Goal: Task Accomplishment & Management: Manage account settings

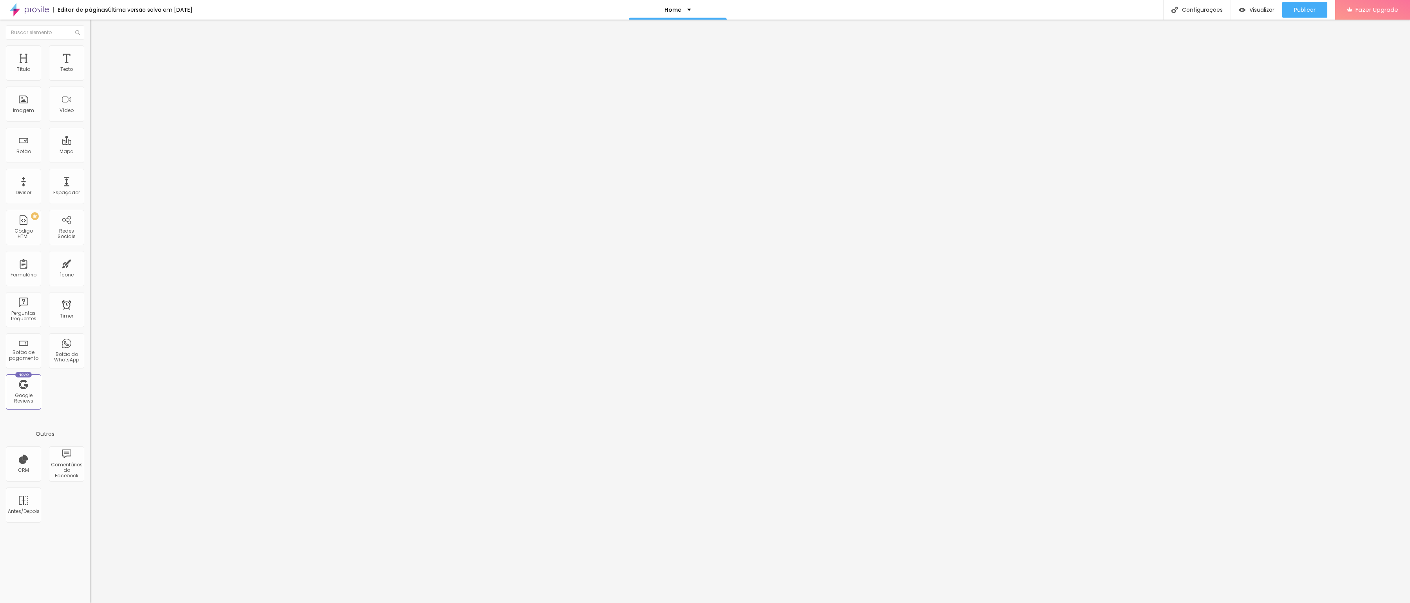
click at [90, 71] on span "Encaixotado" at bounding box center [105, 68] width 31 height 7
click at [90, 83] on span "Completo" at bounding box center [102, 80] width 24 height 7
click at [90, 76] on span "Encaixotado" at bounding box center [105, 72] width 31 height 7
click at [90, 83] on span "Completo" at bounding box center [102, 80] width 24 height 7
click at [90, 71] on span "Encaixotado" at bounding box center [105, 68] width 31 height 7
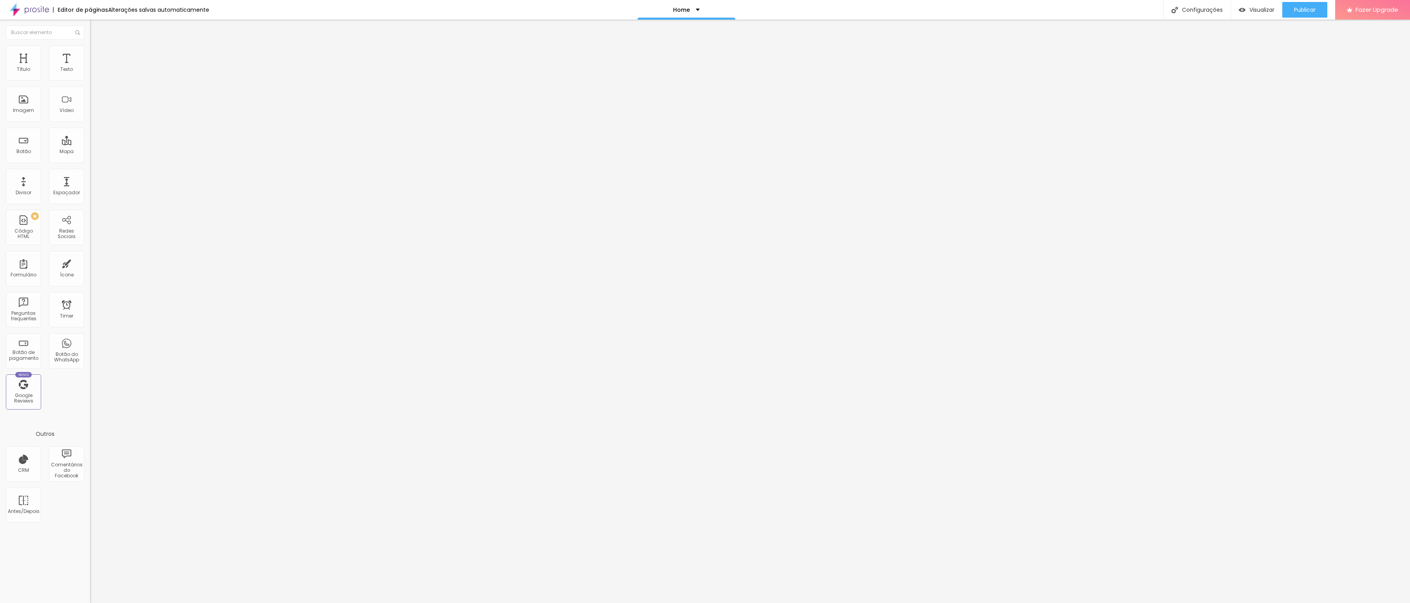
click at [90, 83] on span "Completo" at bounding box center [102, 80] width 24 height 7
click at [90, 71] on span "Encaixotado" at bounding box center [105, 68] width 31 height 7
click at [90, 83] on span "Completo" at bounding box center [102, 80] width 24 height 7
click at [90, 53] on img at bounding box center [93, 56] width 7 height 7
click at [90, 49] on img at bounding box center [93, 48] width 7 height 7
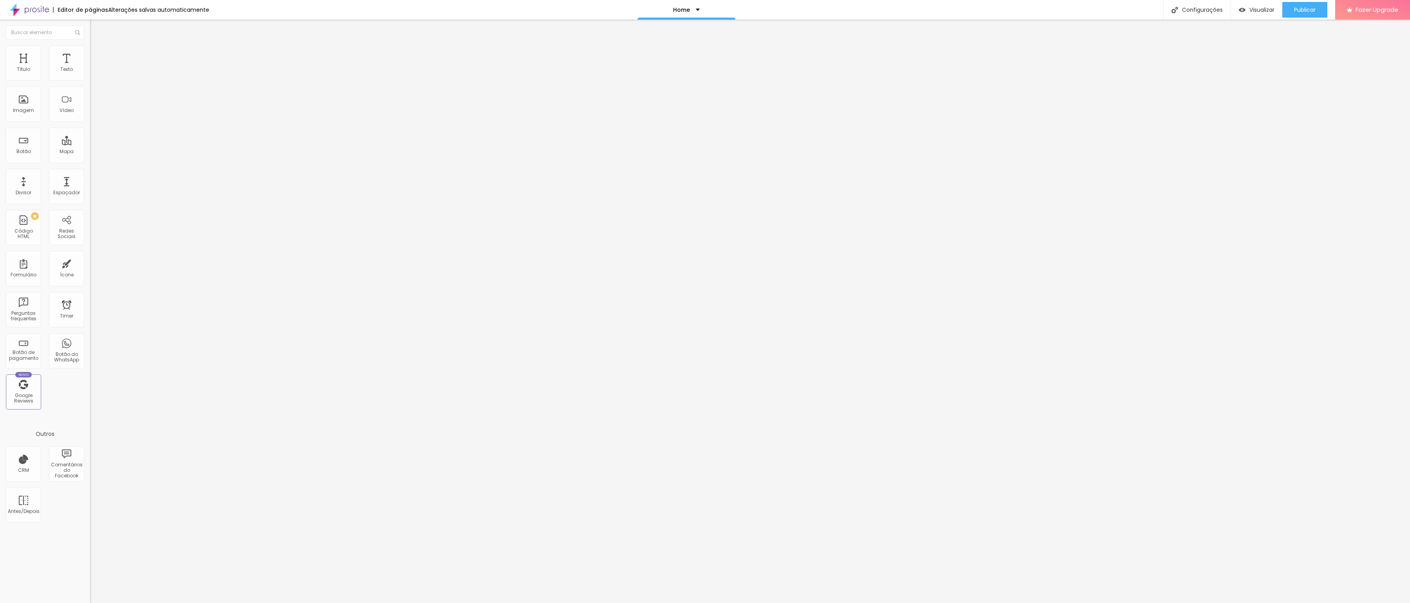
drag, startPoint x: 62, startPoint y: 79, endPoint x: 67, endPoint y: 81, distance: 5.3
click at [90, 74] on input "100" at bounding box center [107, 70] width 34 height 8
type input "5"
type input "10"
type input "50"
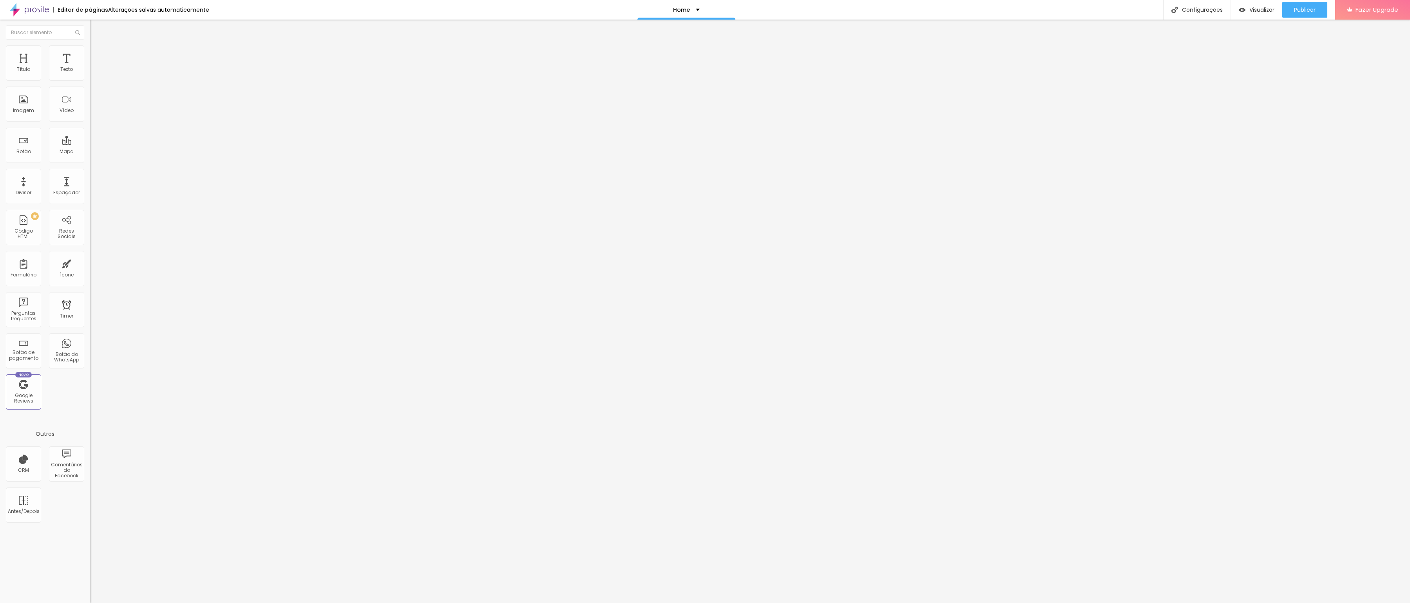
type input "50"
click at [90, 53] on li "Avançado" at bounding box center [135, 57] width 90 height 8
click at [90, 51] on li "Estilo" at bounding box center [135, 49] width 90 height 8
click at [90, 74] on input "60" at bounding box center [107, 70] width 34 height 8
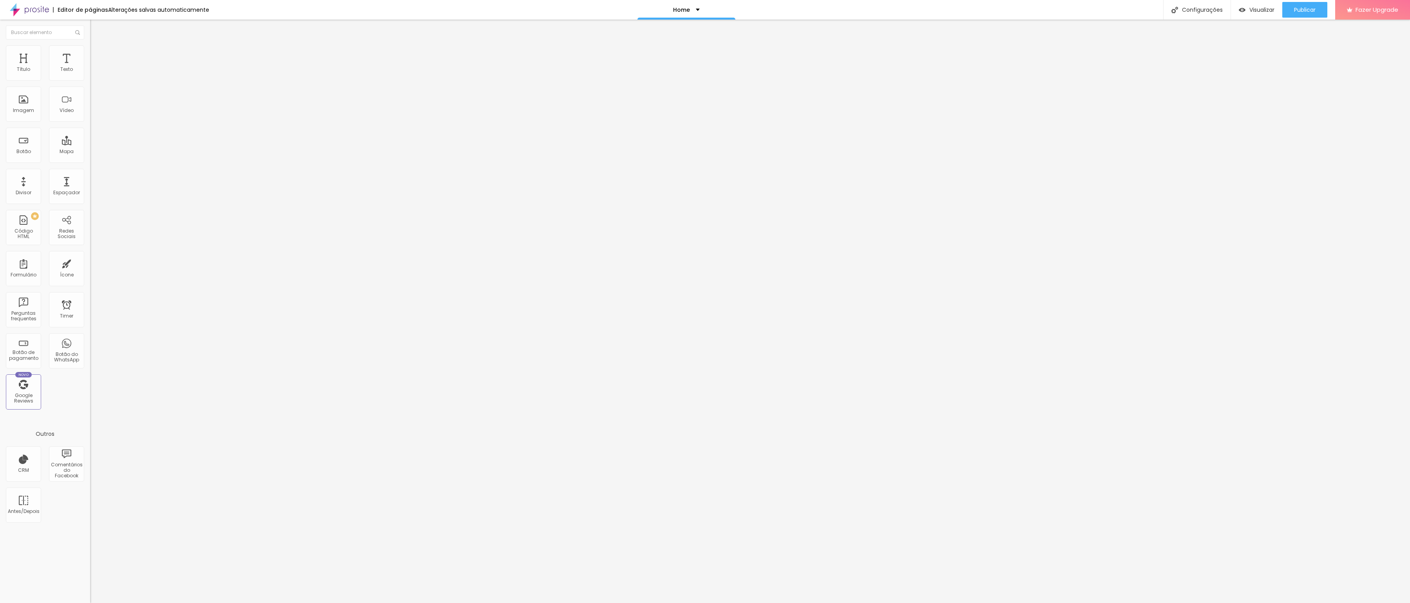
drag, startPoint x: 56, startPoint y: 80, endPoint x: 83, endPoint y: 82, distance: 27.5
click at [90, 74] on div "60 px %" at bounding box center [135, 70] width 90 height 8
type input "3"
type input "10"
type input "30"
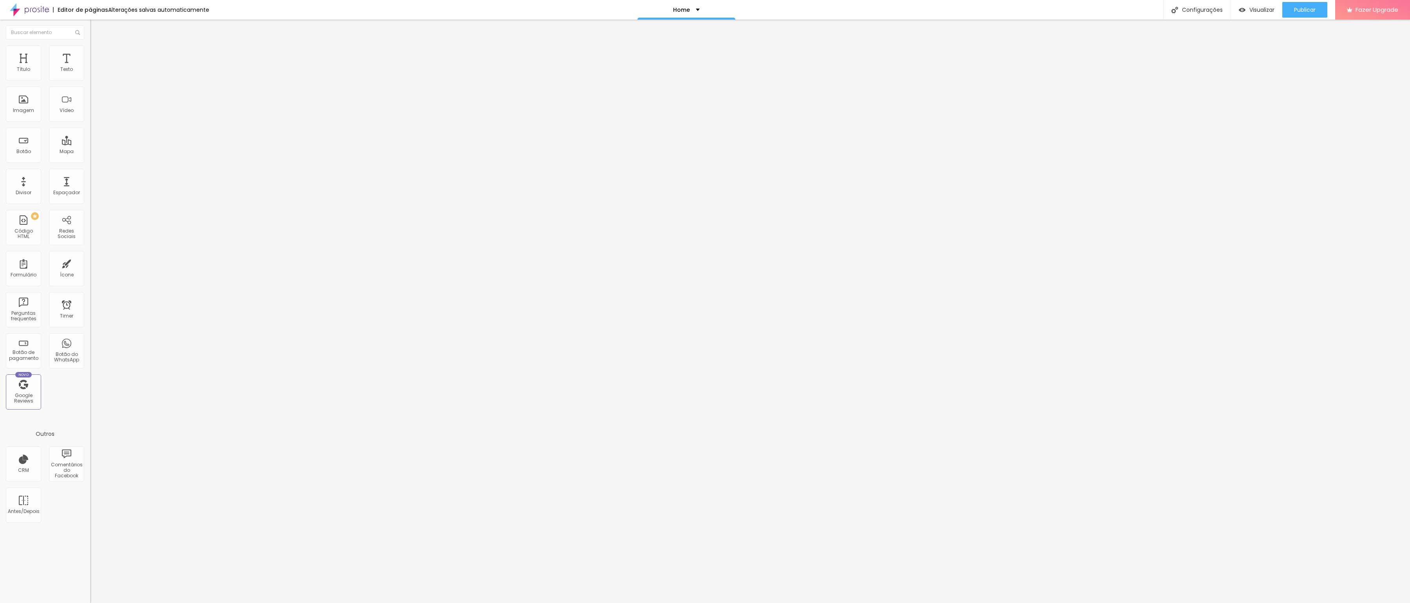
type input "30"
type input "3"
type input "10"
type input "55"
type input "4"
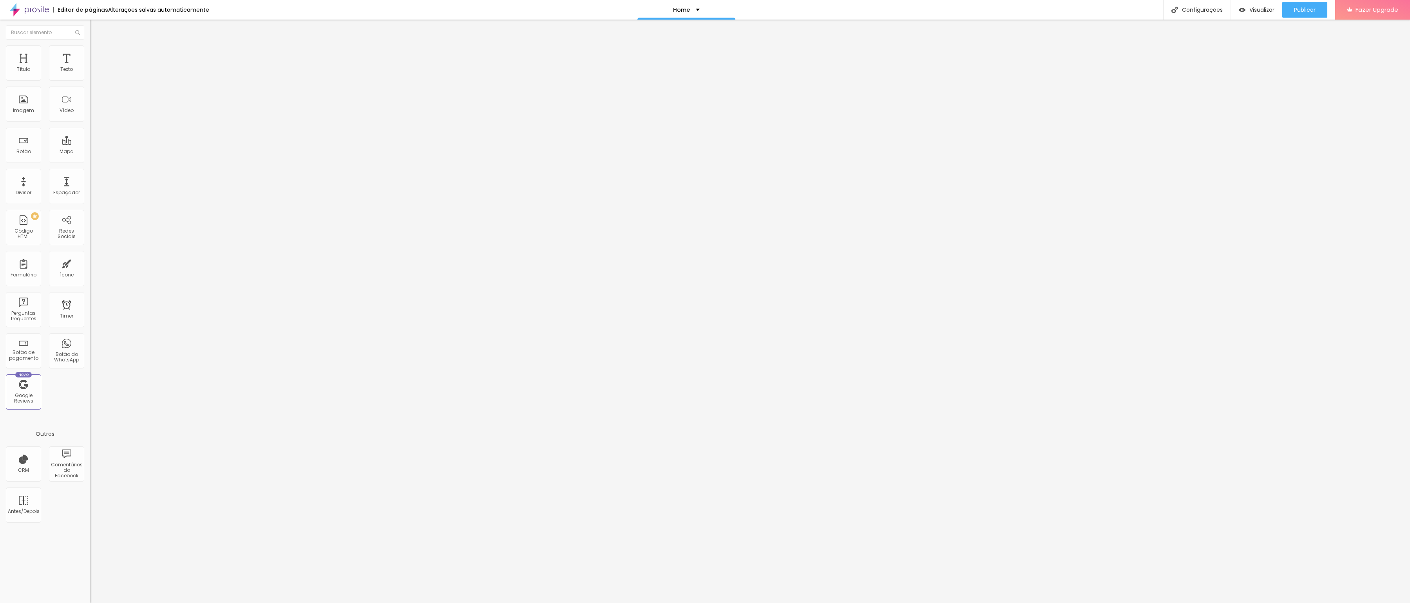
type input "10"
type input "40"
click at [90, 48] on li "Estilo" at bounding box center [135, 49] width 90 height 8
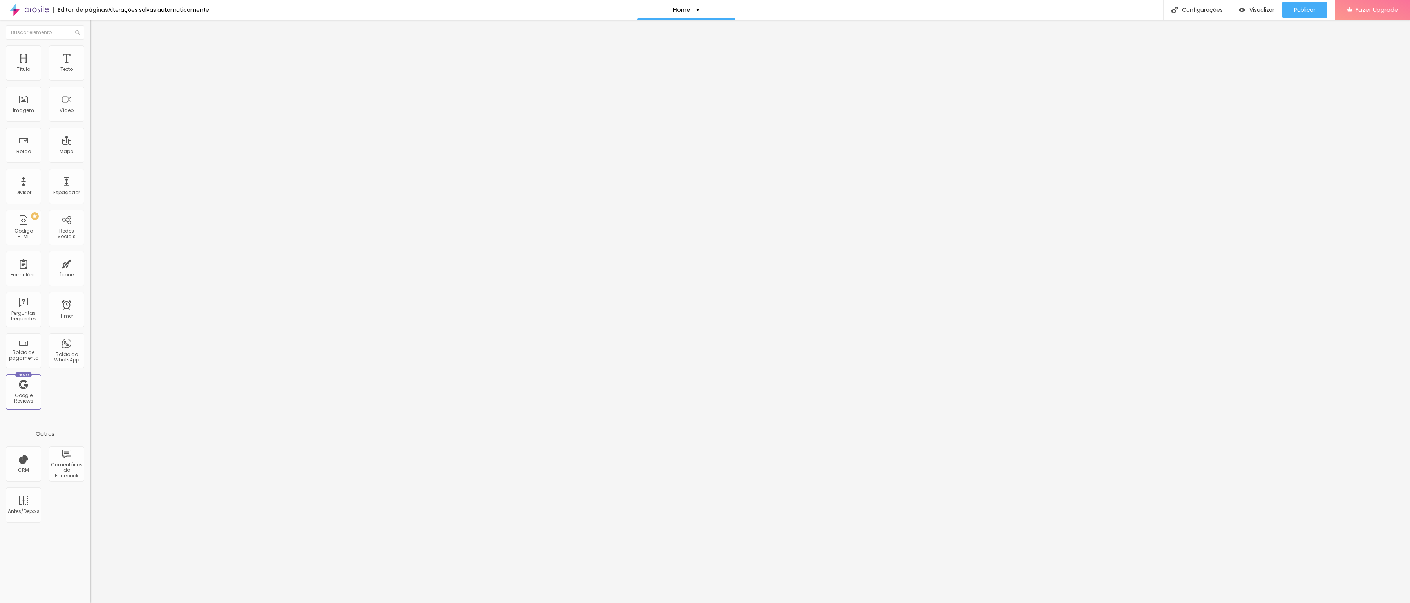
type input "5"
type input "10"
type input "50"
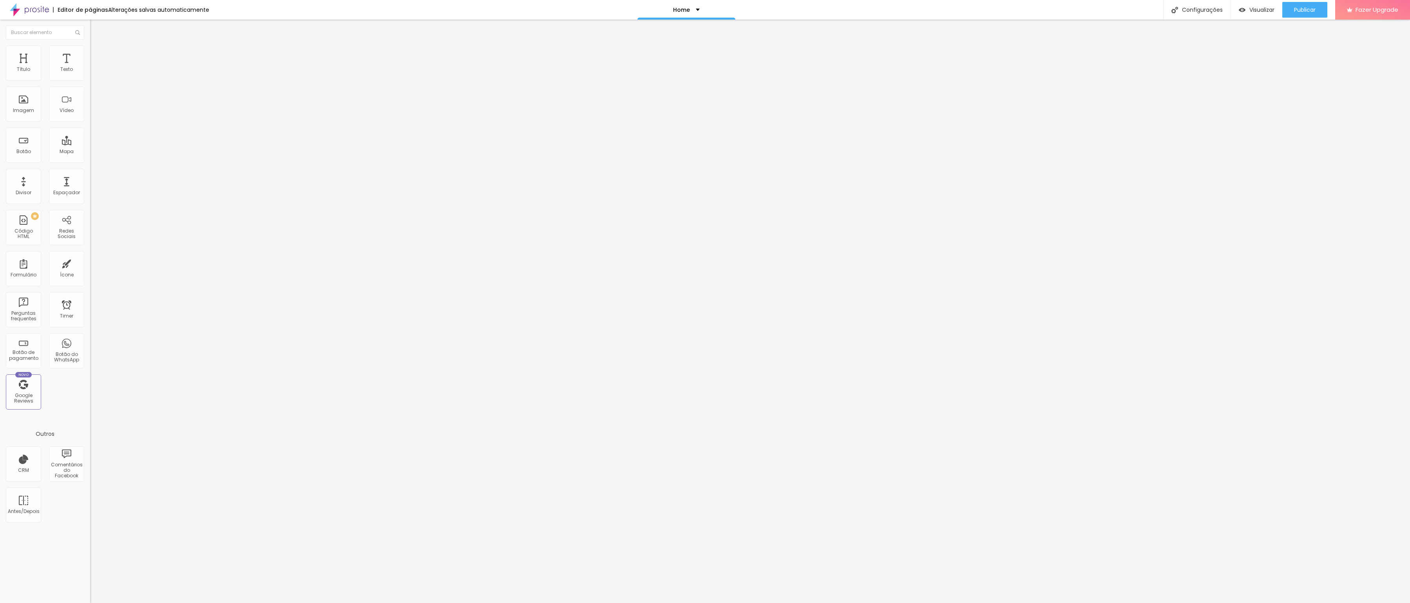
click at [90, 99] on img at bounding box center [92, 96] width 5 height 5
click at [90, 112] on img at bounding box center [92, 108] width 5 height 5
click at [97, 53] on span "Avançado" at bounding box center [110, 50] width 26 height 7
click at [90, 71] on span "Encaixotado" at bounding box center [105, 68] width 31 height 7
click at [90, 83] on span "Completo" at bounding box center [102, 80] width 24 height 7
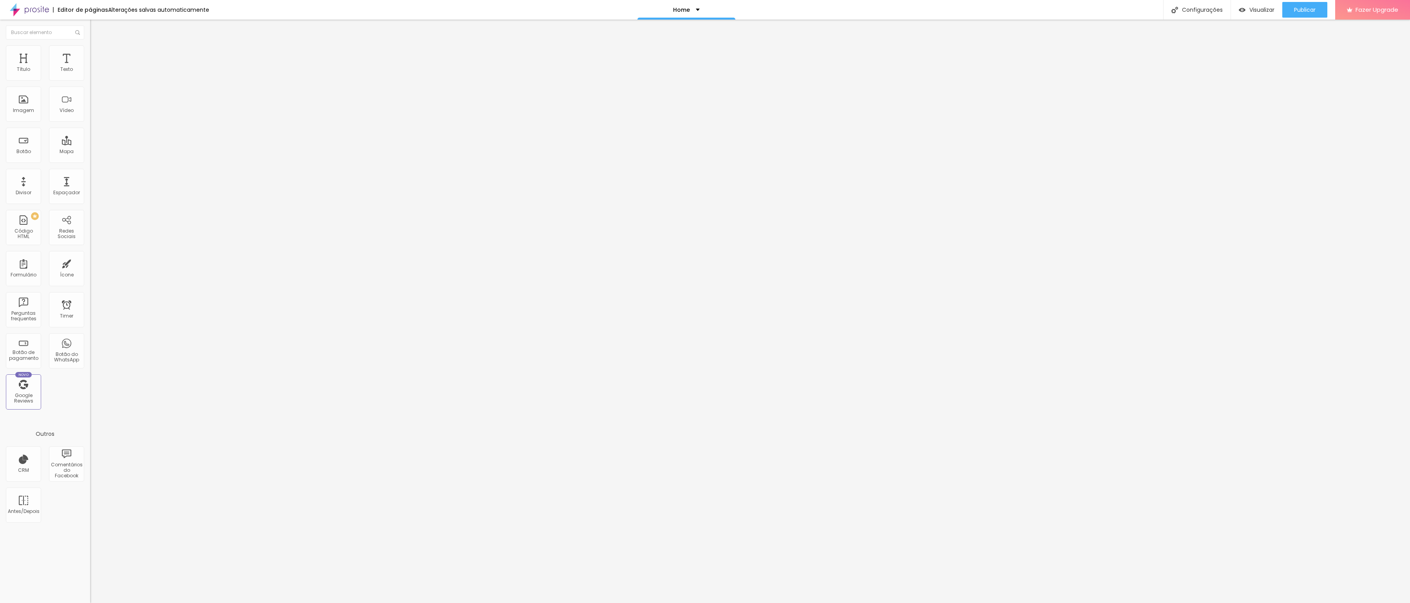
click at [90, 51] on ul "Conteúdo Estilo Avançado" at bounding box center [135, 50] width 90 height 24
click at [97, 54] on span "Estilo" at bounding box center [103, 50] width 12 height 7
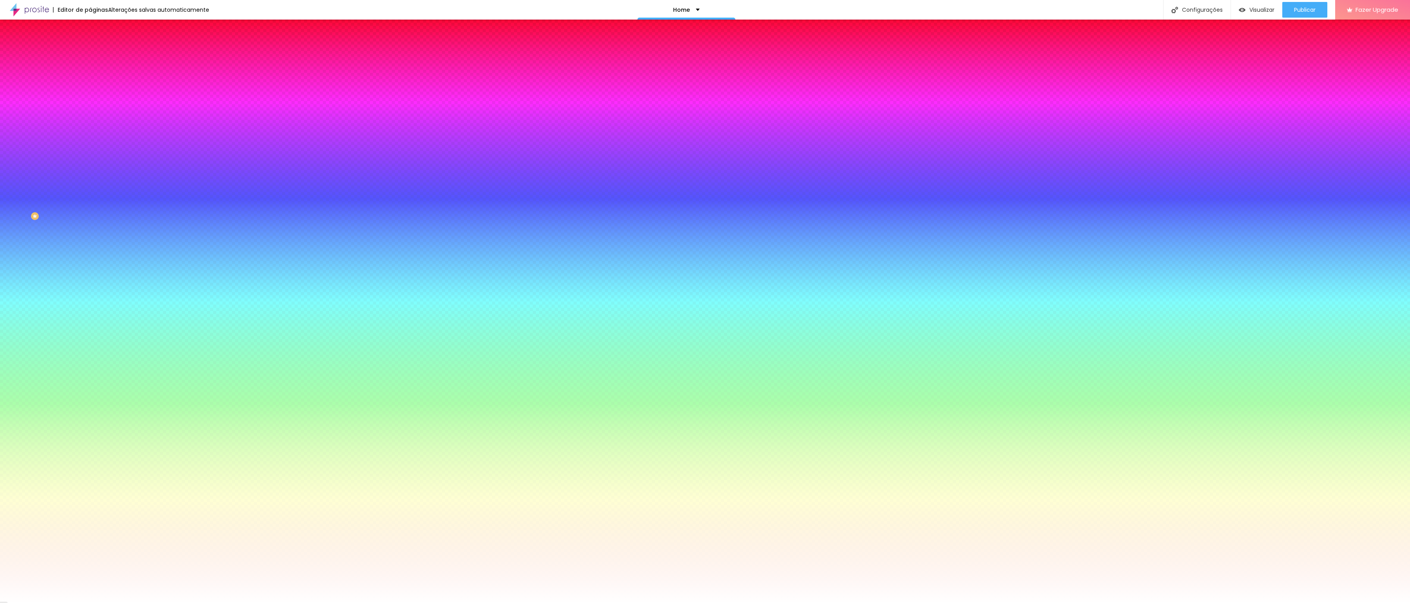
type input "45"
type input "58"
type input "82"
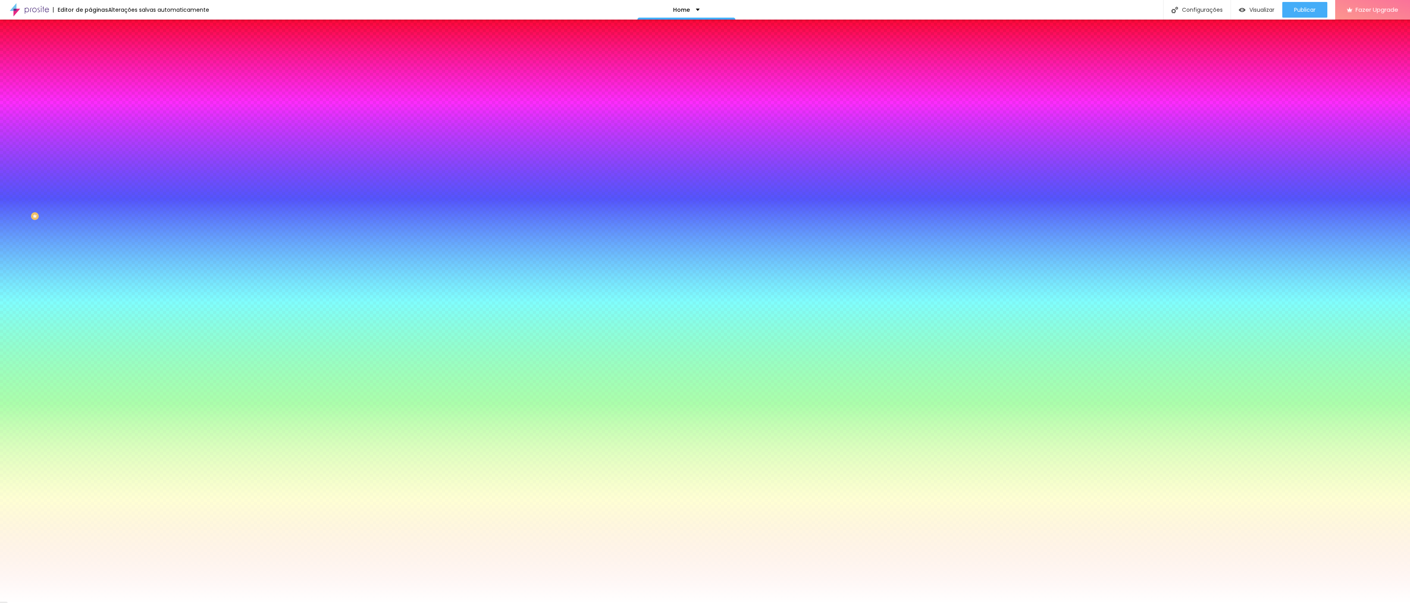
type input "82"
type input "100"
type input "99"
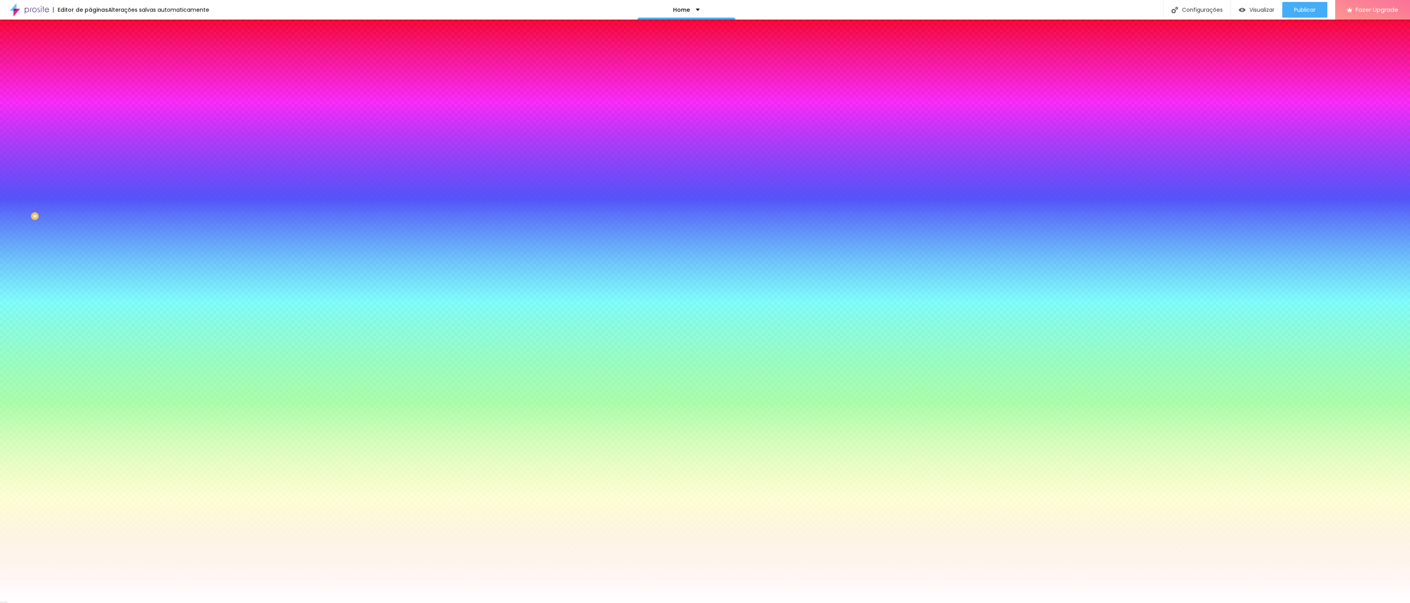
type input "96"
type input "95"
type input "93"
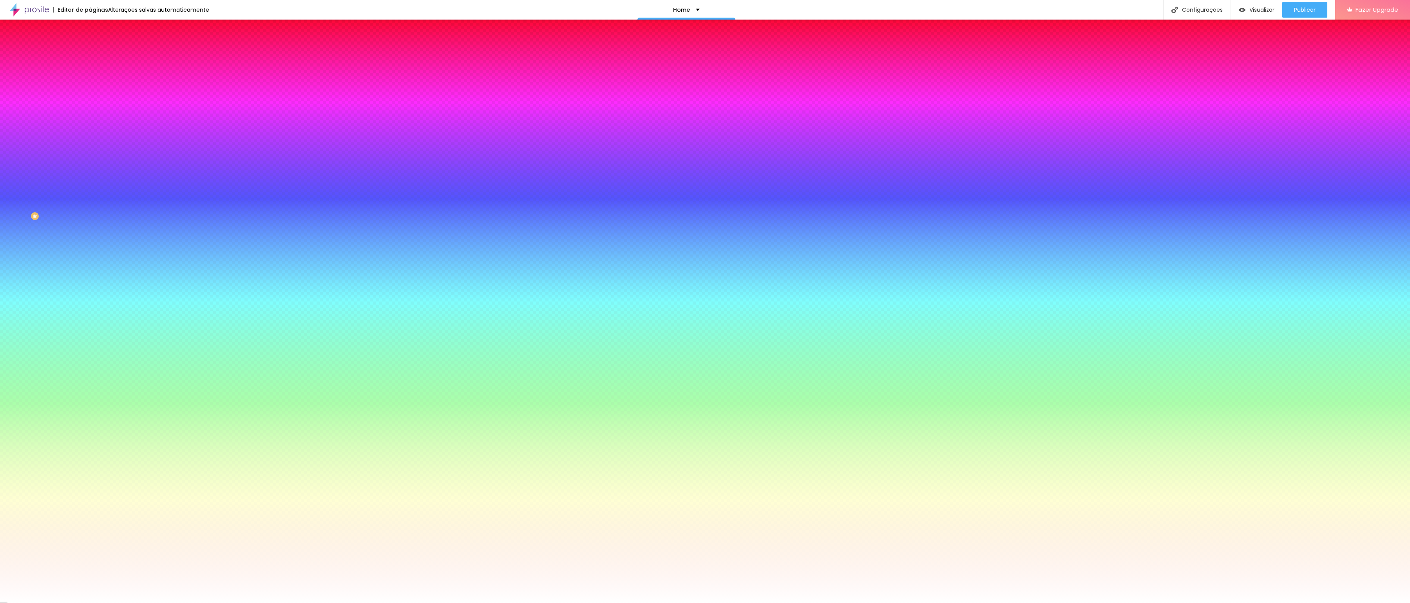
type input "93"
type input "90"
type input "85"
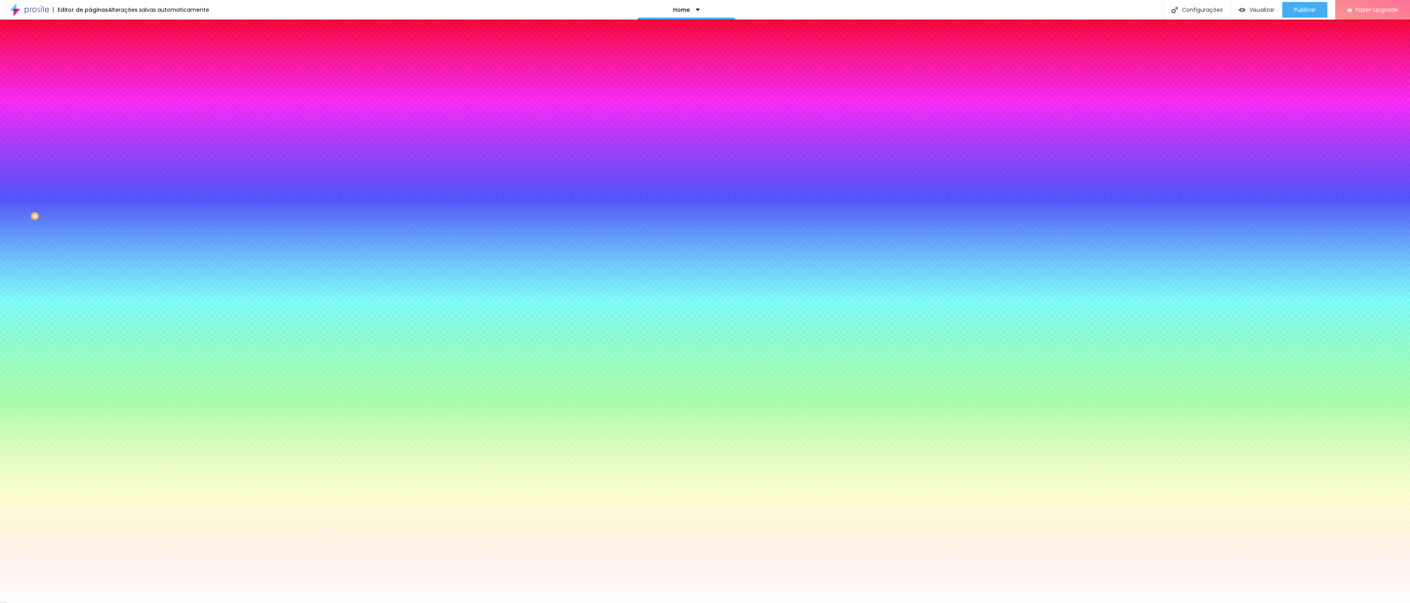
type input "81"
type input "73"
type input "68"
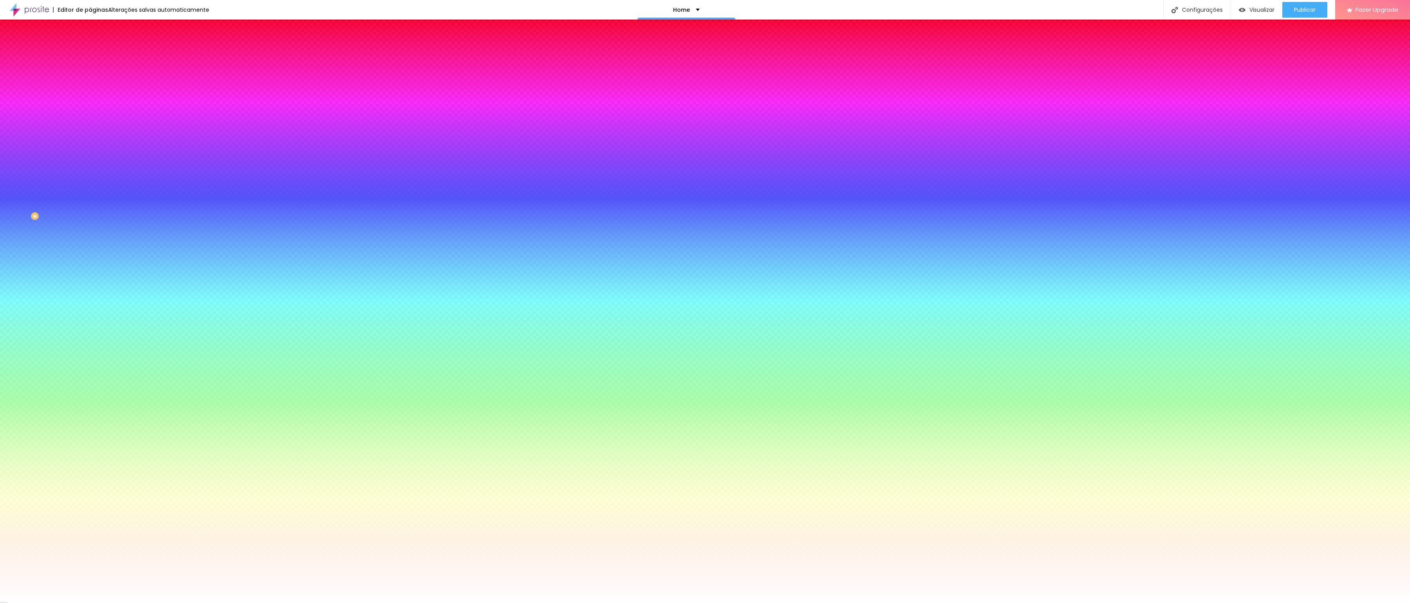
type input "68"
type input "61"
type input "54"
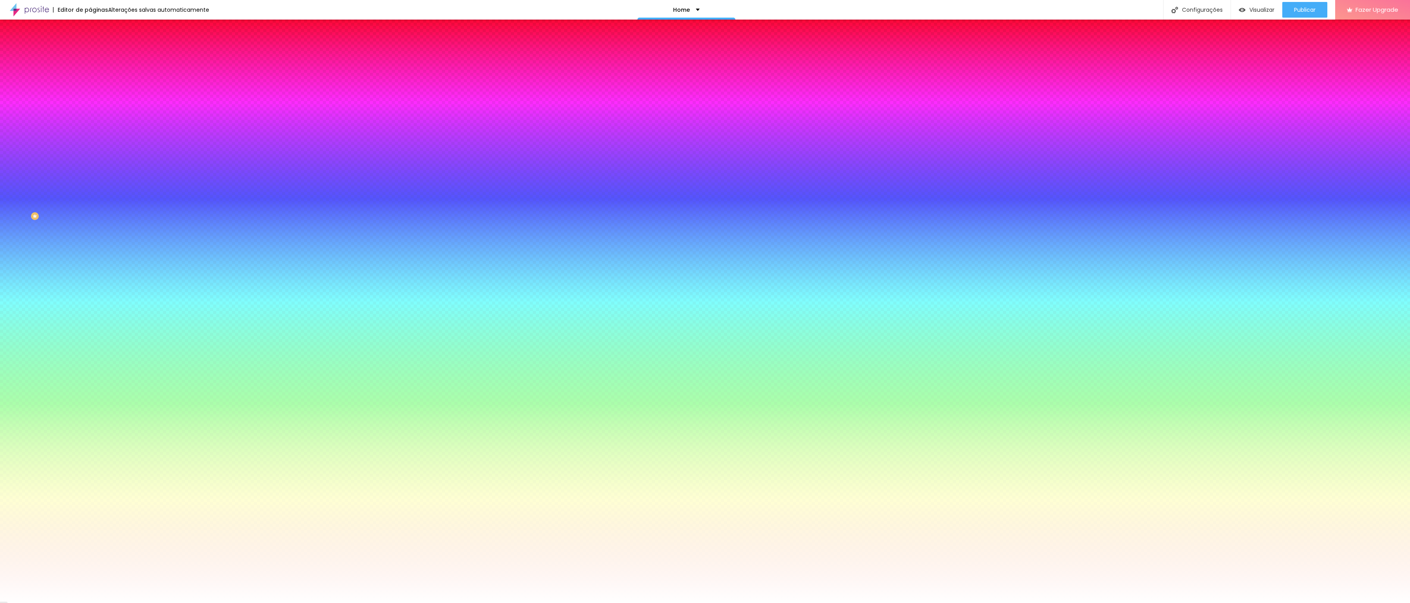
type input "47"
type input "45"
type input "44"
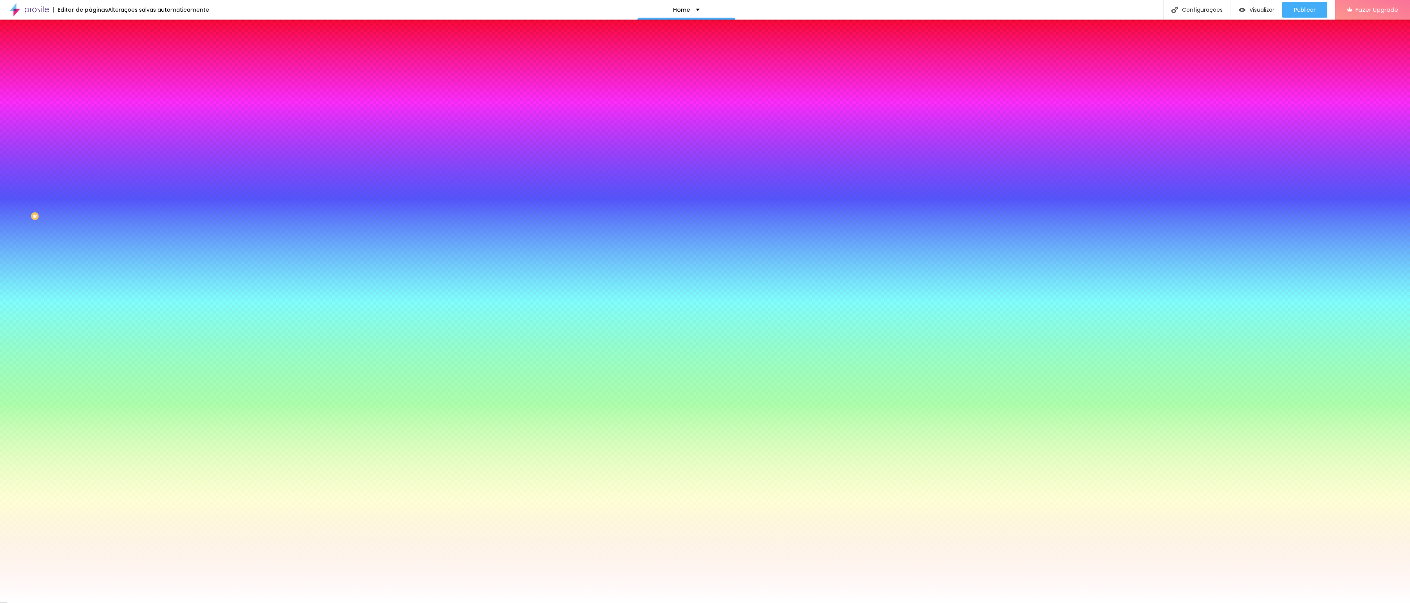
type input "44"
type input "43"
type input "42"
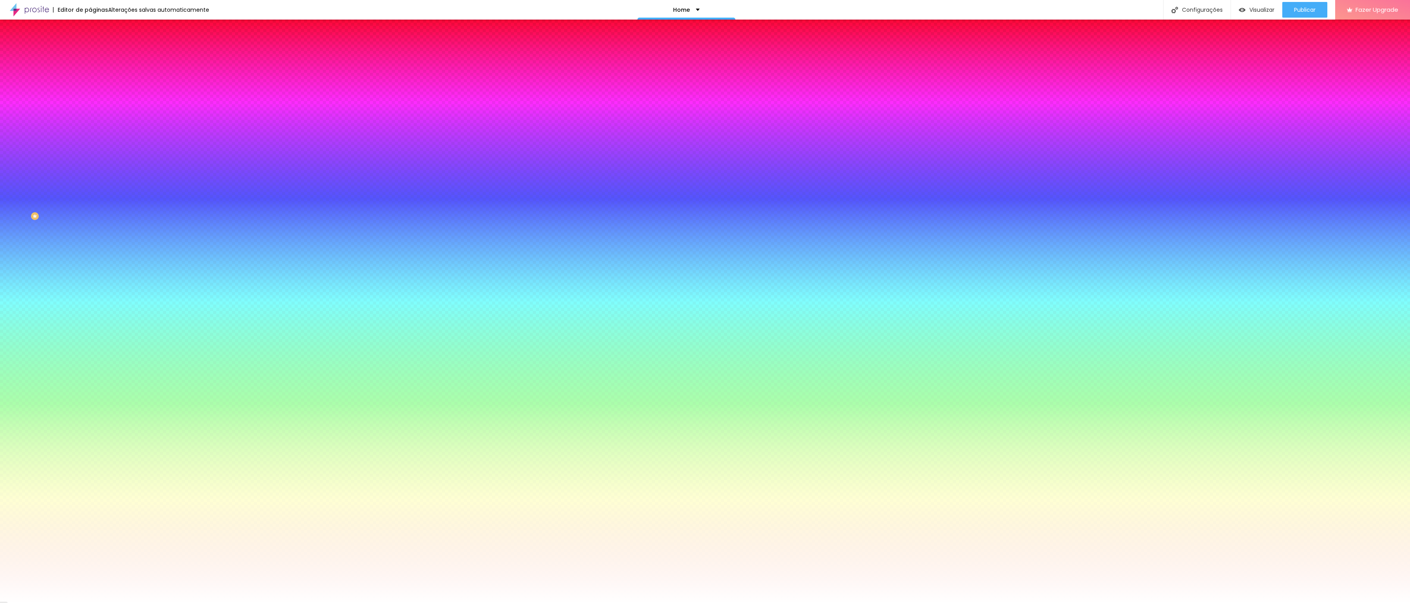
type input "40"
type input "37"
type input "36"
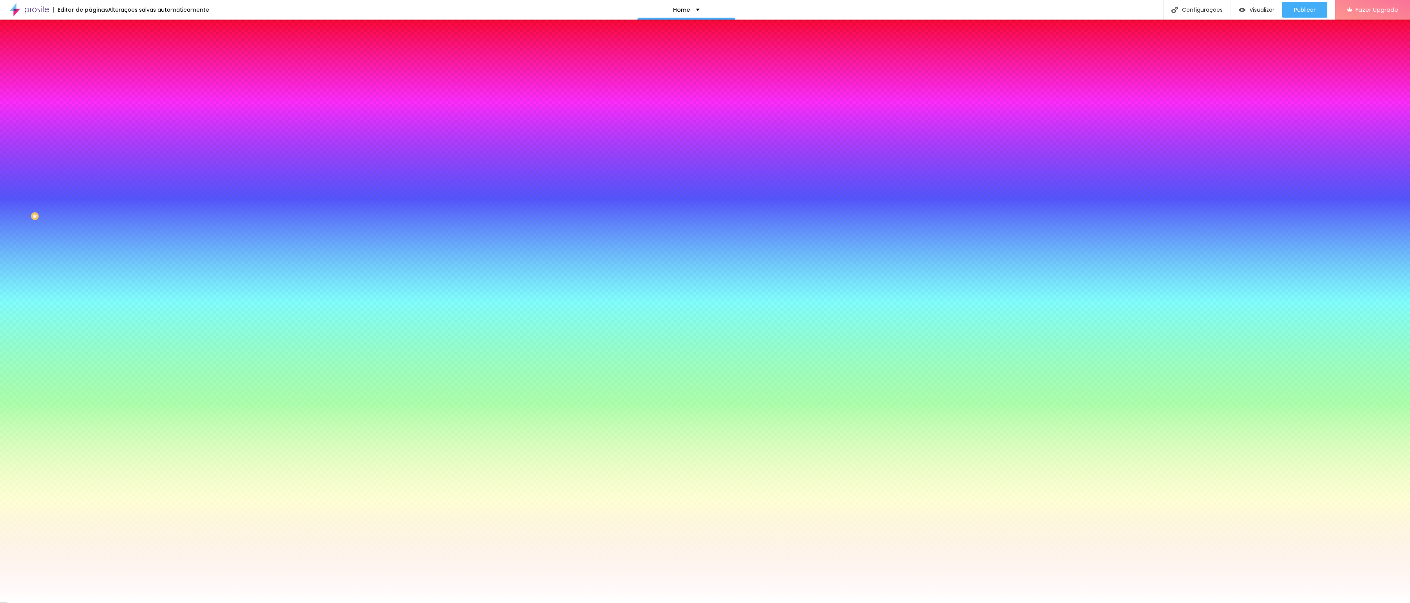
type input "36"
type input "38"
type input "41"
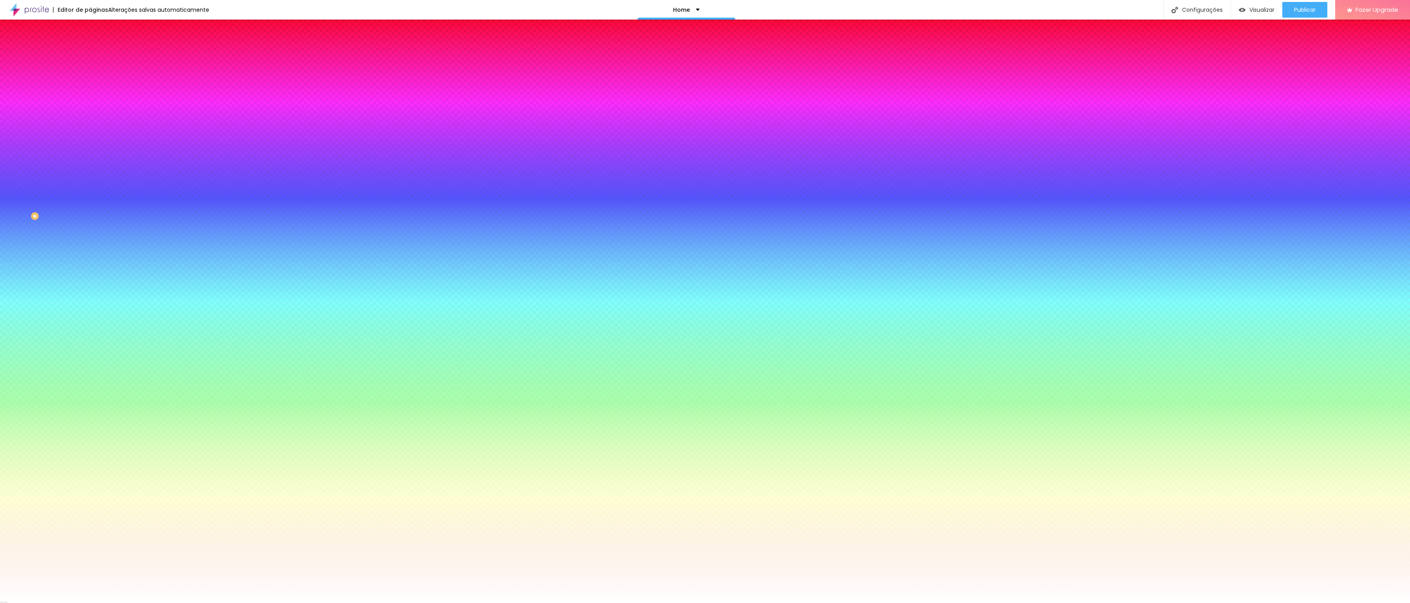
type input "50"
type input "51"
type input "52"
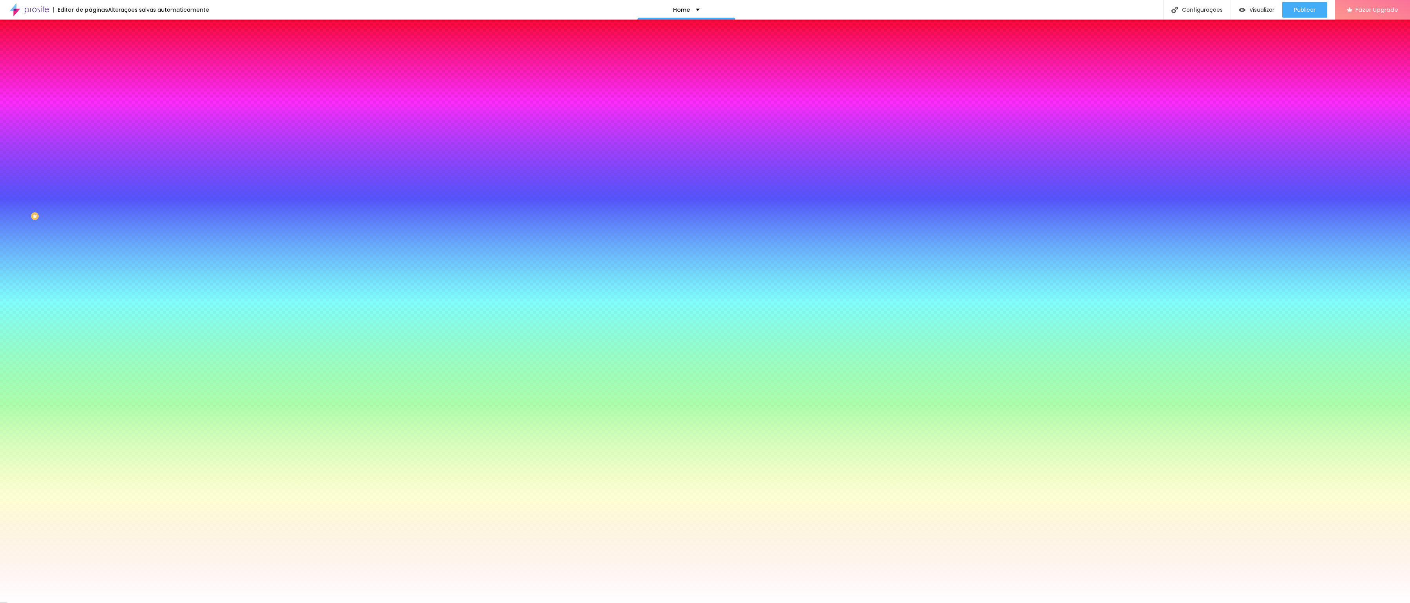
type input "52"
type input "53"
type input "54"
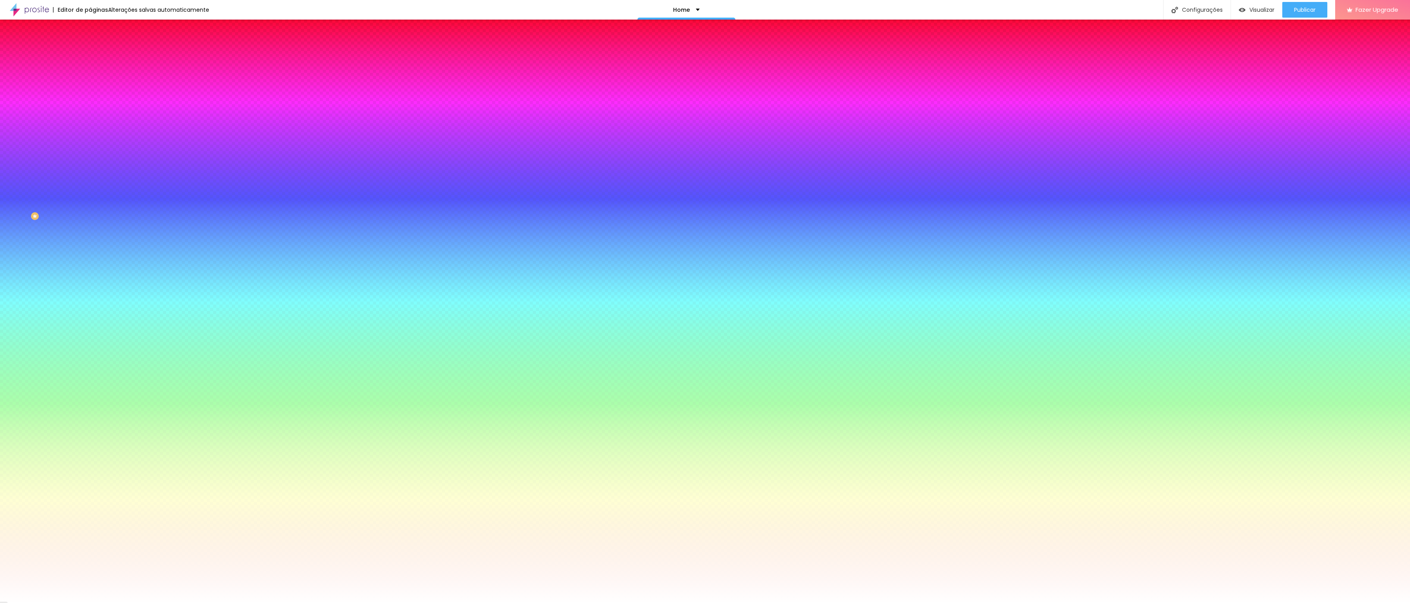
type input "55"
type input "56"
type input "57"
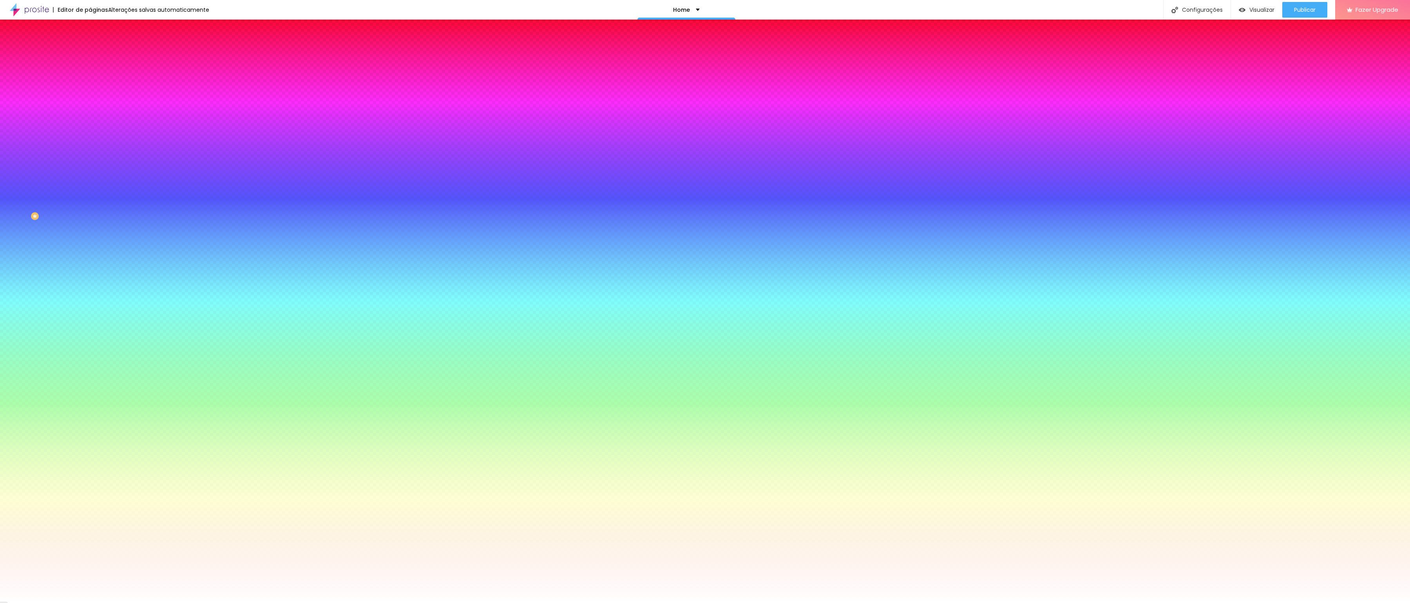
type input "57"
type input "58"
type input "59"
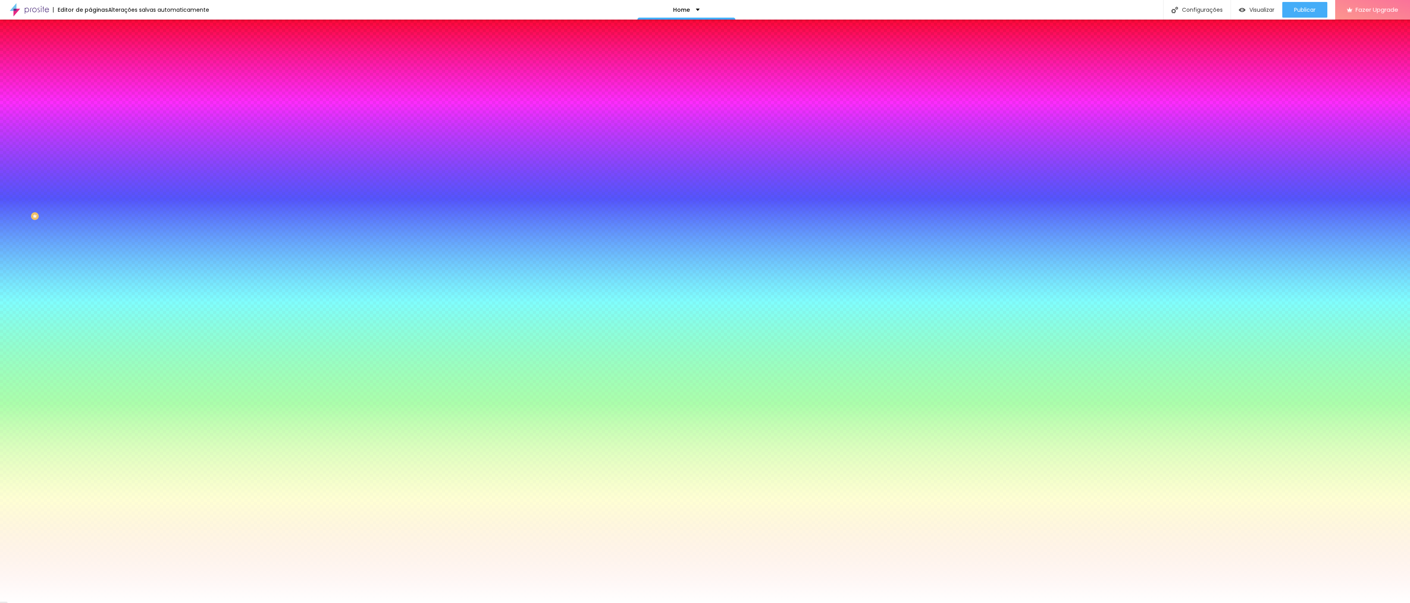
type input "79"
type input "83"
type input "84"
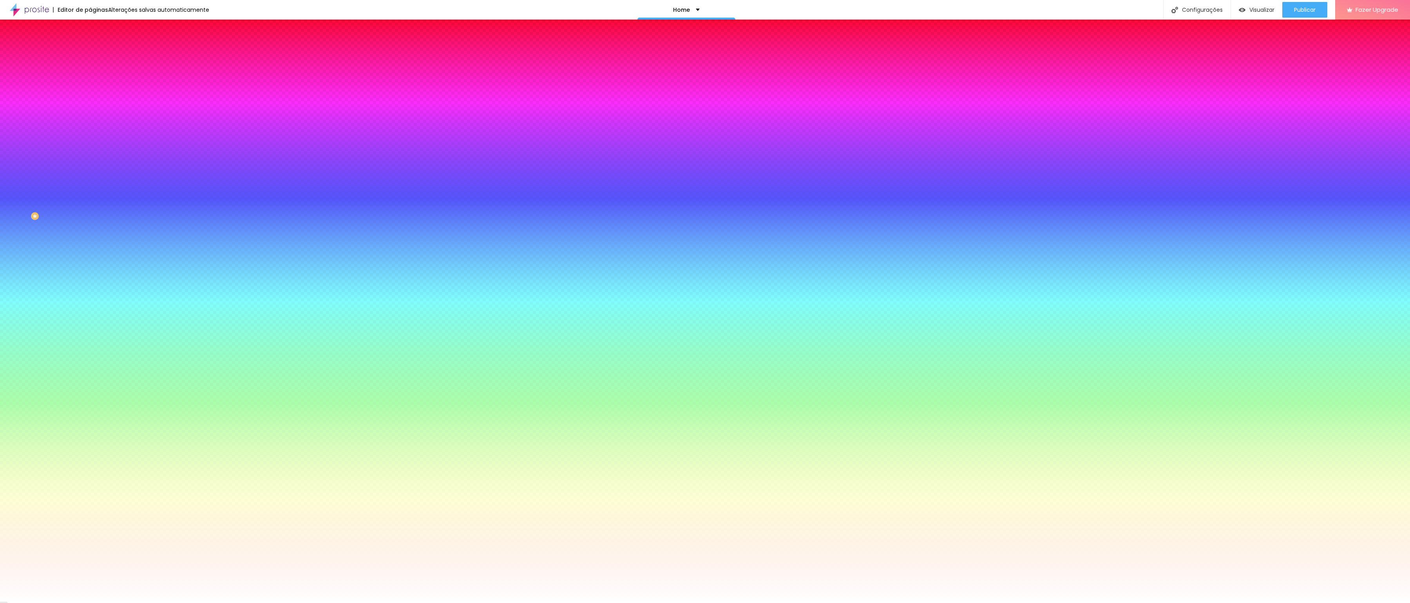
type input "84"
type input "85"
type input "89"
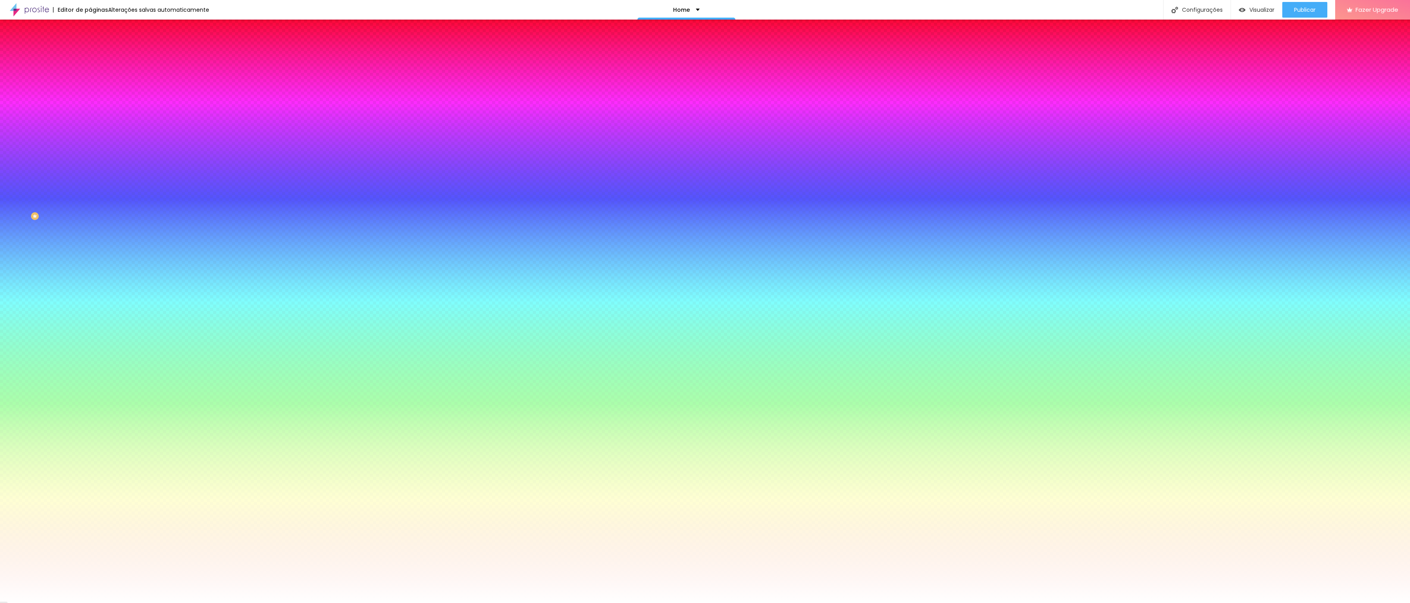
type input "93"
type input "94"
type input "95"
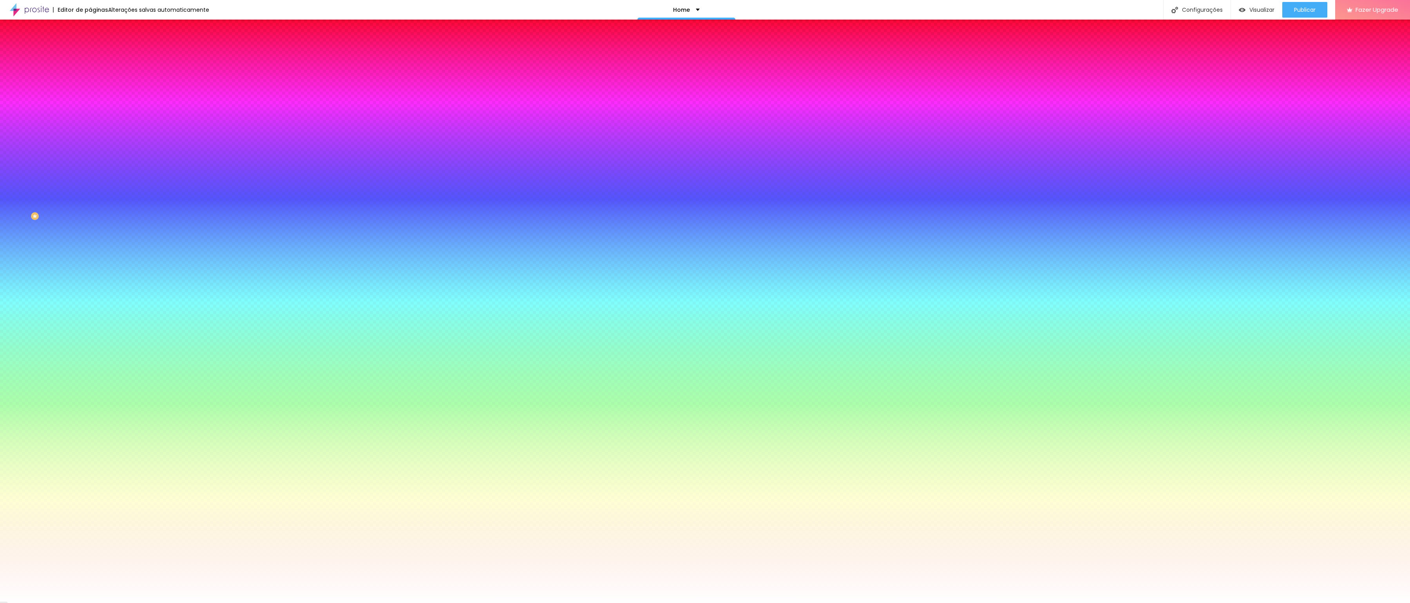
type input "95"
type input "96"
type input "97"
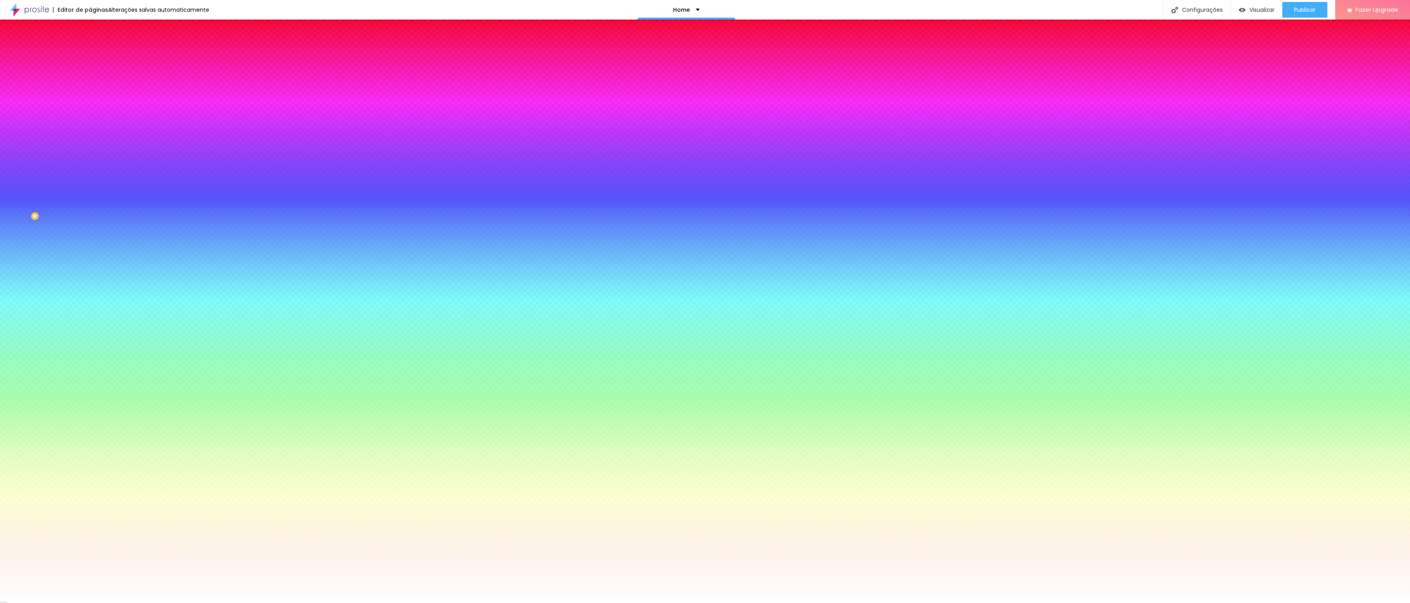
type input "98"
type input "99"
type input "100"
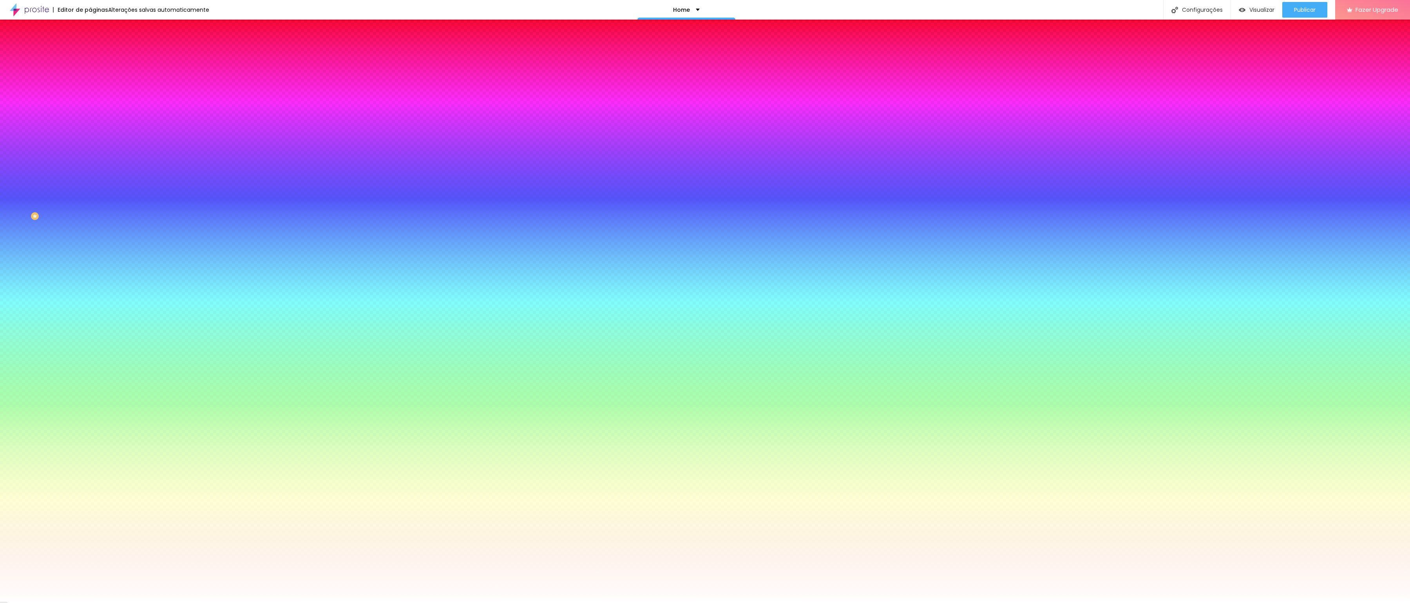
type input "100"
type input "99"
type input "98"
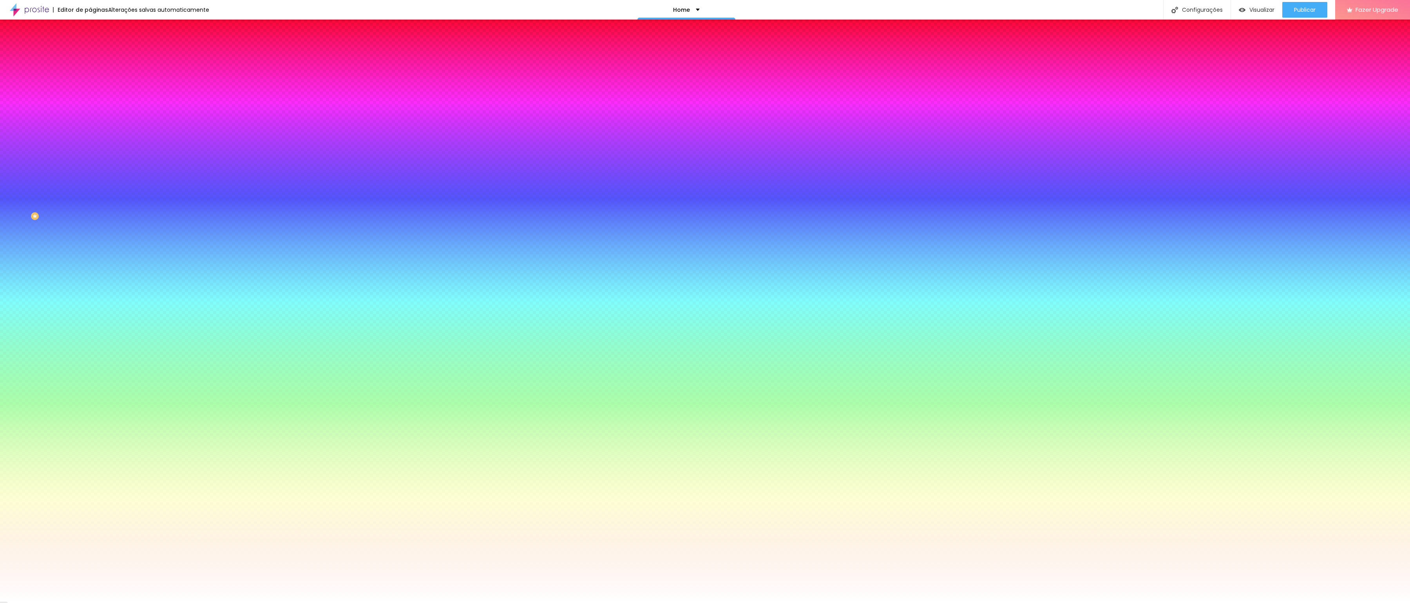
type input "96"
type input "95"
type input "93"
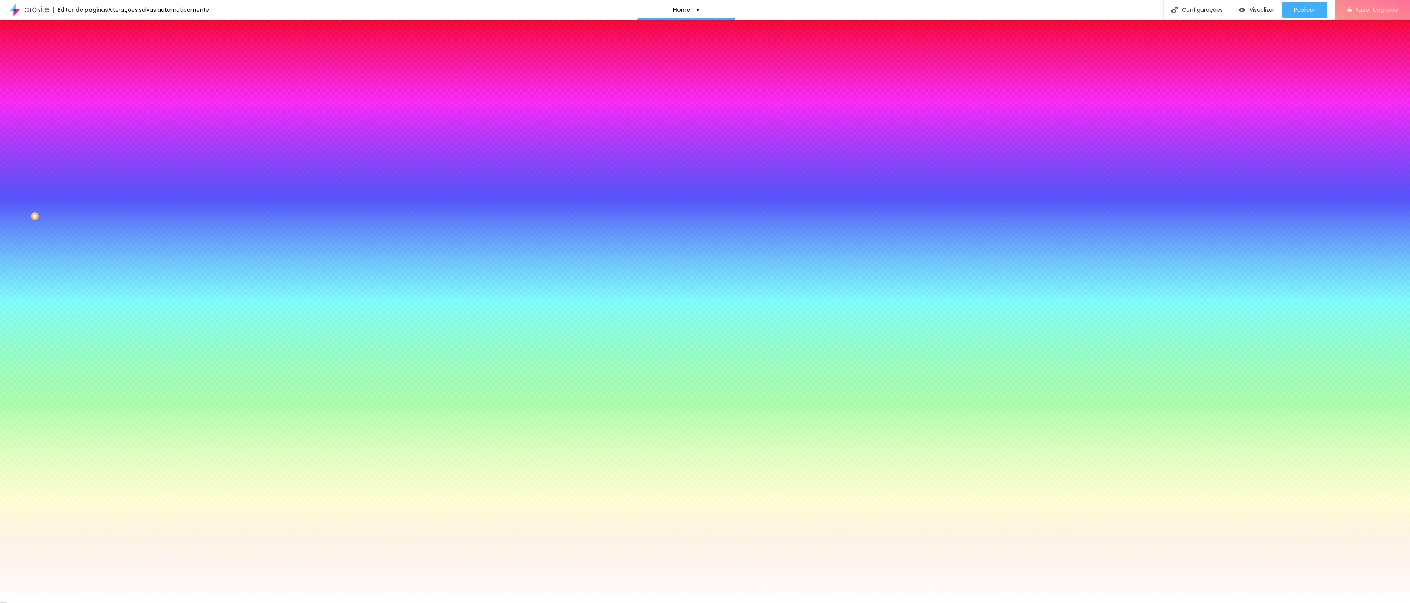
type input "93"
type input "91"
type input "89"
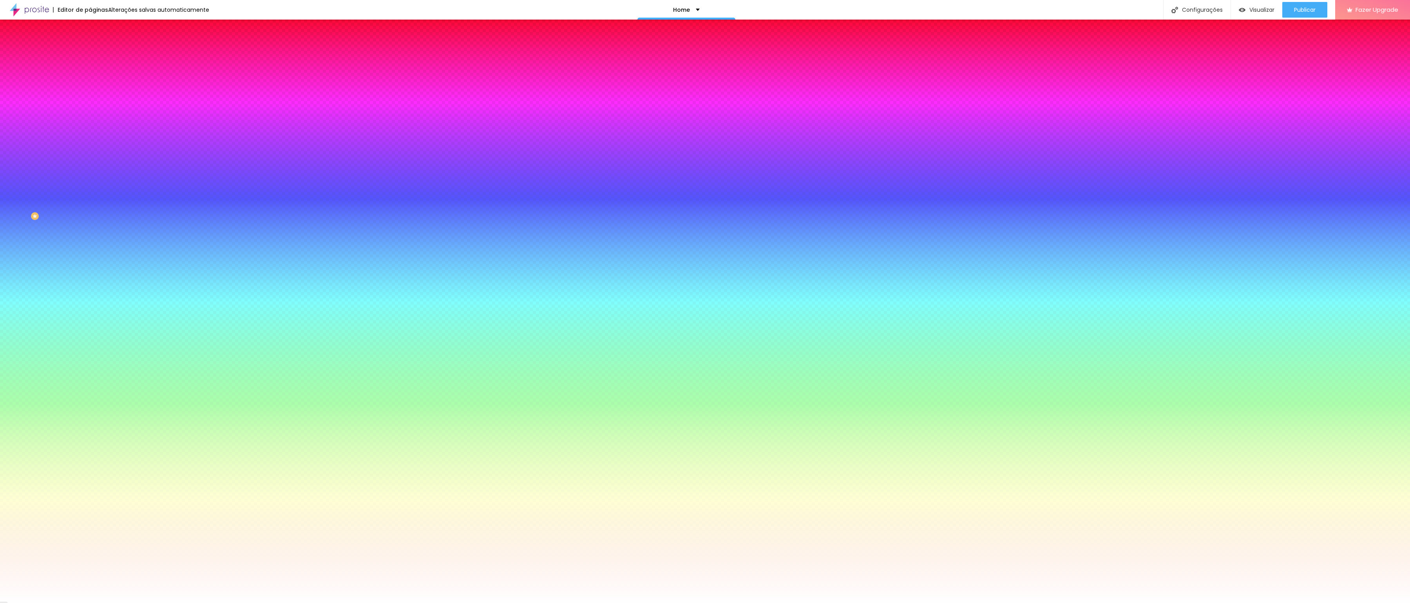
type input "88"
type input "87"
type input "86"
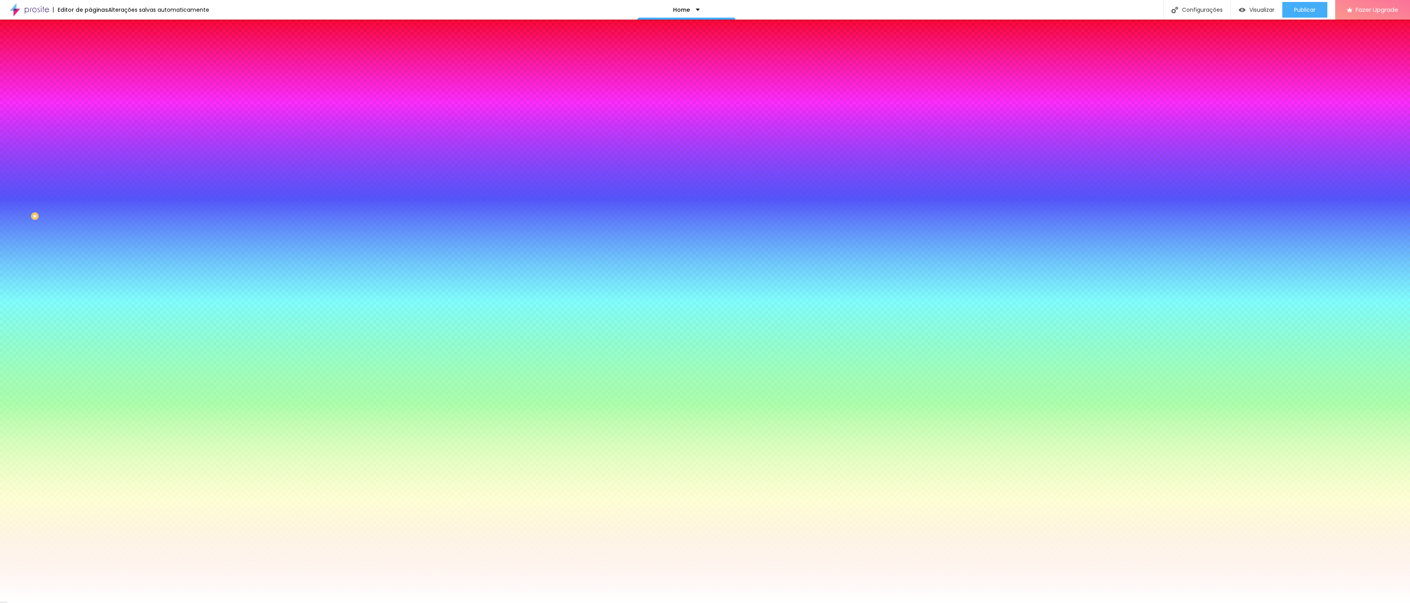
type input "86"
type input "85"
type input "84"
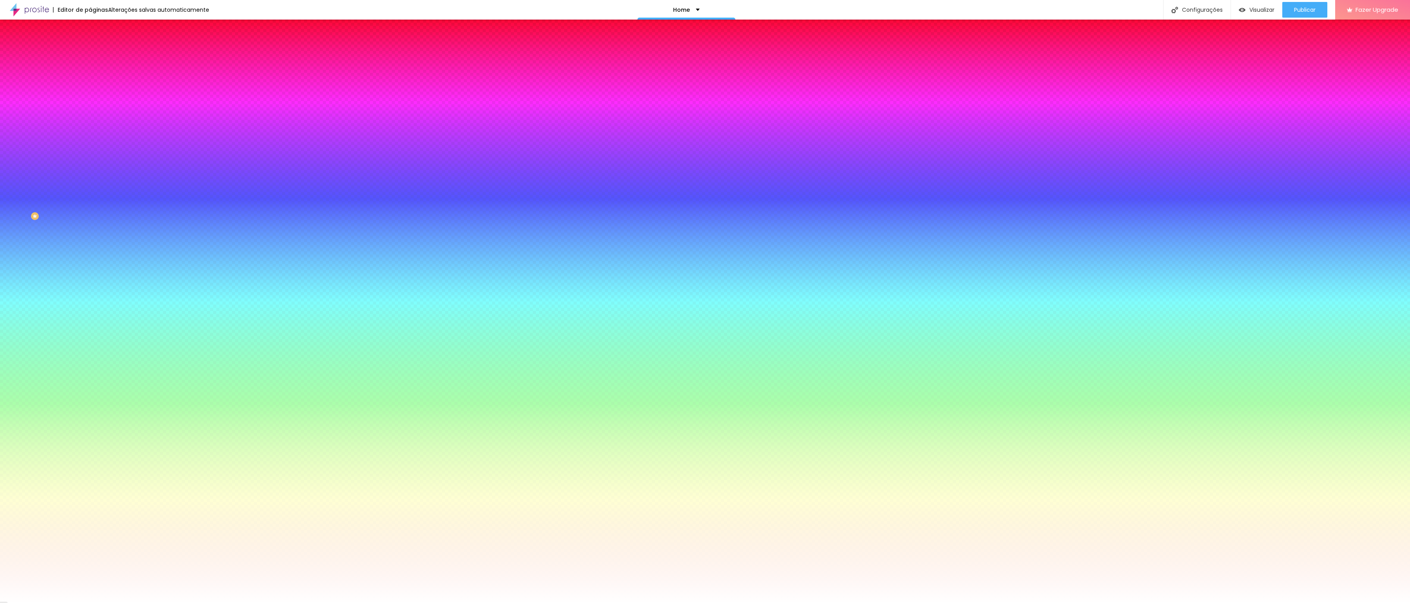
type input "83"
type input "82"
type input "81"
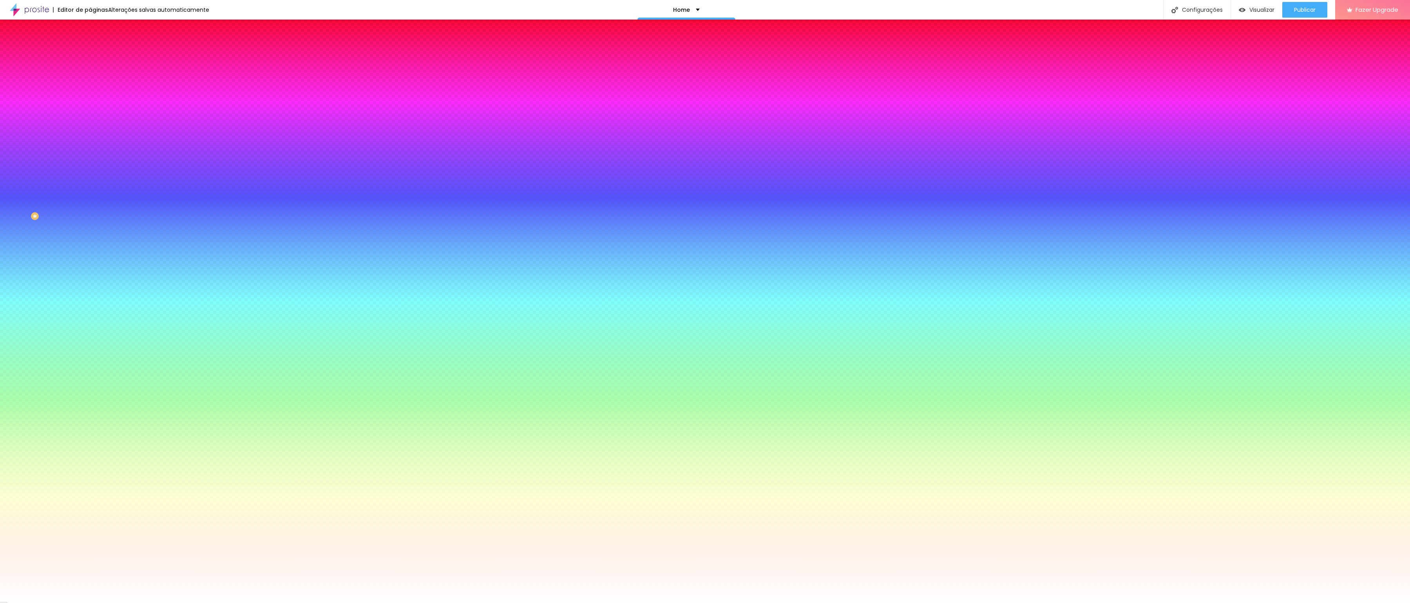
type input "81"
type input "80"
type input "79"
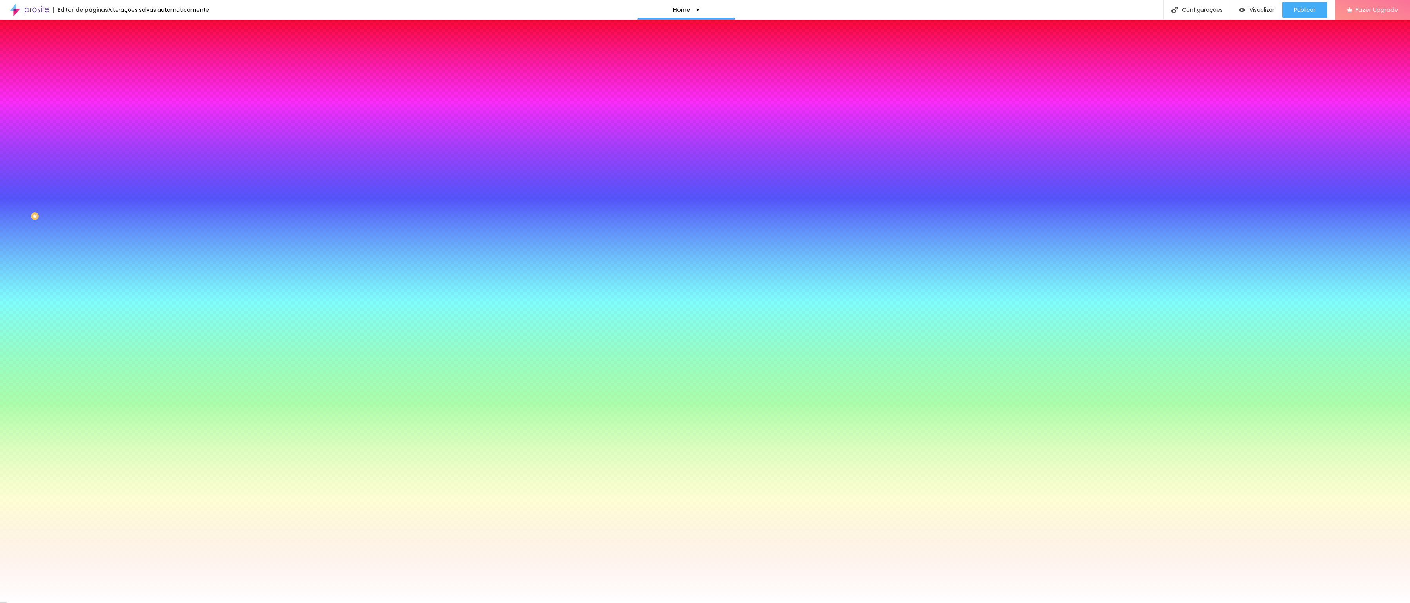
type input "78"
type input "77"
type input "76"
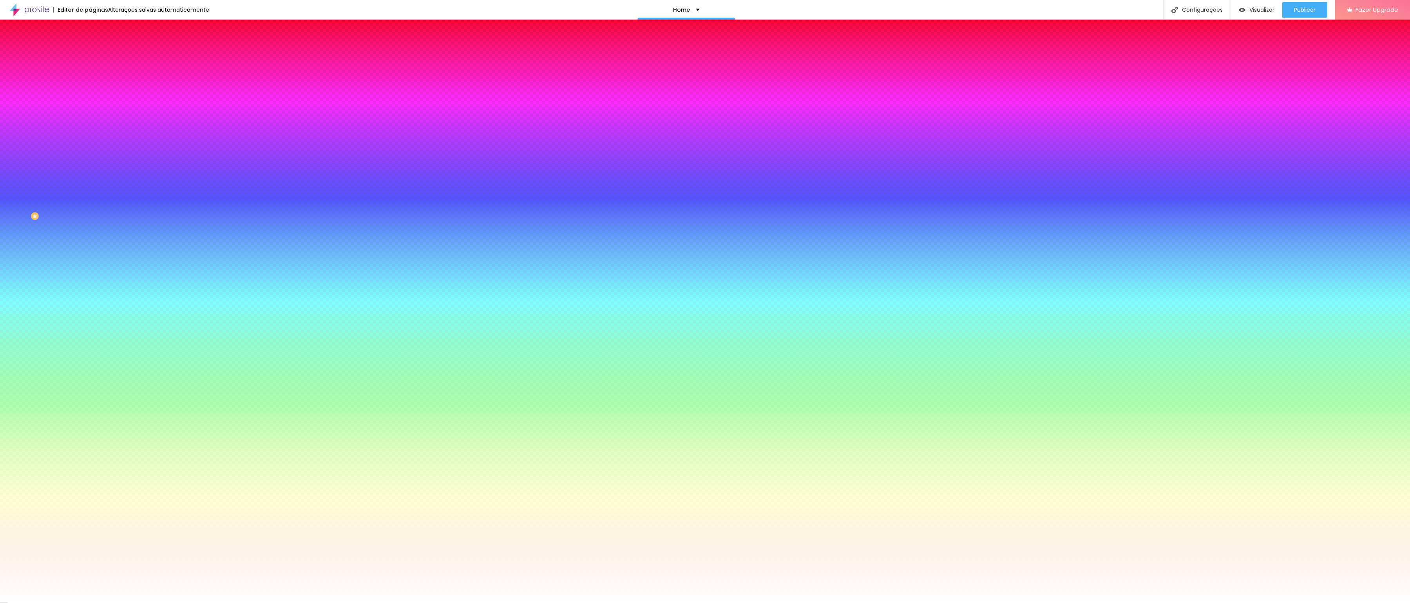
type input "76"
type input "75"
type input "74"
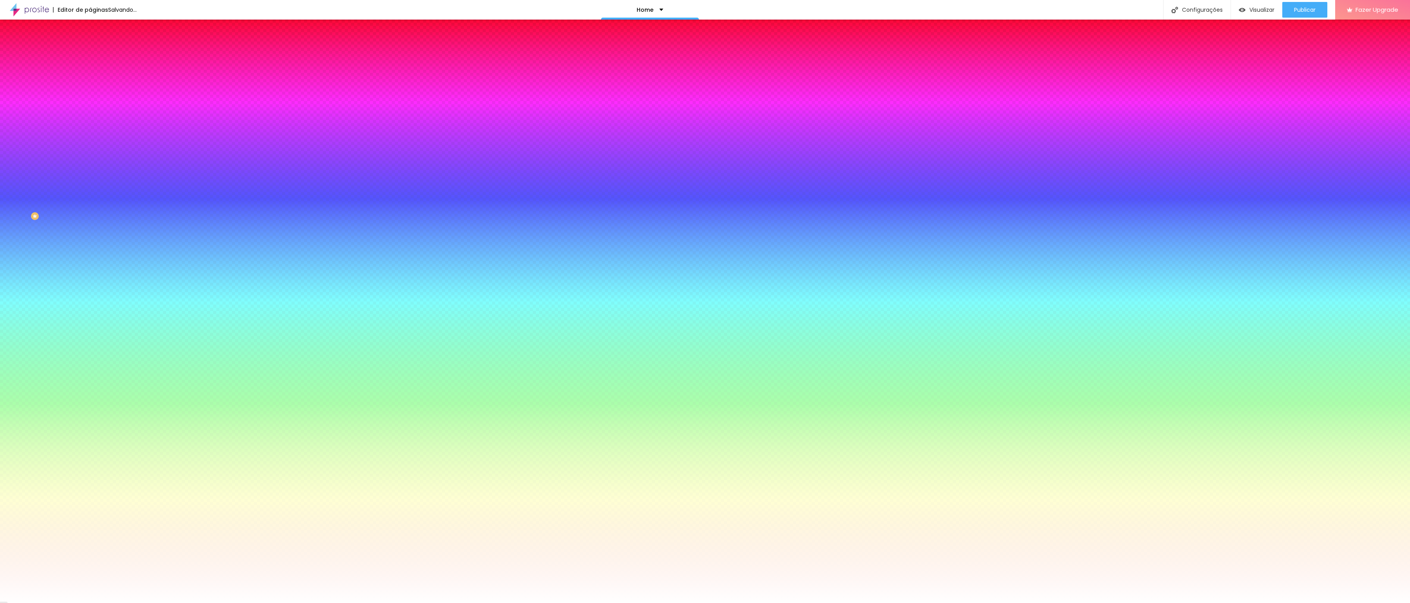
type input "73"
type input "72"
type input "71"
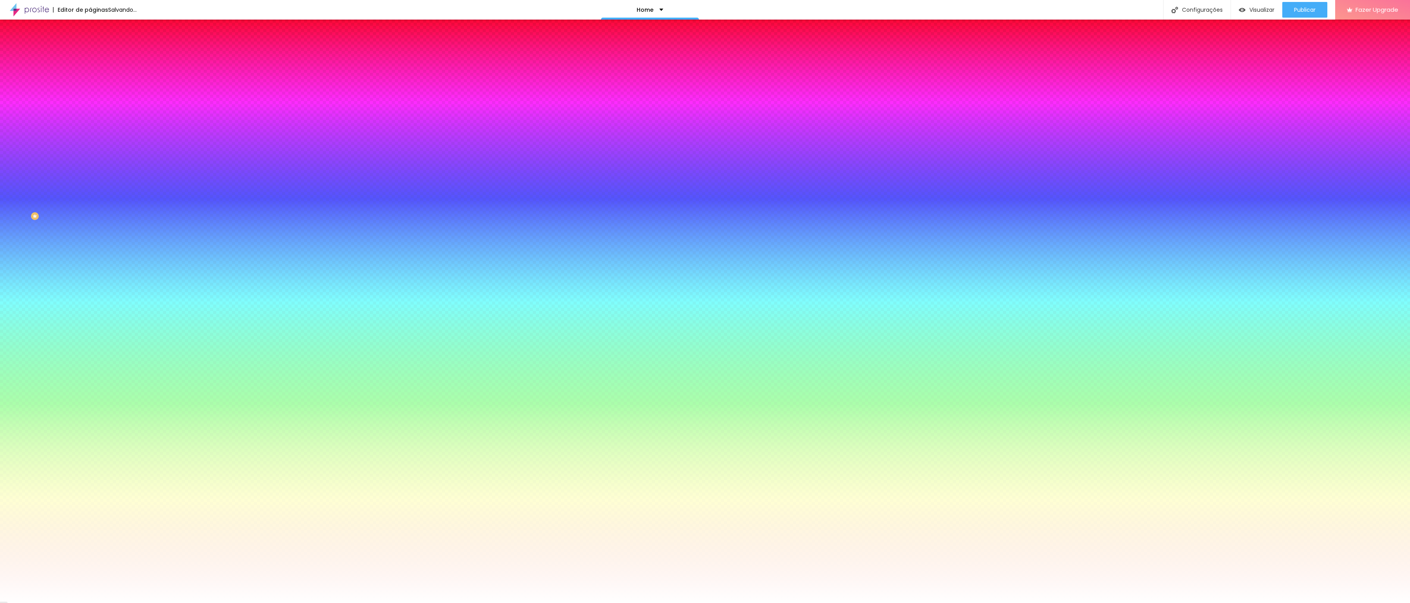
type input "71"
type input "70"
type input "69"
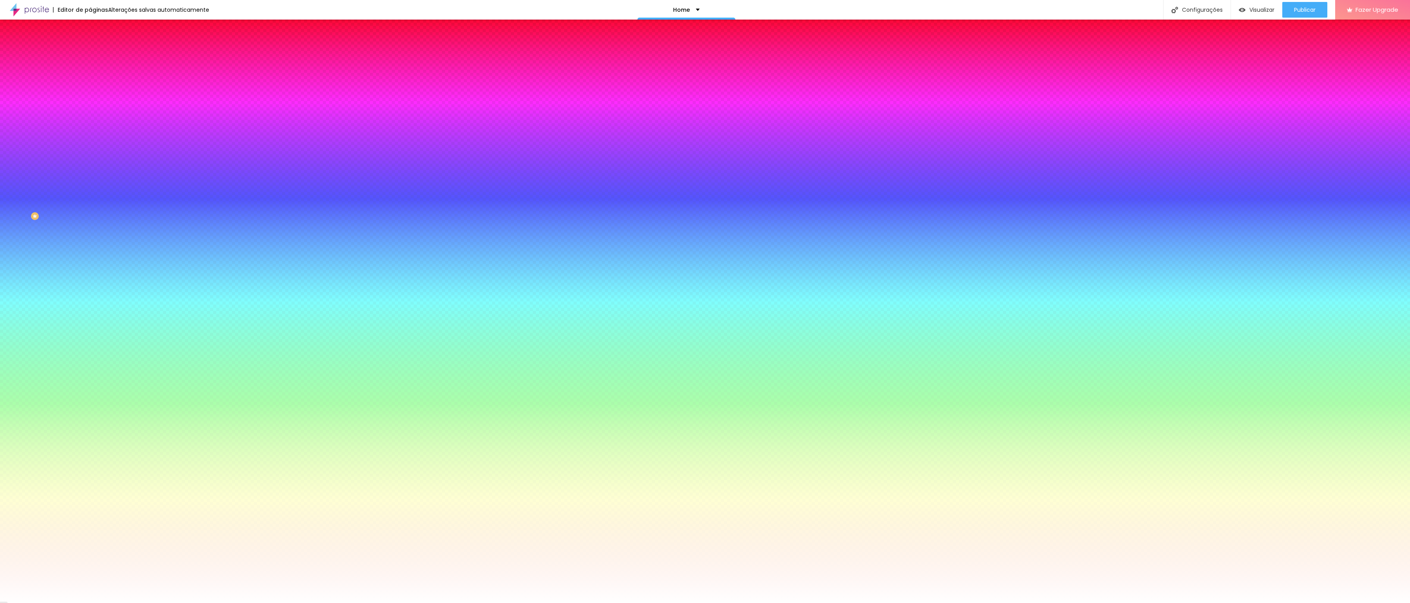
type input "68"
type input "67"
drag, startPoint x: 36, startPoint y: 104, endPoint x: 55, endPoint y: 110, distance: 19.6
type input "67"
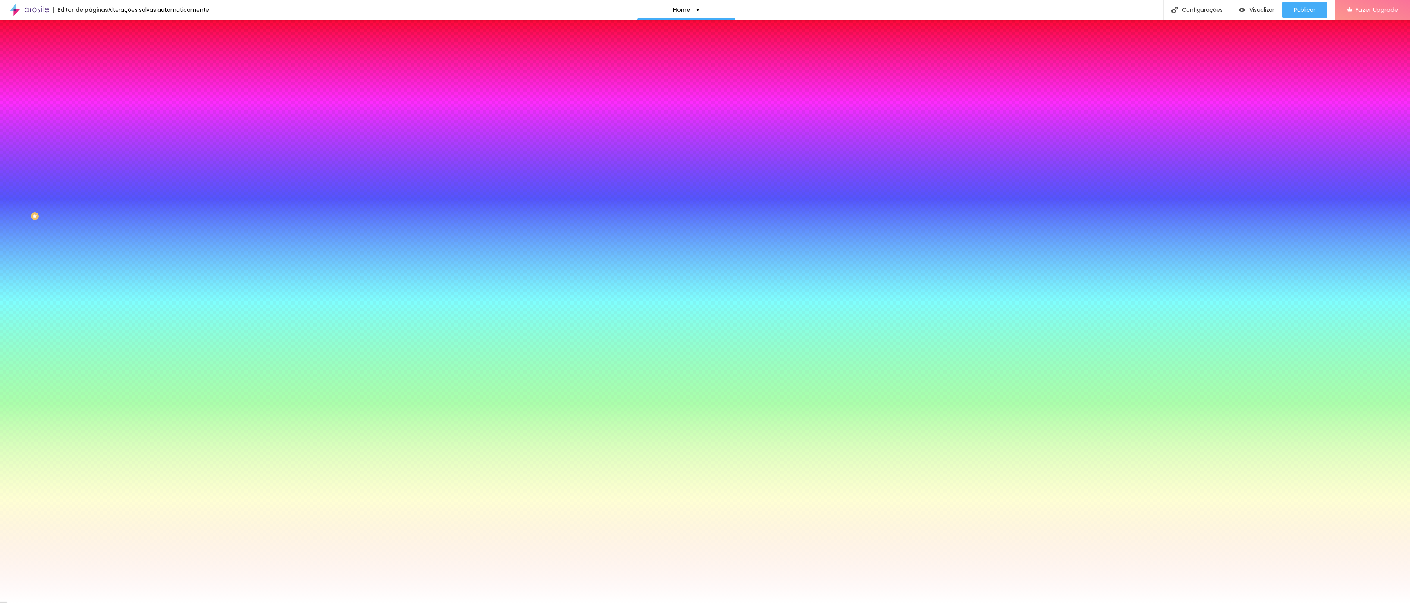
click at [90, 103] on div "Tamanho 67 %" at bounding box center [135, 93] width 90 height 20
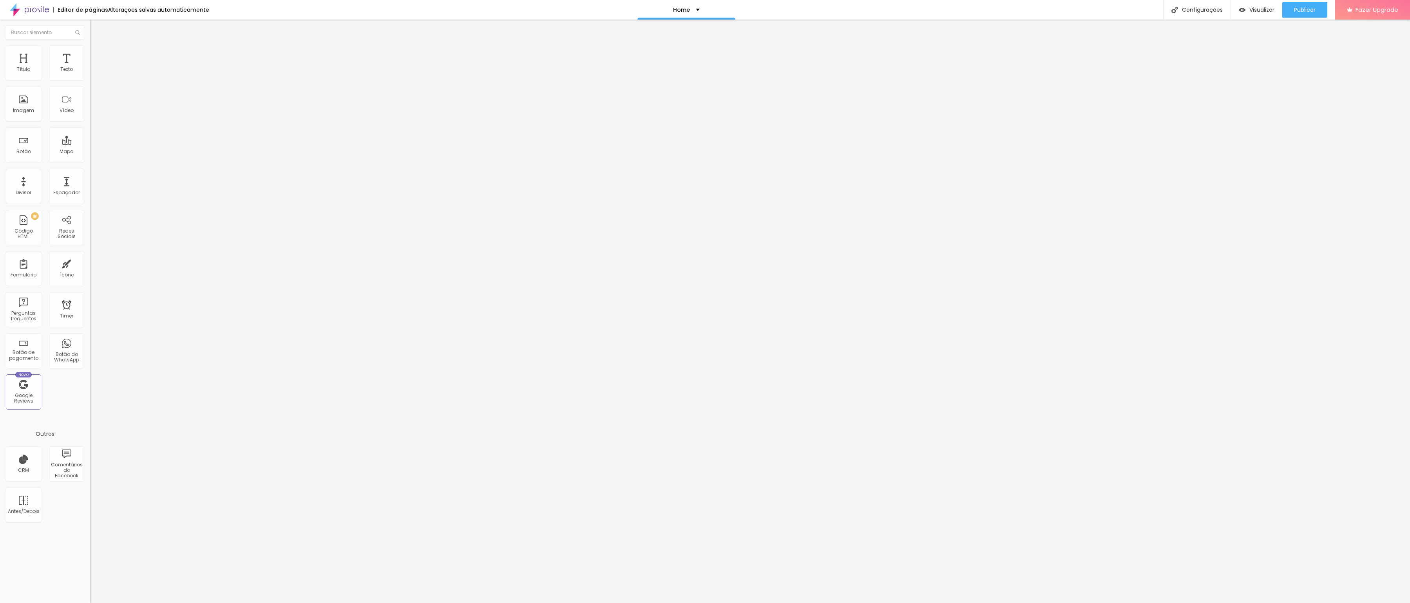
click at [90, 71] on span "Encaixotado" at bounding box center [105, 68] width 31 height 7
click at [90, 83] on span "Completo" at bounding box center [102, 80] width 24 height 7
click at [90, 48] on img at bounding box center [93, 48] width 7 height 7
drag, startPoint x: 57, startPoint y: 78, endPoint x: 78, endPoint y: 80, distance: 21.2
click at [90, 74] on div "65 px %" at bounding box center [135, 70] width 90 height 8
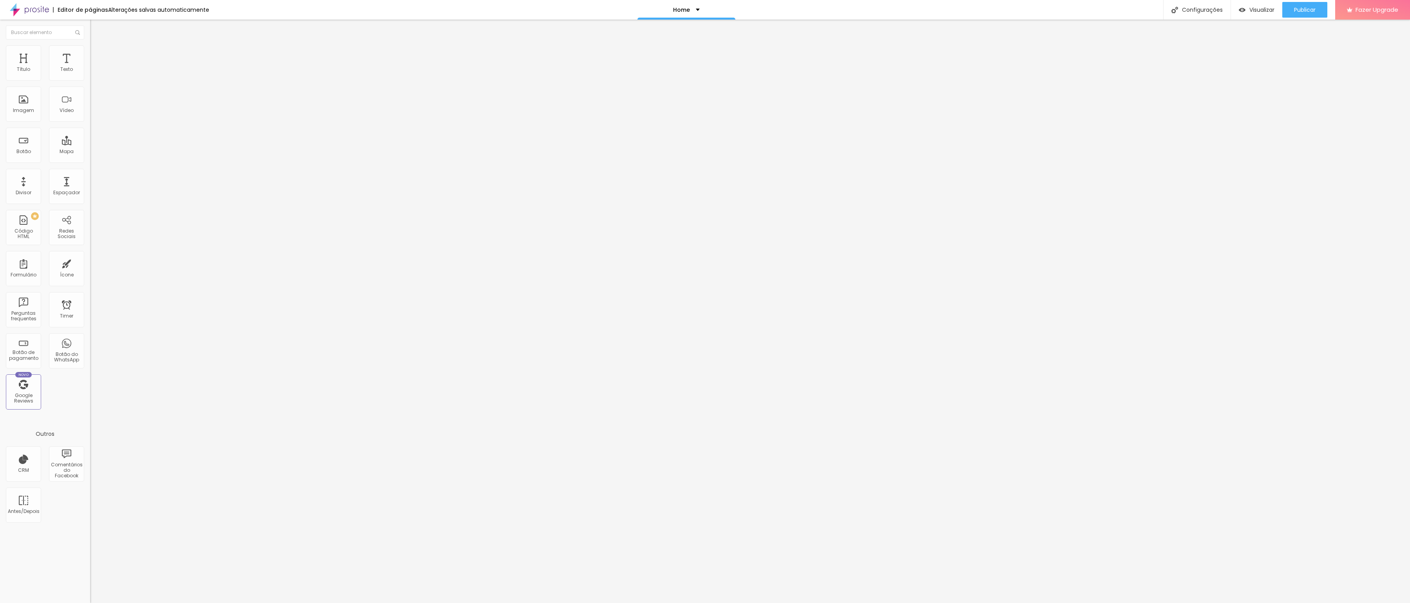
type input "2"
type input "10"
type input "20"
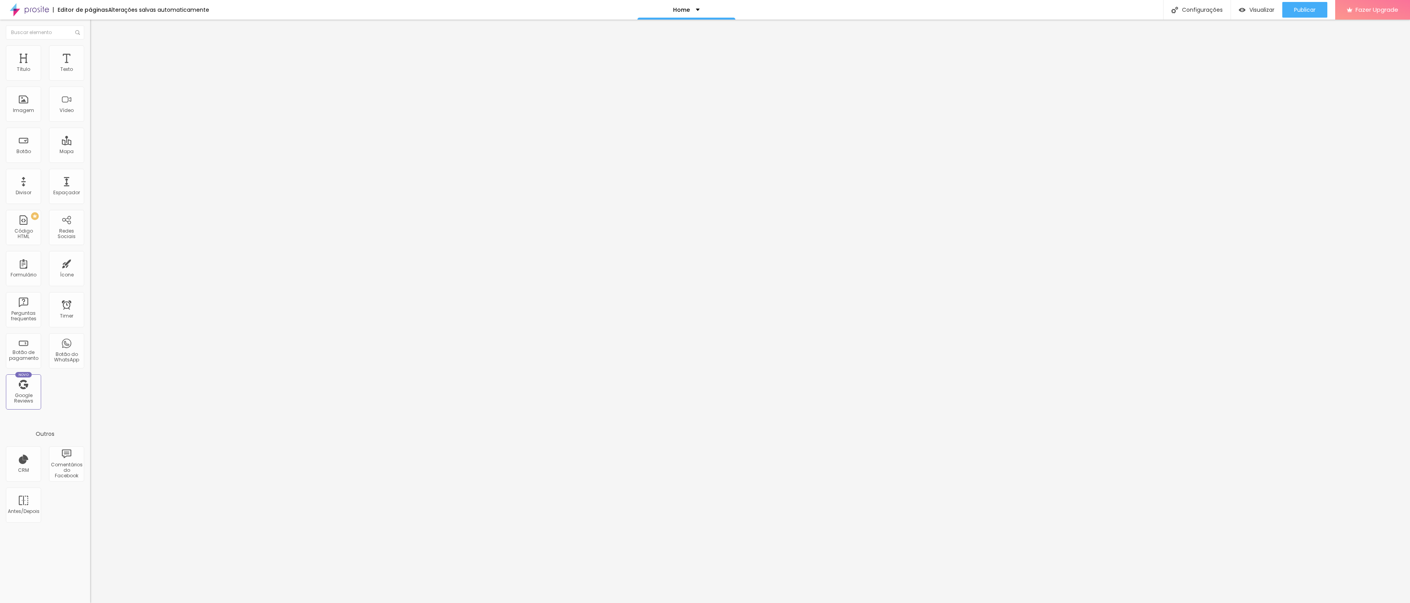
click at [90, 47] on img at bounding box center [93, 48] width 7 height 7
drag, startPoint x: 56, startPoint y: 78, endPoint x: 80, endPoint y: 81, distance: 23.7
click at [90, 74] on div "65 px %" at bounding box center [135, 70] width 90 height 8
type input "2"
type input "10"
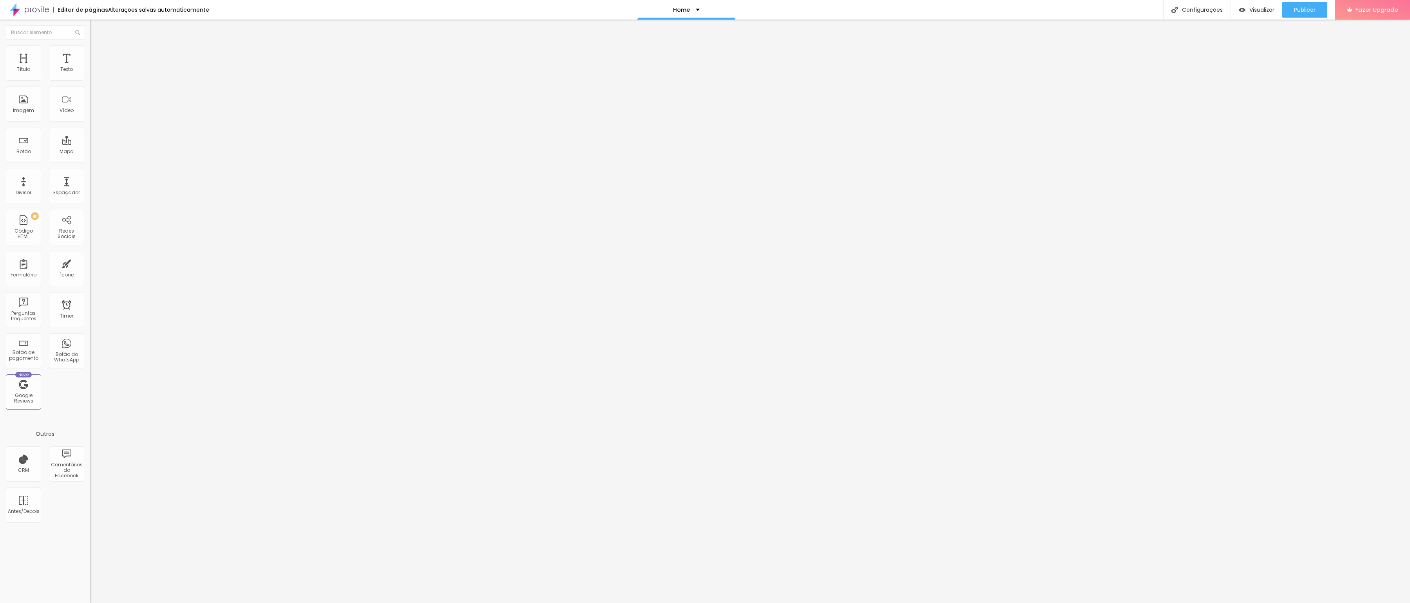
type input "20"
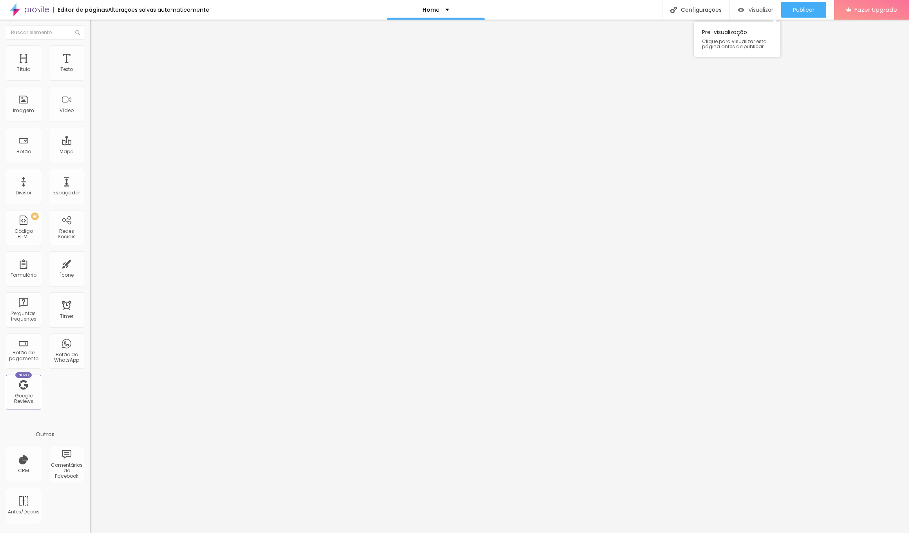
click at [658, 9] on span "Visualizar" at bounding box center [760, 10] width 25 height 6
click at [96, 31] on div "Editar Seção" at bounding box center [119, 28] width 46 height 6
click at [40, 11] on img at bounding box center [29, 10] width 39 height 20
click at [90, 46] on img at bounding box center [93, 48] width 7 height 7
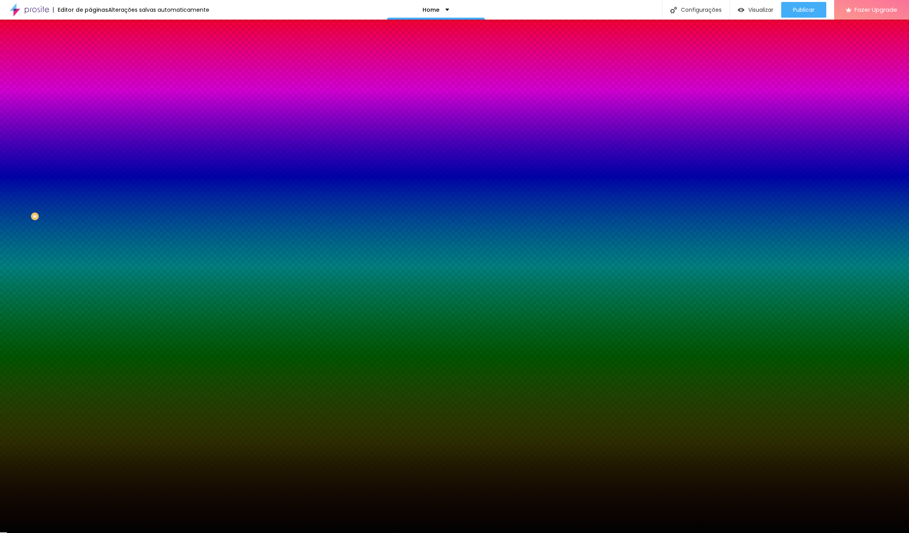
click at [90, 107] on div at bounding box center [135, 107] width 90 height 0
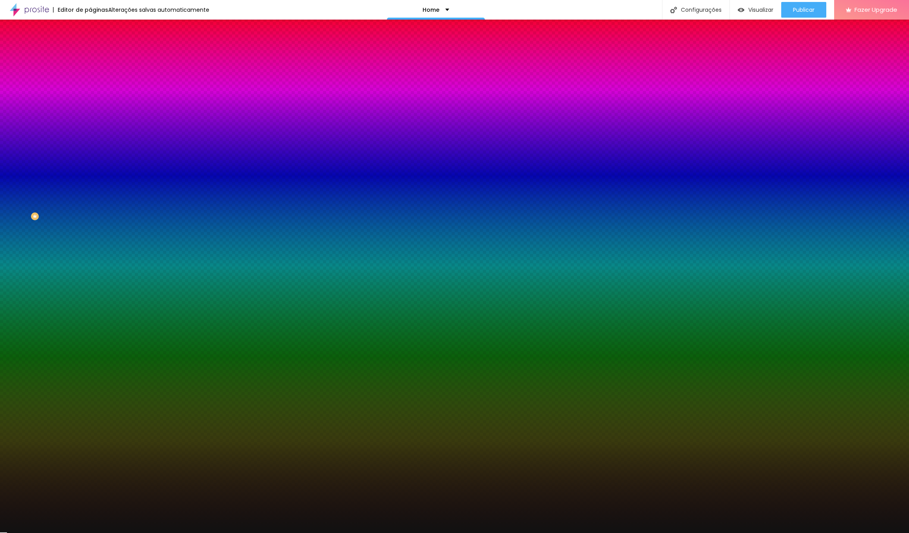
type input "#000000"
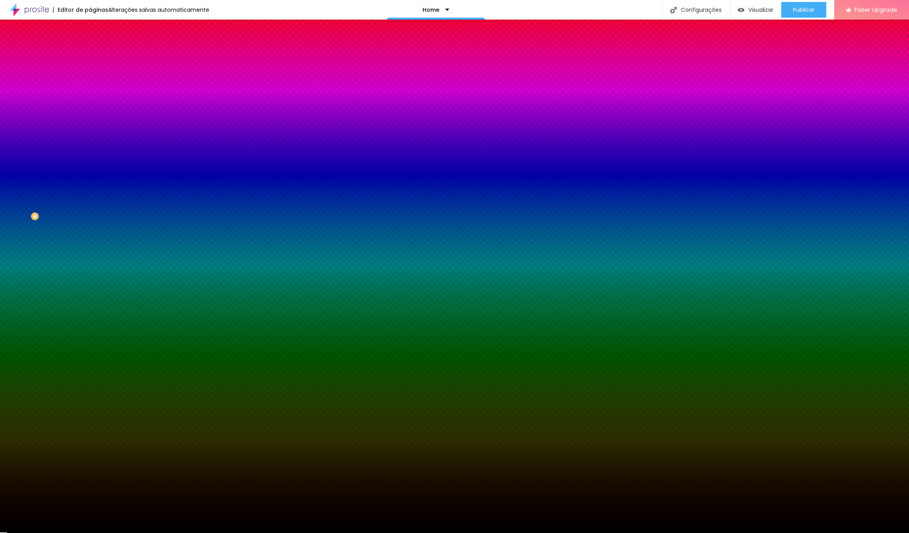
drag, startPoint x: 13, startPoint y: 209, endPoint x: 6, endPoint y: 217, distance: 10.6
click at [90, 217] on div "Editar Seção Conteúdo Estilo Avançado Imagem de fundo Trocar imagem Efeito da I…" at bounding box center [135, 276] width 90 height 513
click at [90, 286] on div "Editar Seção Conteúdo Estilo Avançado Imagem de fundo Trocar imagem Efeito da I…" at bounding box center [135, 276] width 90 height 513
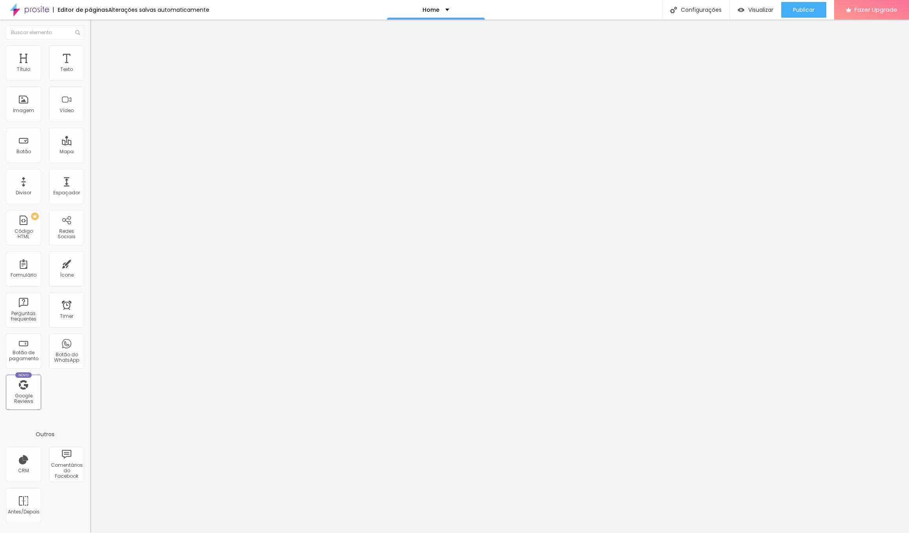
click at [90, 49] on img at bounding box center [93, 48] width 7 height 7
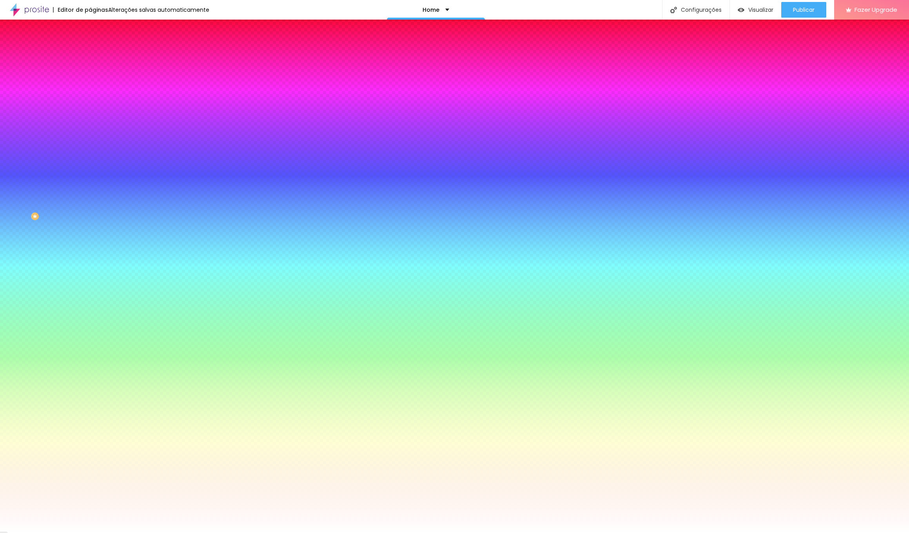
click at [90, 107] on div at bounding box center [135, 107] width 90 height 0
drag, startPoint x: 13, startPoint y: 152, endPoint x: 26, endPoint y: 158, distance: 14.2
click at [90, 114] on div at bounding box center [135, 114] width 90 height 0
click at [90, 107] on div at bounding box center [135, 107] width 90 height 0
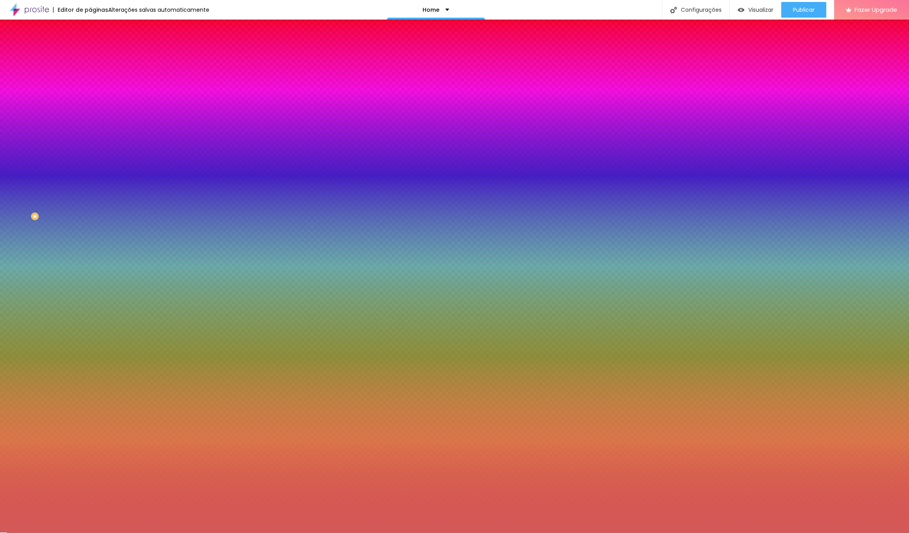
click at [42, 163] on div at bounding box center [454, 266] width 909 height 533
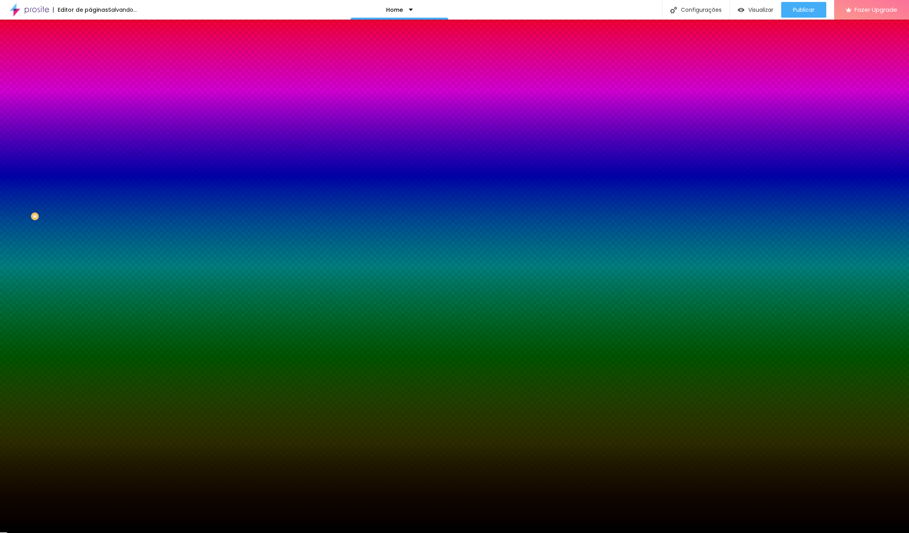
type input "#000000"
drag, startPoint x: 42, startPoint y: 162, endPoint x: 4, endPoint y: 219, distance: 68.5
click at [90, 219] on div "Editar Seção Conteúdo Estilo Avançado Imagem de fundo Adicionar imagem Efeito d…" at bounding box center [135, 276] width 90 height 513
click at [96, 27] on img "button" at bounding box center [99, 28] width 6 height 6
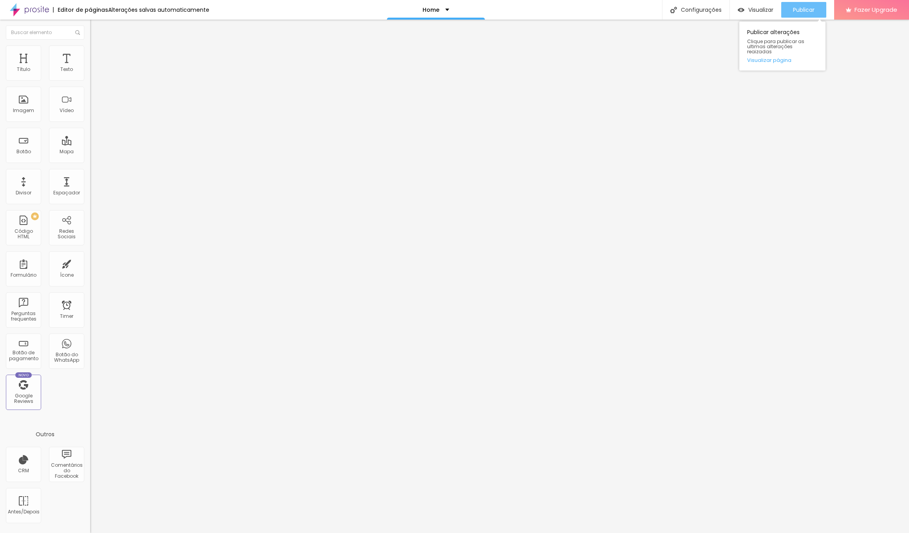
click at [803, 11] on span "Publicar" at bounding box center [804, 10] width 22 height 6
click at [751, 13] on span "Visualizar" at bounding box center [753, 10] width 25 height 6
click at [90, 71] on span "Encaixotado" at bounding box center [105, 68] width 31 height 7
click at [90, 83] on div "Completo" at bounding box center [135, 80] width 90 height 5
drag, startPoint x: 46, startPoint y: 53, endPoint x: 47, endPoint y: 63, distance: 10.2
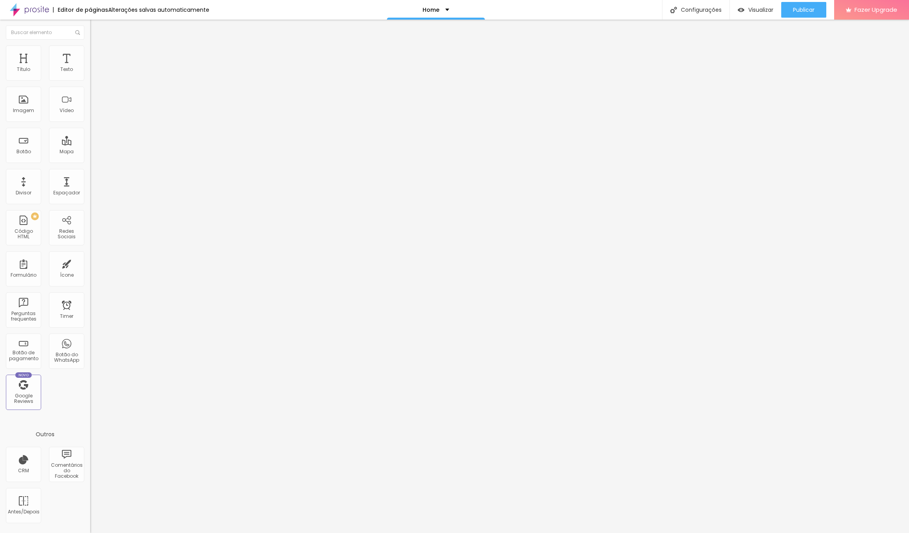
click at [97, 53] on span "Estilo" at bounding box center [103, 50] width 12 height 7
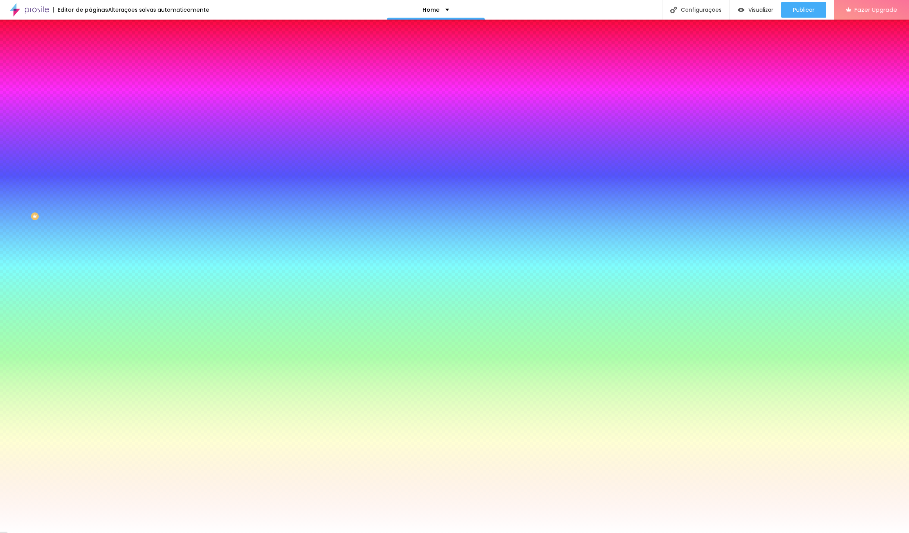
type input "69"
type input "71"
type input "72"
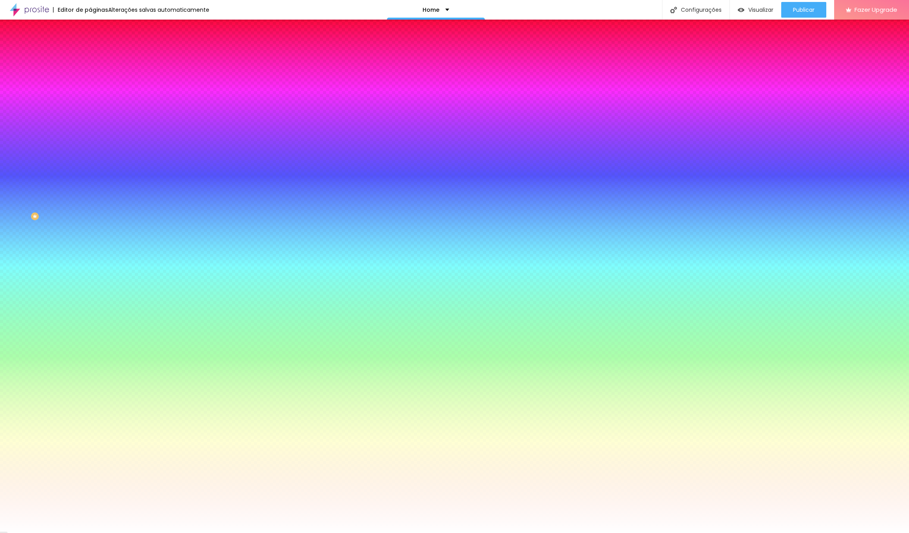
type input "72"
type input "73"
type input "74"
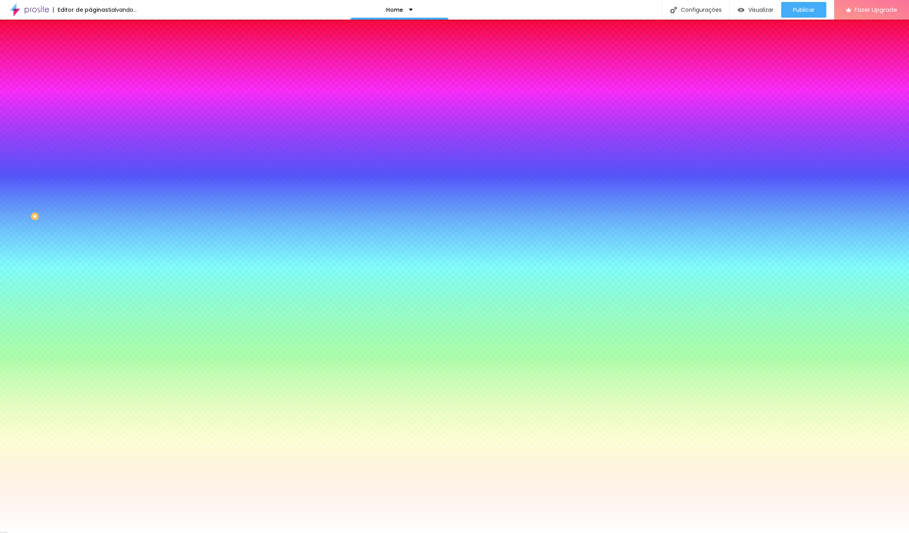
type input "75"
type input "76"
type input "77"
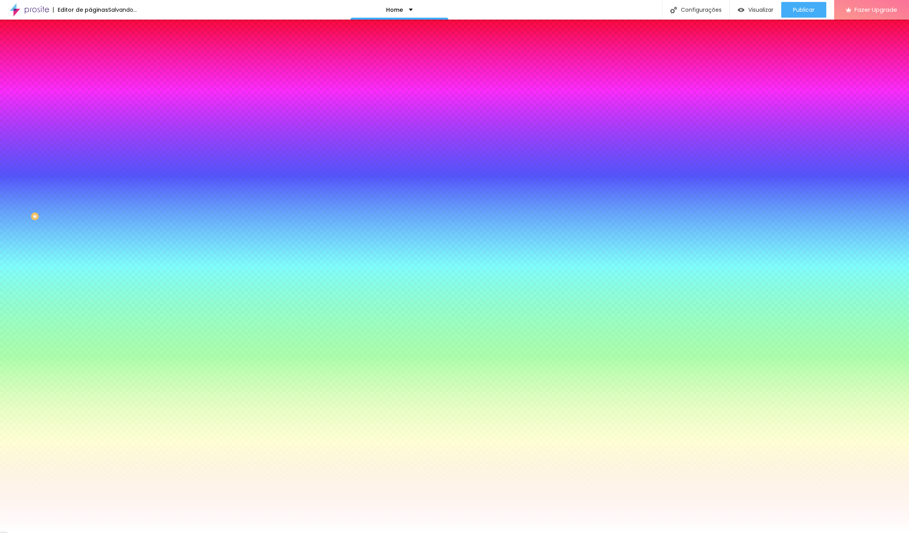
type input "77"
type input "78"
type input "79"
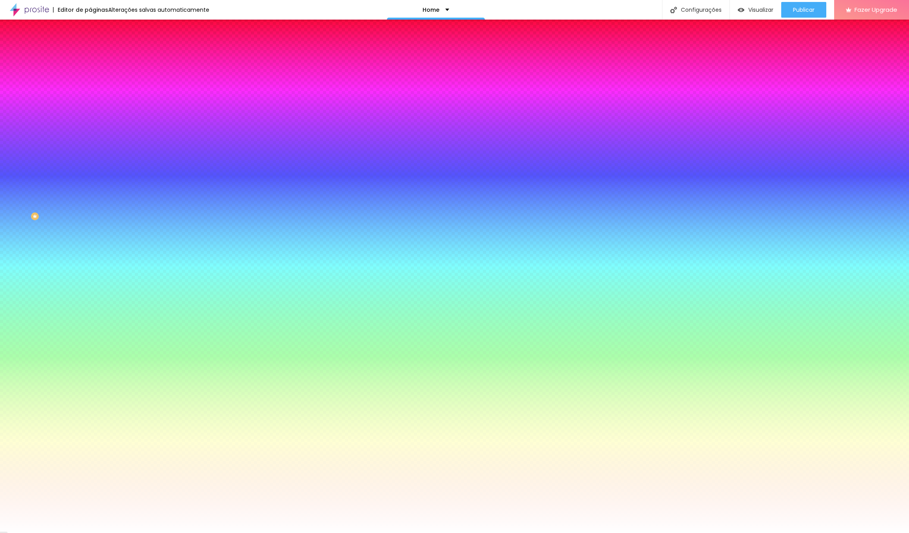
type input "80"
type input "81"
type input "80"
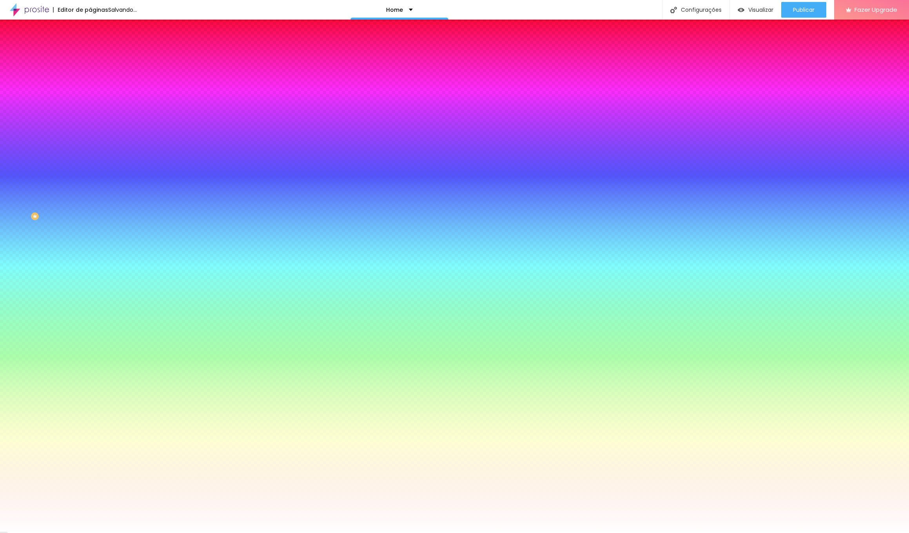
drag, startPoint x: 56, startPoint y: 104, endPoint x: 65, endPoint y: 105, distance: 9.8
type input "80"
click at [90, 102] on input "range" at bounding box center [115, 99] width 51 height 6
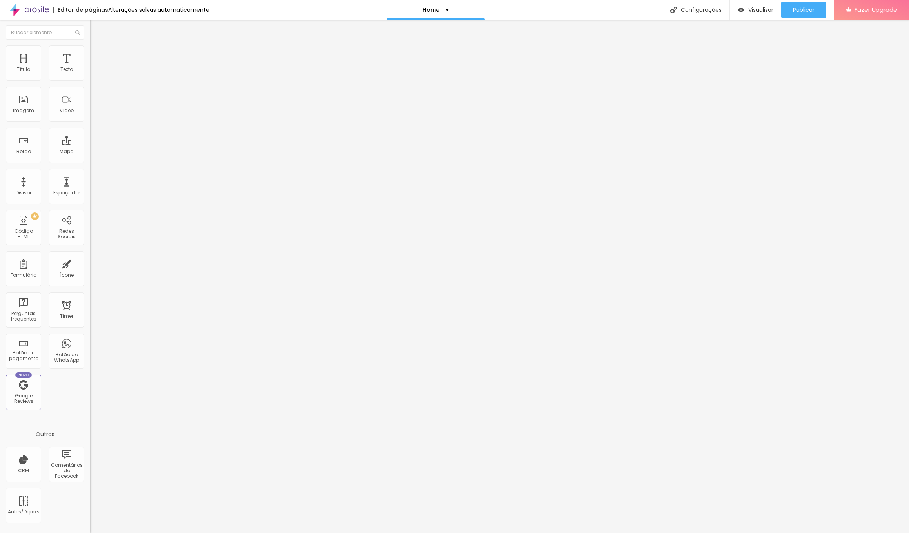
click at [90, 52] on li "Estilo" at bounding box center [135, 49] width 90 height 8
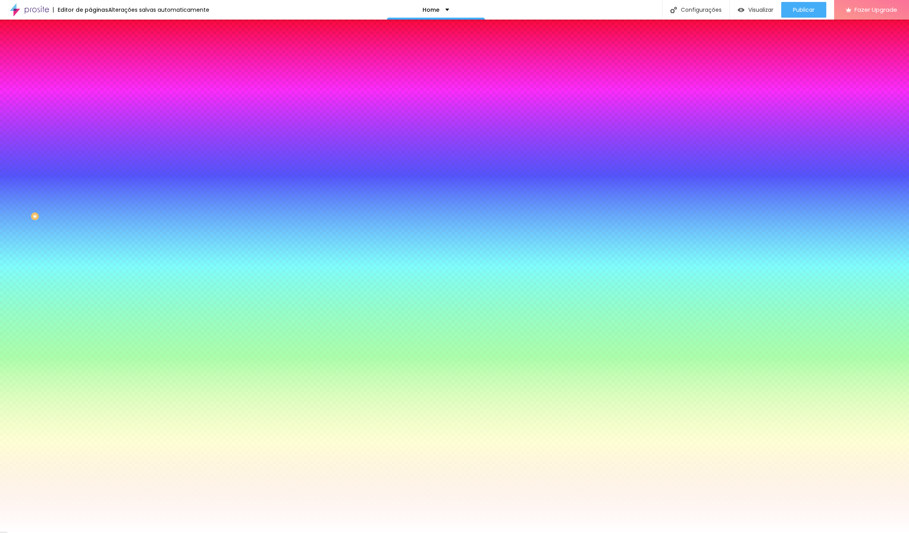
click at [90, 45] on li "Conteúdo" at bounding box center [135, 42] width 90 height 8
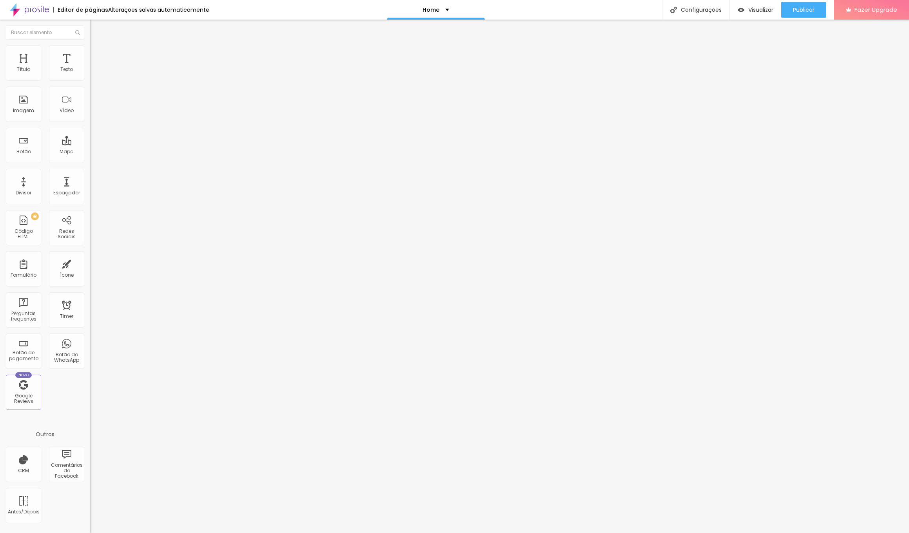
click at [96, 27] on img "button" at bounding box center [99, 28] width 6 height 6
click at [68, 187] on div "Espaçador" at bounding box center [66, 186] width 35 height 35
click at [748, 9] on span "Visualizar" at bounding box center [760, 10] width 25 height 6
click at [90, 45] on li "Estilo" at bounding box center [135, 49] width 90 height 8
drag, startPoint x: 53, startPoint y: 76, endPoint x: 82, endPoint y: 75, distance: 29.0
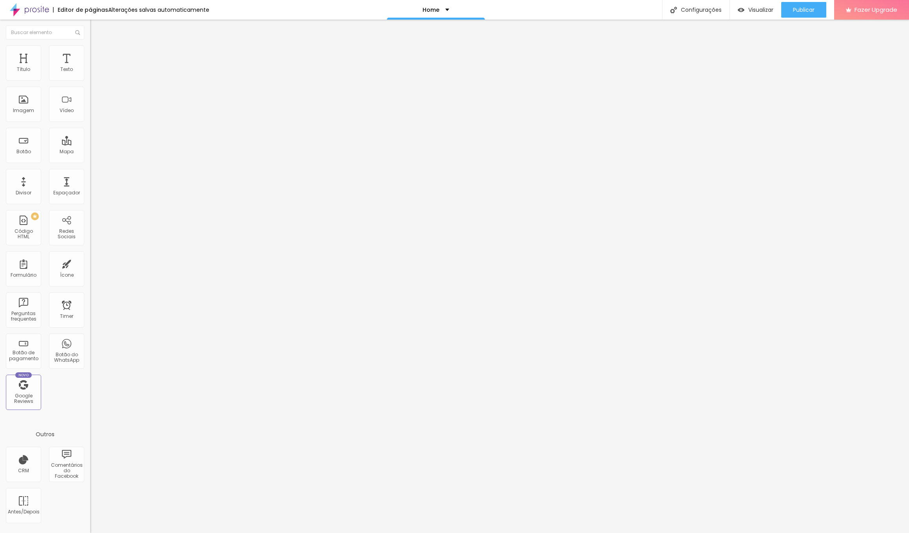
click at [90, 74] on div "20 px %" at bounding box center [135, 70] width 90 height 8
type input "5"
type input "10"
type input "50"
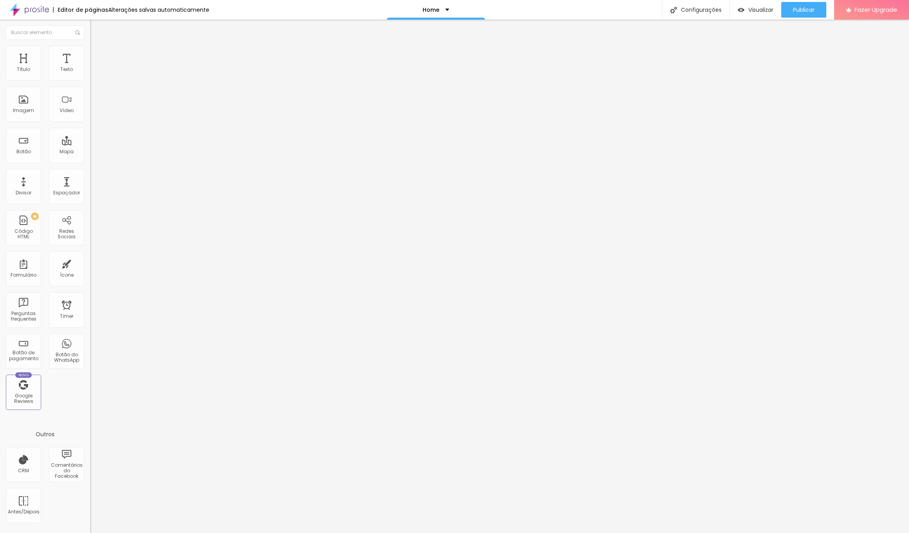
type input "50"
drag, startPoint x: 44, startPoint y: 50, endPoint x: 46, endPoint y: 63, distance: 13.5
click at [90, 50] on img at bounding box center [93, 48] width 7 height 7
drag, startPoint x: 56, startPoint y: 78, endPoint x: 73, endPoint y: 78, distance: 17.6
click at [90, 74] on div "20 px %" at bounding box center [135, 70] width 90 height 8
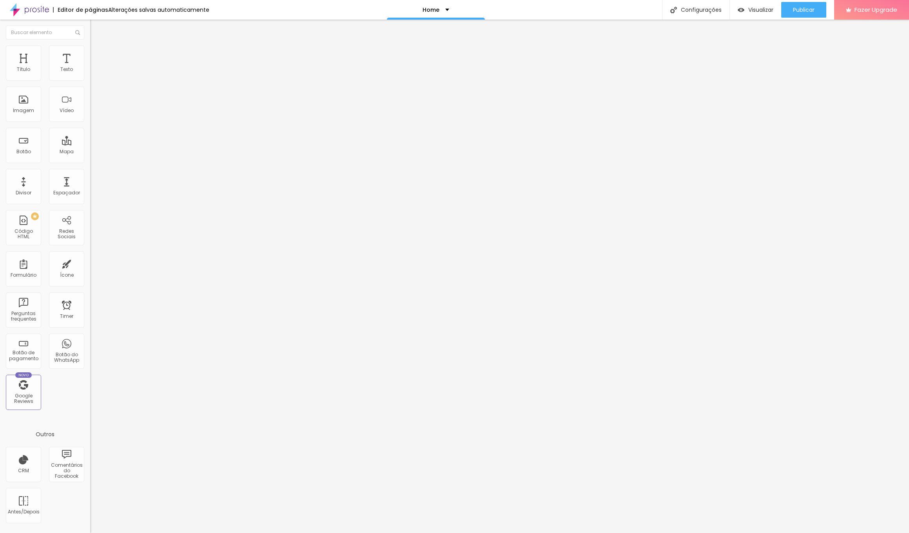
type input "5"
type input "10"
type input "50"
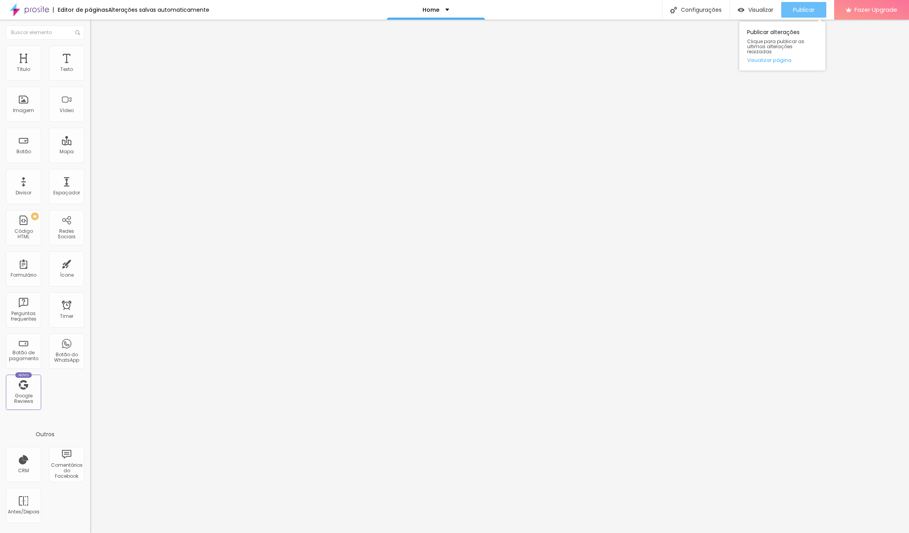
click at [797, 12] on span "Publicar" at bounding box center [804, 10] width 22 height 6
click at [90, 47] on li "Estilo" at bounding box center [135, 49] width 90 height 8
drag, startPoint x: 56, startPoint y: 79, endPoint x: 83, endPoint y: 87, distance: 27.5
click at [90, 81] on div "Tamanho 40 px %" at bounding box center [135, 71] width 90 height 20
type input "6"
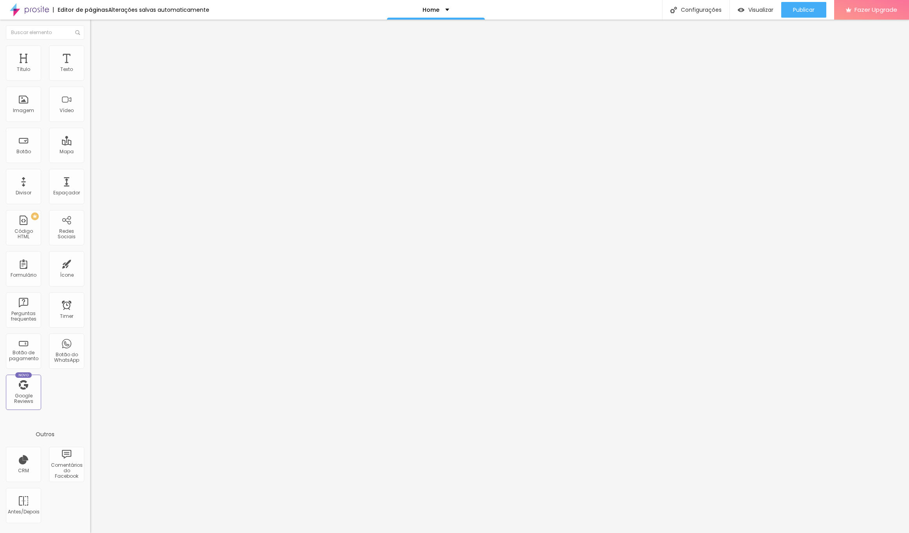
type input "10"
type input "60"
type input "55"
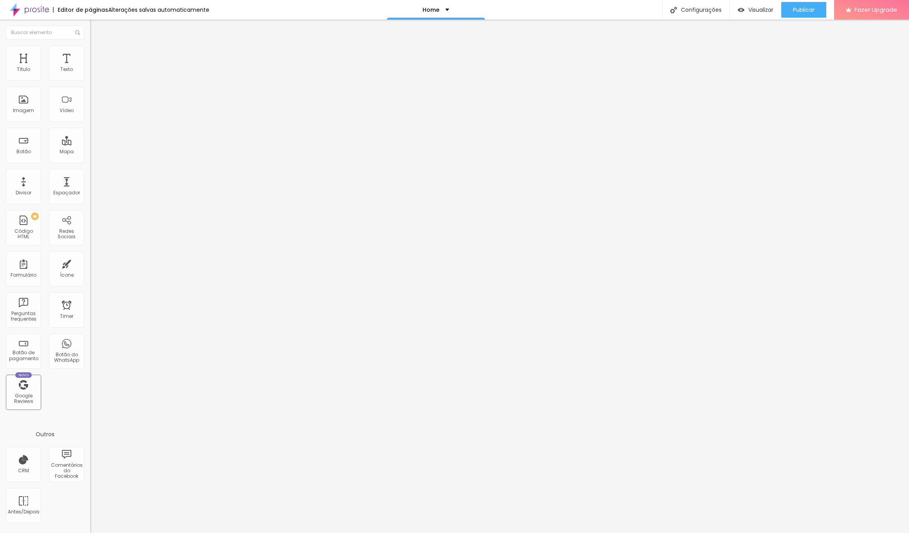
type input "50"
type input "55"
type input "60"
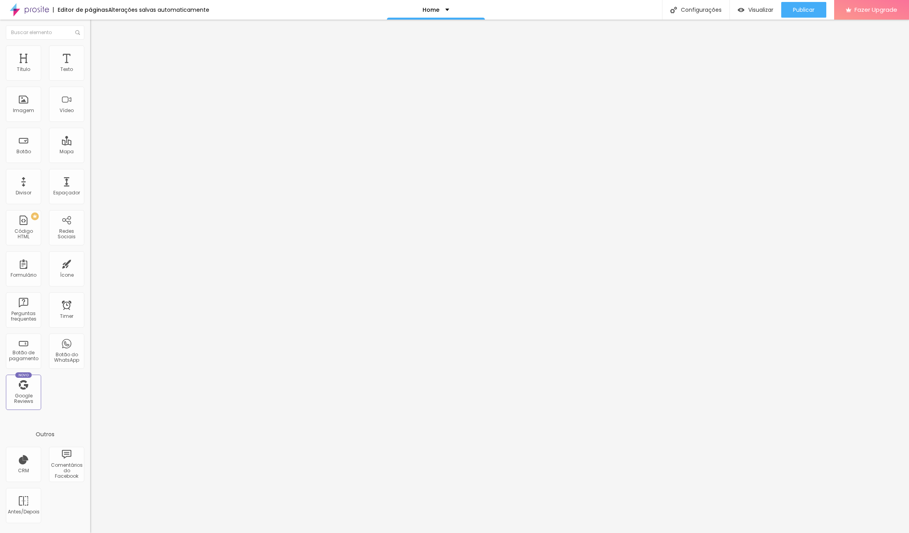
type input "60"
type input "65"
type input "70"
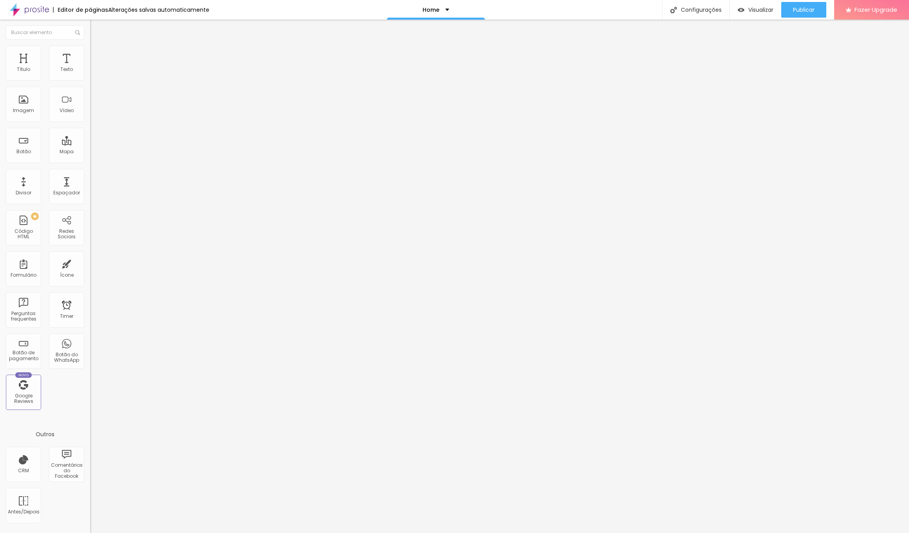
type input "75"
type input "80"
type input "75"
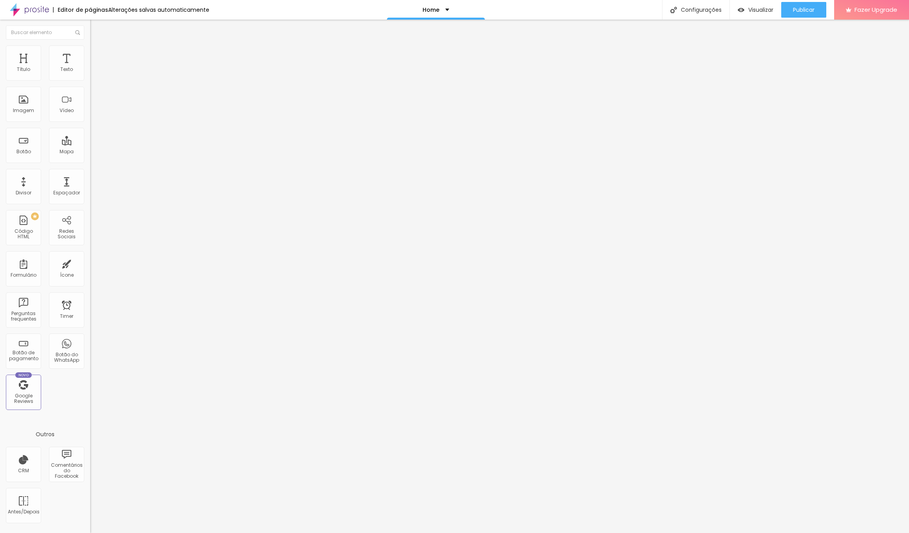
type input "75"
type input "70"
type input "65"
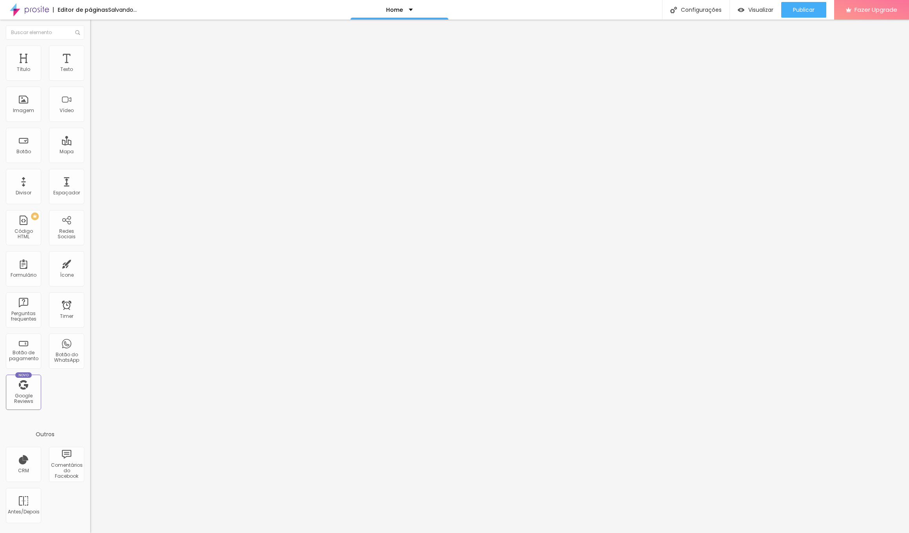
type input "60"
type input "55"
type input "60"
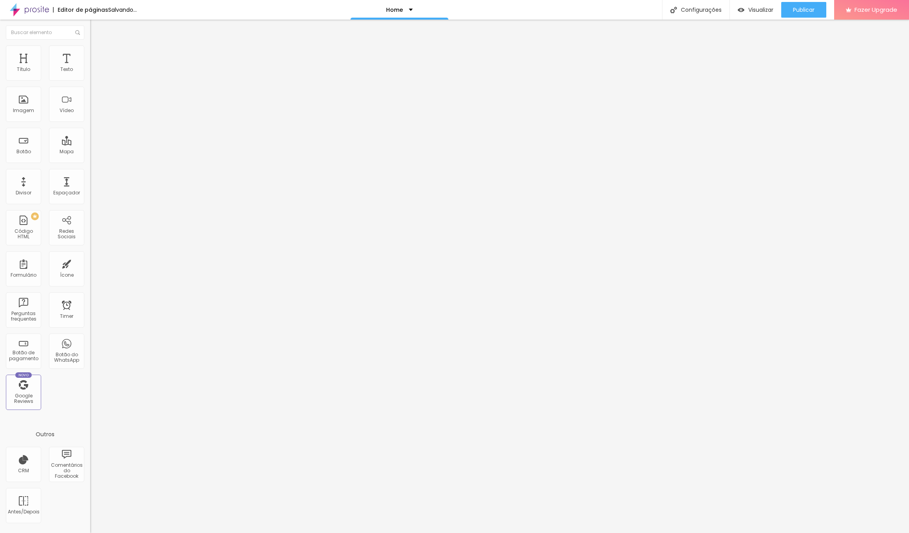
type input "60"
type input "65"
type input "70"
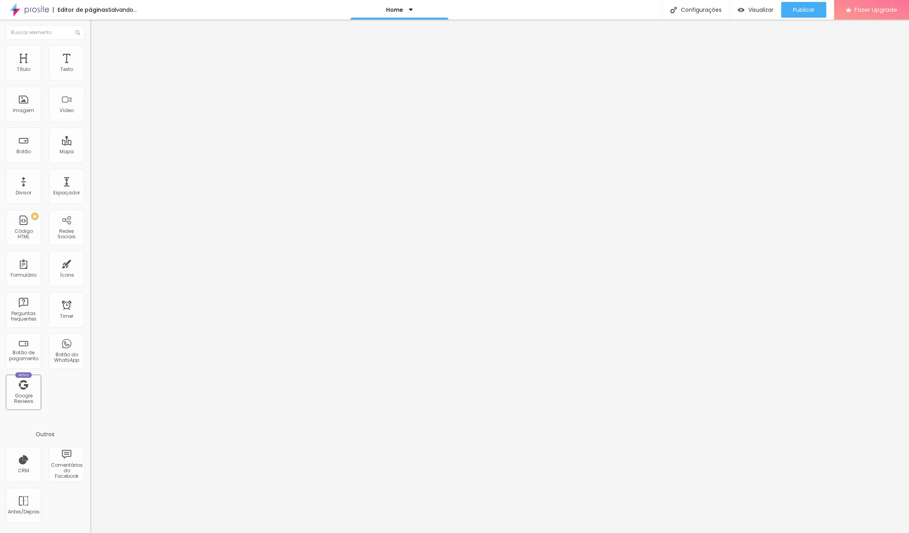
type input "75"
type input "80"
type input "85"
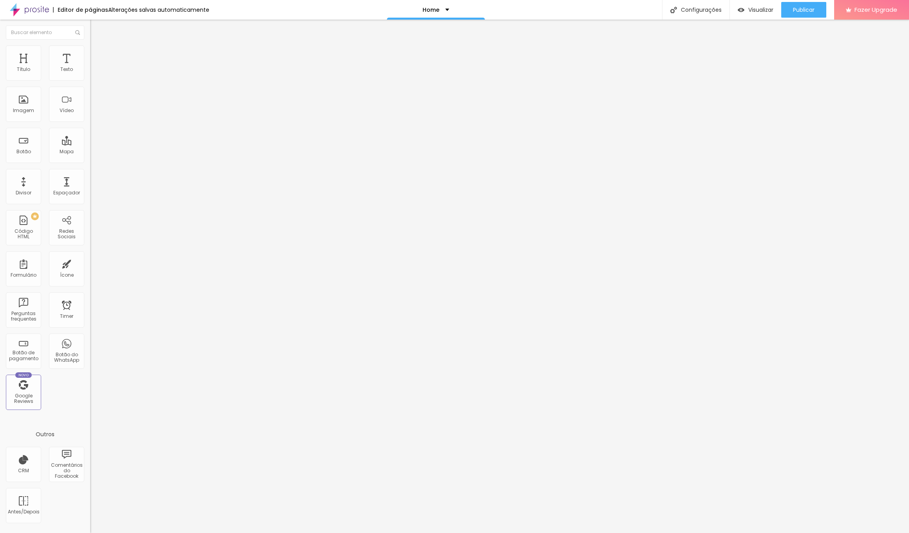
type input "85"
type input "90"
type input "85"
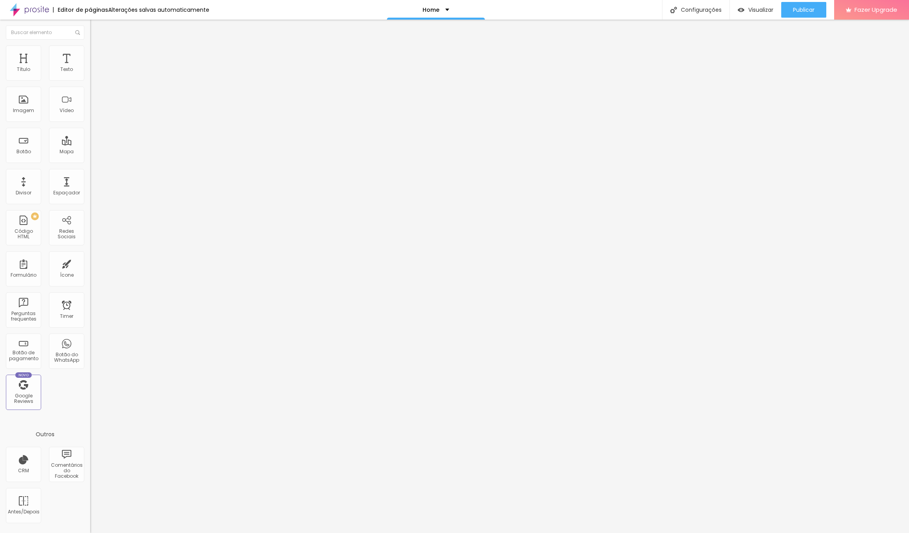
type input "80"
type input "75"
type input "70"
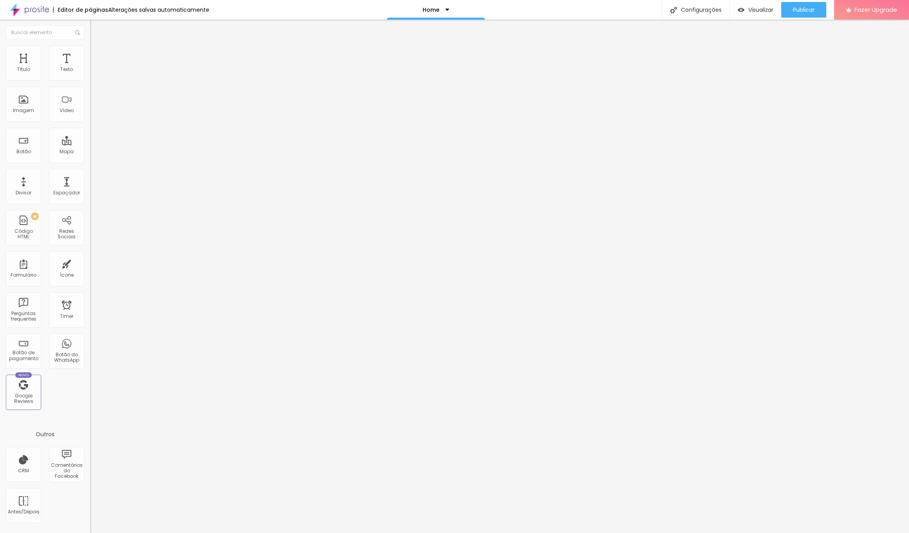
type input "70"
type input "65"
type input "60"
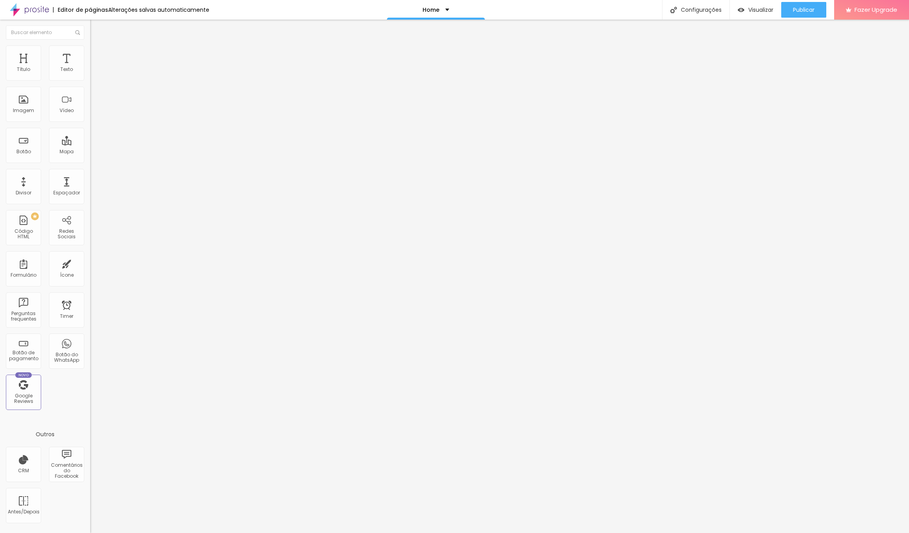
type input "55"
type input "50"
type input "55"
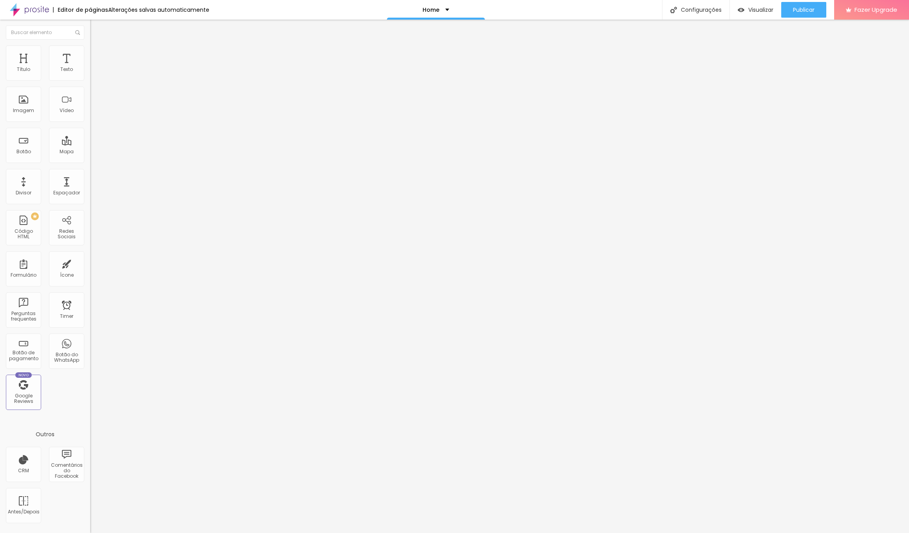
type input "55"
type input "60"
type input "65"
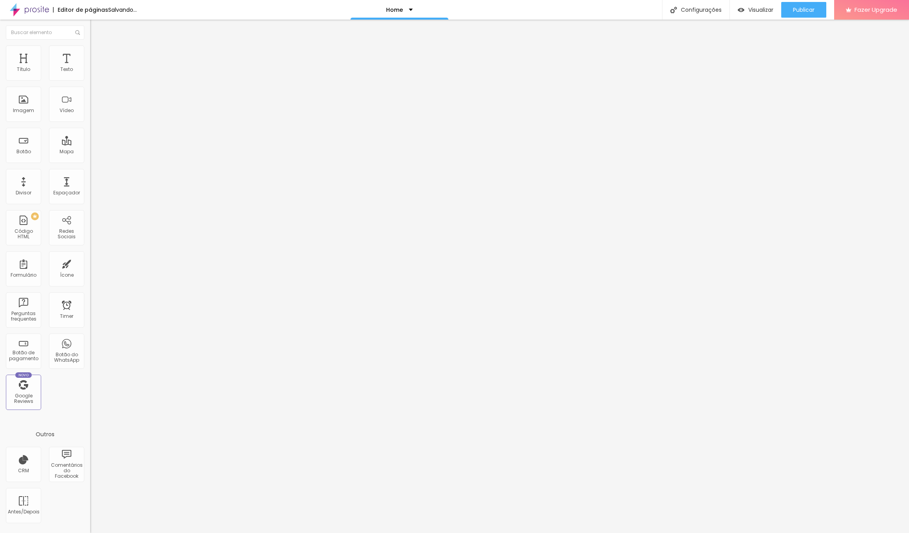
type input "70"
type input "75"
type input "80"
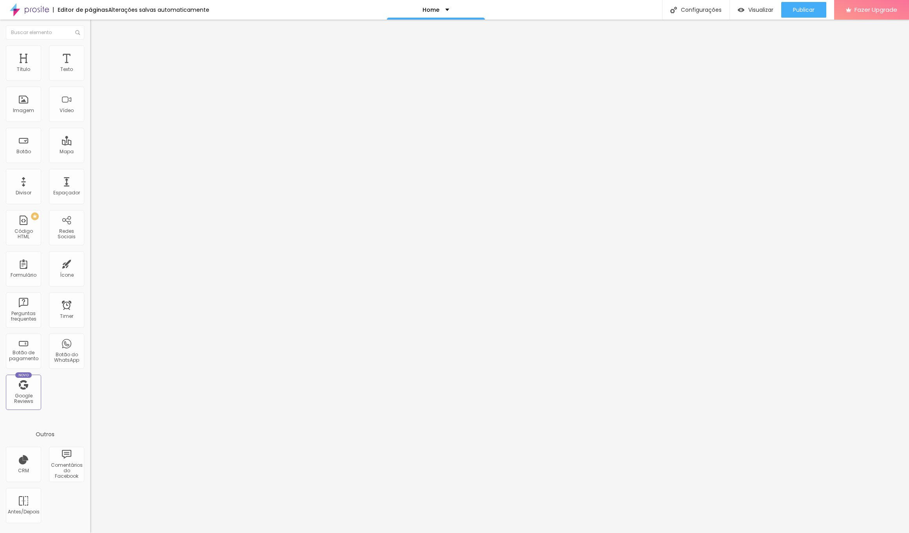
type input "80"
type input "75"
type input "70"
drag, startPoint x: 49, startPoint y: 86, endPoint x: 56, endPoint y: 87, distance: 6.8
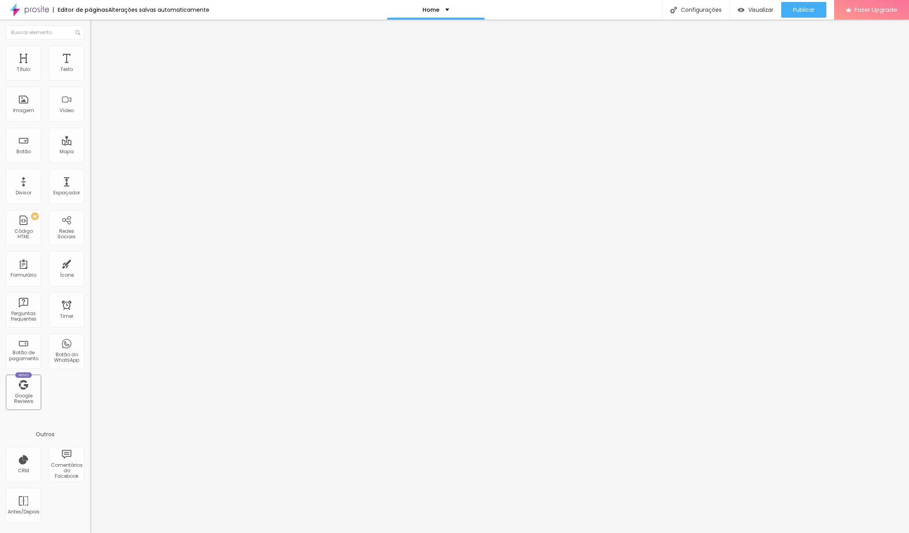
type input "70"
click at [90, 80] on input "range" at bounding box center [115, 77] width 51 height 6
click at [799, 9] on span "Publicar" at bounding box center [804, 10] width 22 height 6
click at [751, 7] on span "Visualizar" at bounding box center [753, 10] width 25 height 6
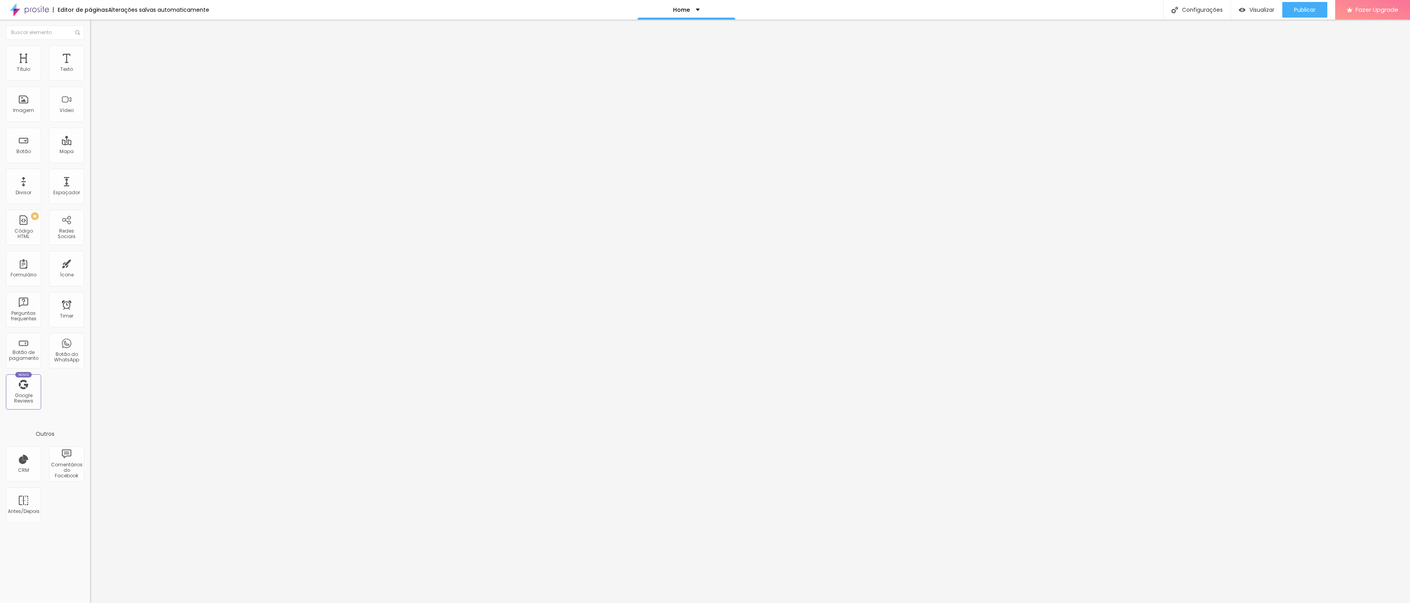
scroll to position [0, 0]
click at [96, 29] on div "Editar Imagem" at bounding box center [122, 28] width 53 height 6
click at [36, 9] on img at bounding box center [29, 10] width 39 height 20
click at [90, 71] on span "Encaixotado" at bounding box center [105, 68] width 31 height 7
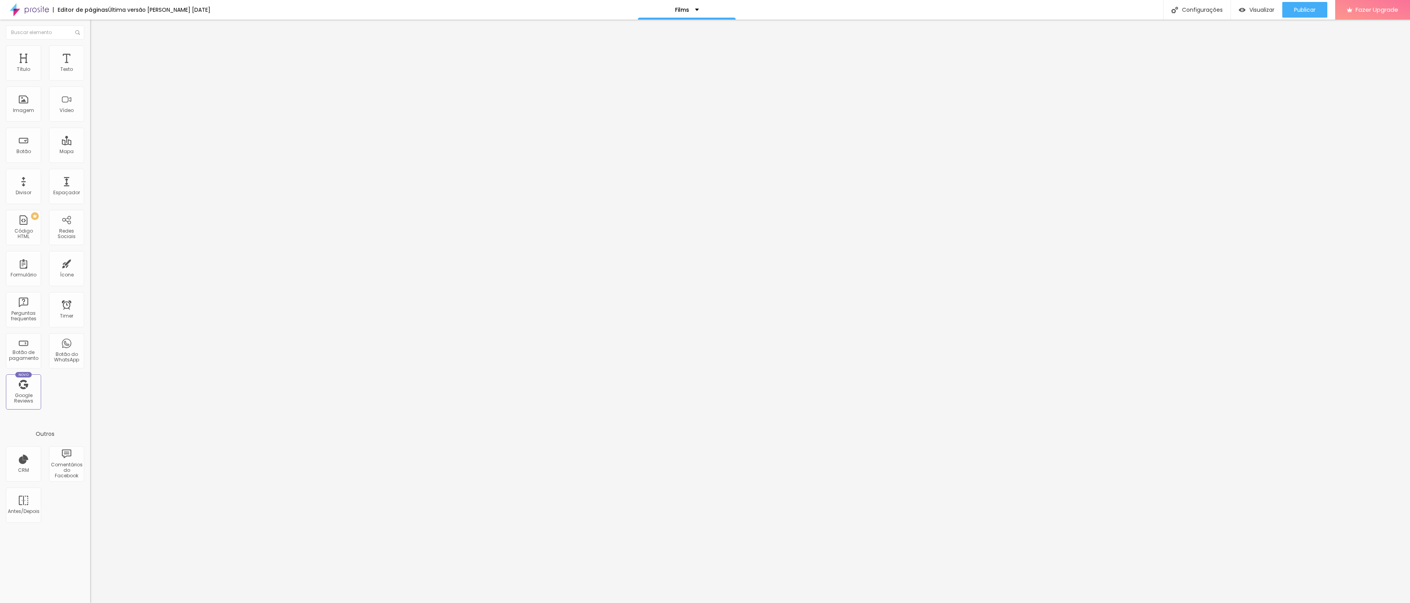
click at [90, 83] on span "Completo" at bounding box center [102, 80] width 24 height 7
click at [90, 76] on span "Encaixotado" at bounding box center [105, 72] width 31 height 7
click at [90, 72] on div "Modo Encaixotado Encaixotado Completo" at bounding box center [135, 72] width 90 height 22
click at [90, 71] on span "Encaixotado" at bounding box center [105, 68] width 31 height 7
click at [90, 83] on span "Completo" at bounding box center [102, 80] width 24 height 7
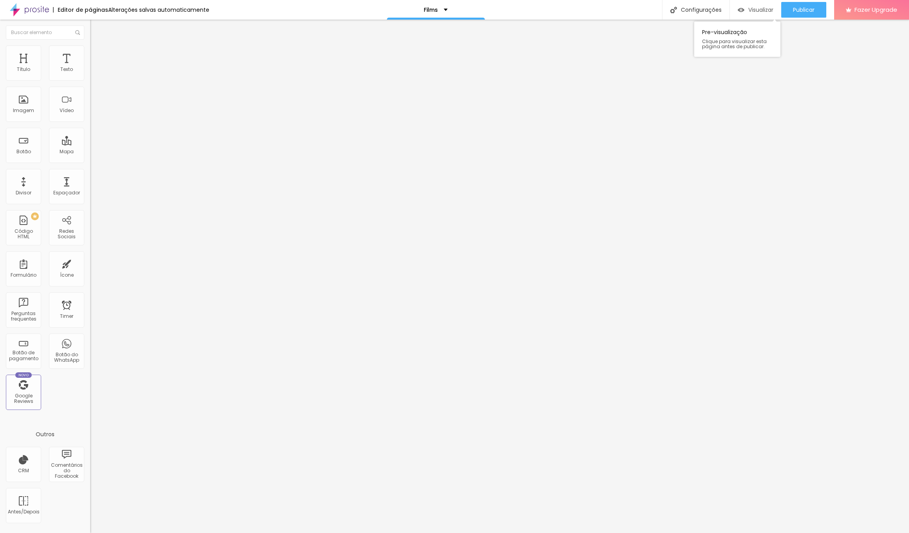
click at [755, 11] on span "Visualizar" at bounding box center [760, 10] width 25 height 6
click at [90, 71] on span "Encaixotado" at bounding box center [105, 68] width 31 height 7
click at [90, 83] on span "Completo" at bounding box center [102, 80] width 24 height 7
click at [90, 71] on span "Encaixotado" at bounding box center [105, 68] width 31 height 7
click at [90, 83] on span "Completo" at bounding box center [102, 80] width 24 height 7
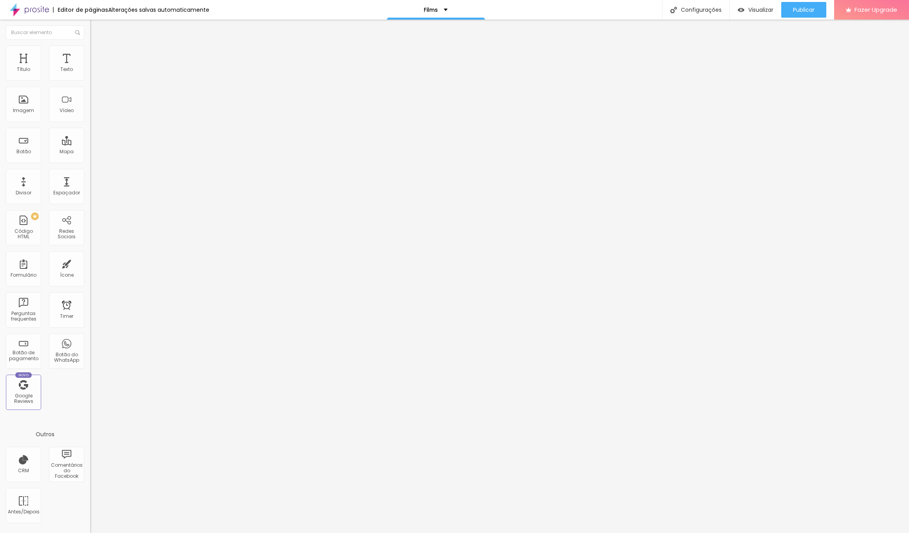
click at [90, 71] on span "Encaixotado" at bounding box center [105, 68] width 31 height 7
click at [90, 83] on span "Completo" at bounding box center [102, 80] width 24 height 7
click at [90, 71] on span "Encaixotado" at bounding box center [105, 68] width 31 height 7
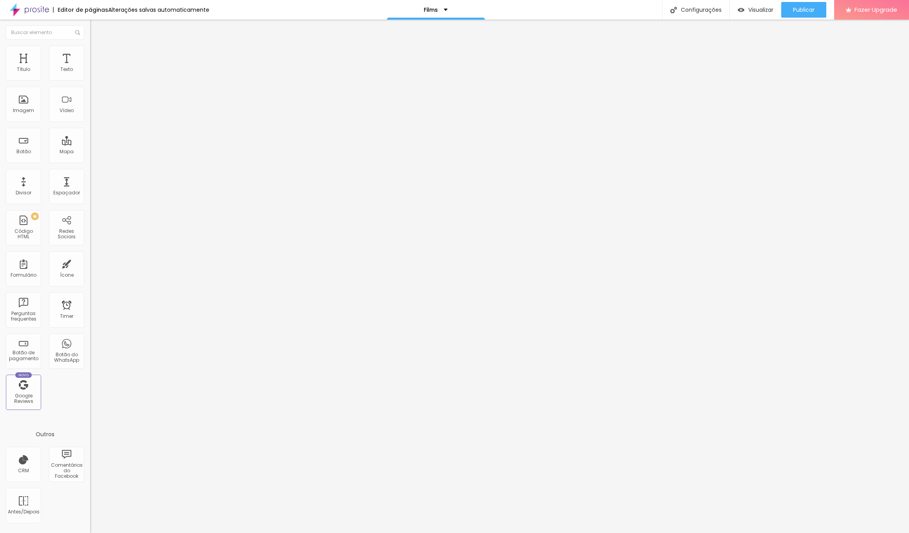
click at [90, 83] on span "Completo" at bounding box center [102, 80] width 24 height 7
click at [90, 47] on li "Estilo" at bounding box center [135, 49] width 90 height 8
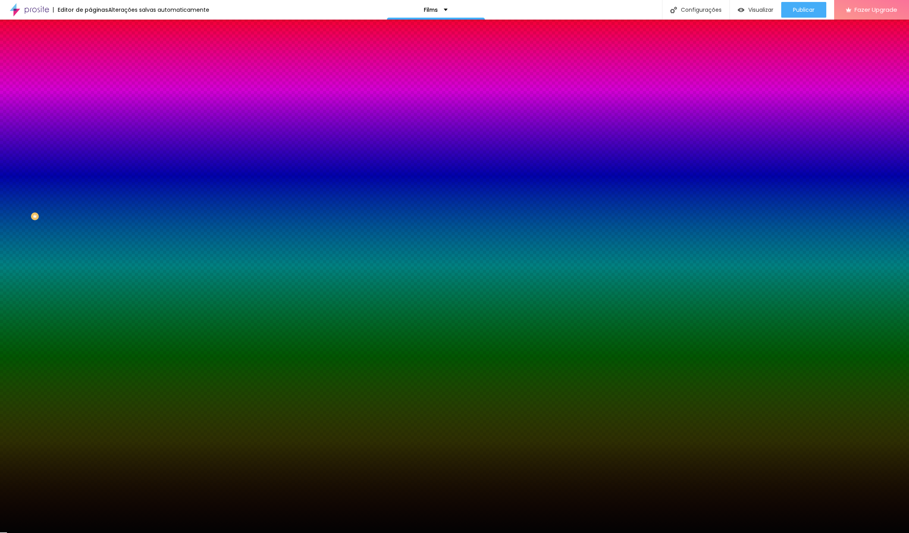
click at [90, 107] on div at bounding box center [135, 107] width 90 height 0
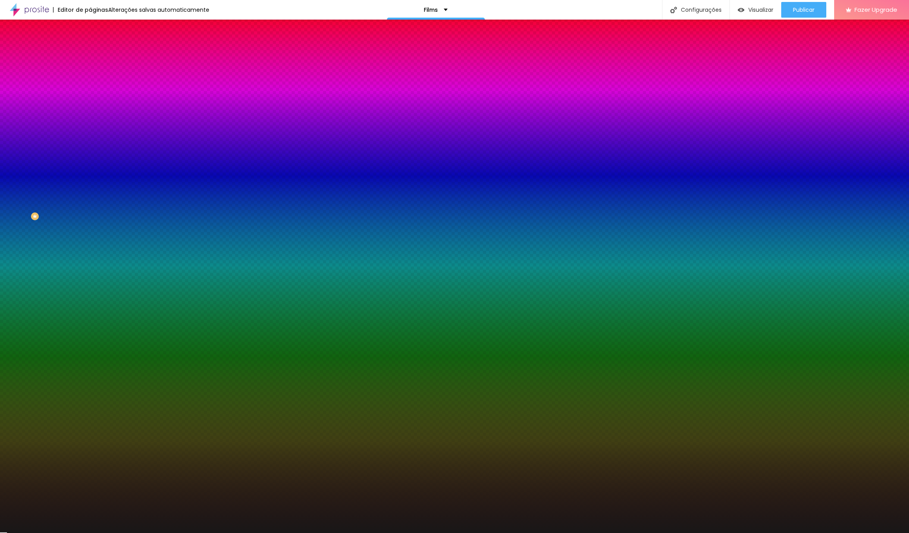
type input "#000000"
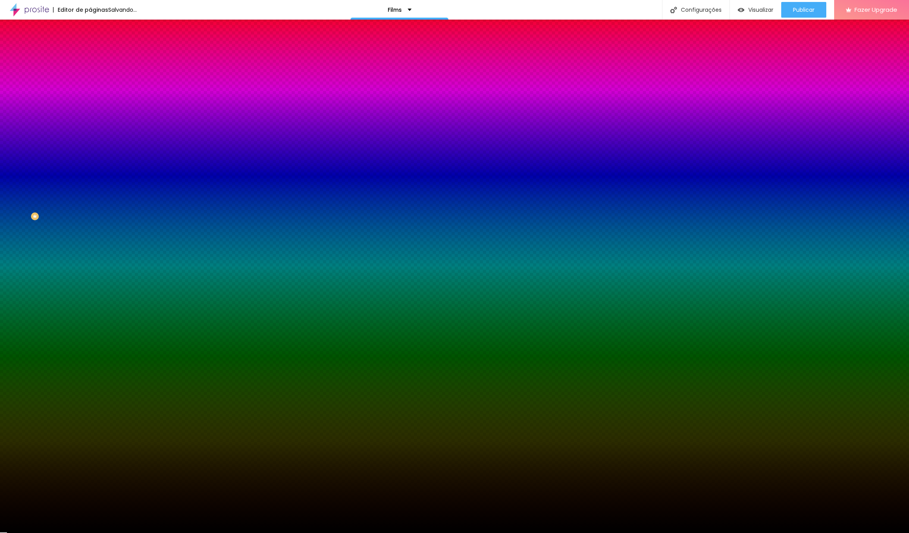
drag, startPoint x: 14, startPoint y: 208, endPoint x: 4, endPoint y: 217, distance: 13.6
click at [90, 217] on div "Editar Seção Conteúdo Estilo Avançado Imagem de fundo Adicionar imagem Efeito d…" at bounding box center [135, 276] width 90 height 513
drag, startPoint x: 9, startPoint y: 25, endPoint x: 47, endPoint y: 58, distance: 49.2
click at [96, 25] on img "button" at bounding box center [99, 28] width 6 height 6
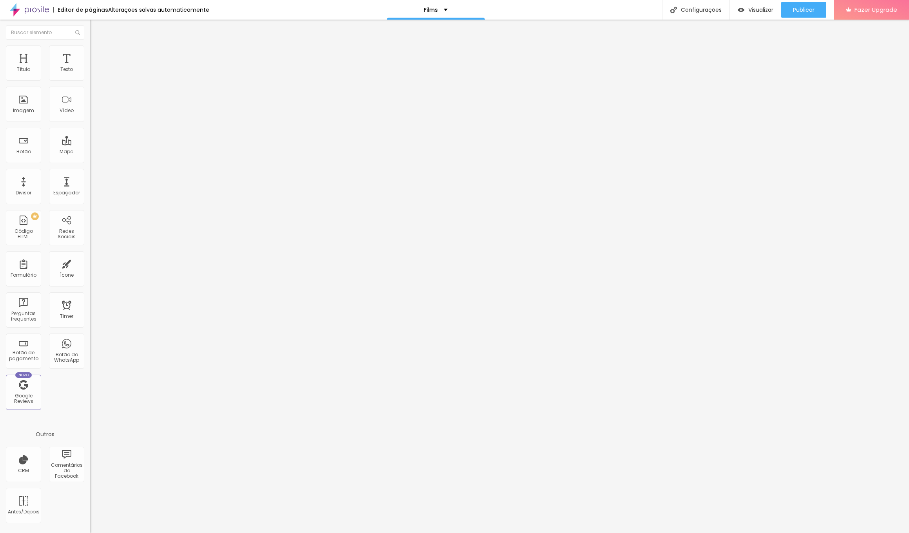
click at [90, 71] on span "Encaixotado" at bounding box center [105, 68] width 31 height 7
click at [90, 83] on span "Completo" at bounding box center [102, 80] width 24 height 7
click at [754, 13] on span "Visualizar" at bounding box center [760, 10] width 25 height 6
click at [94, 72] on icon "button" at bounding box center [95, 70] width 3 height 3
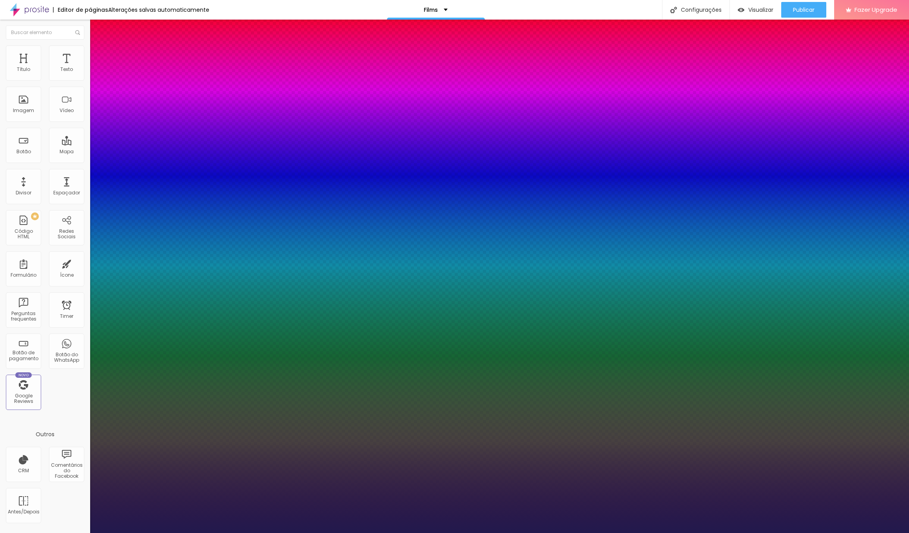
type input "1"
click at [80, 533] on div at bounding box center [454, 533] width 909 height 0
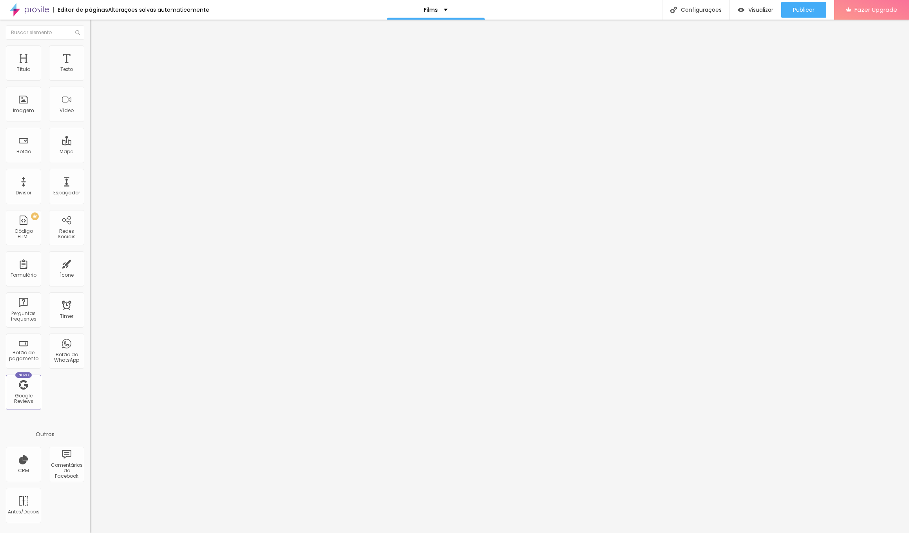
click at [94, 72] on icon "button" at bounding box center [95, 70] width 3 height 3
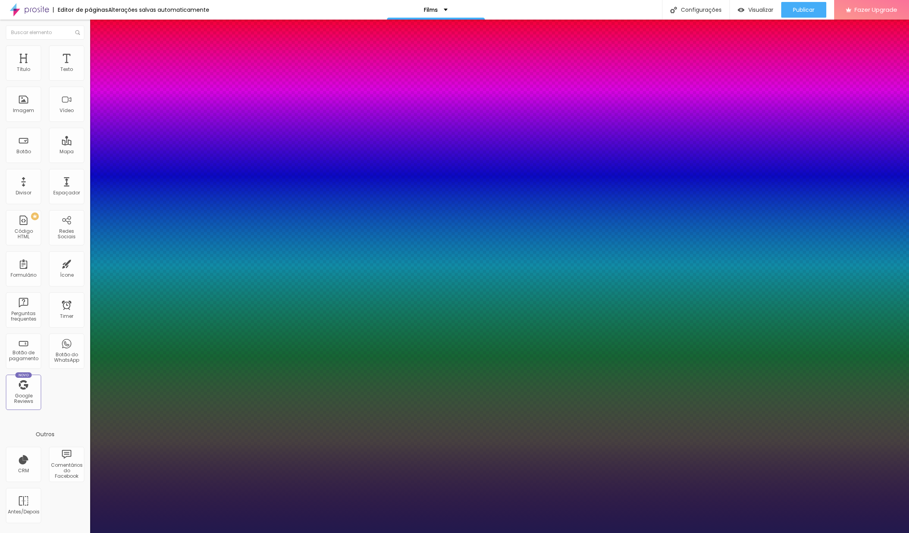
type input "1"
select select "LatoLight"
type input "1"
click at [174, 533] on div at bounding box center [454, 533] width 909 height 0
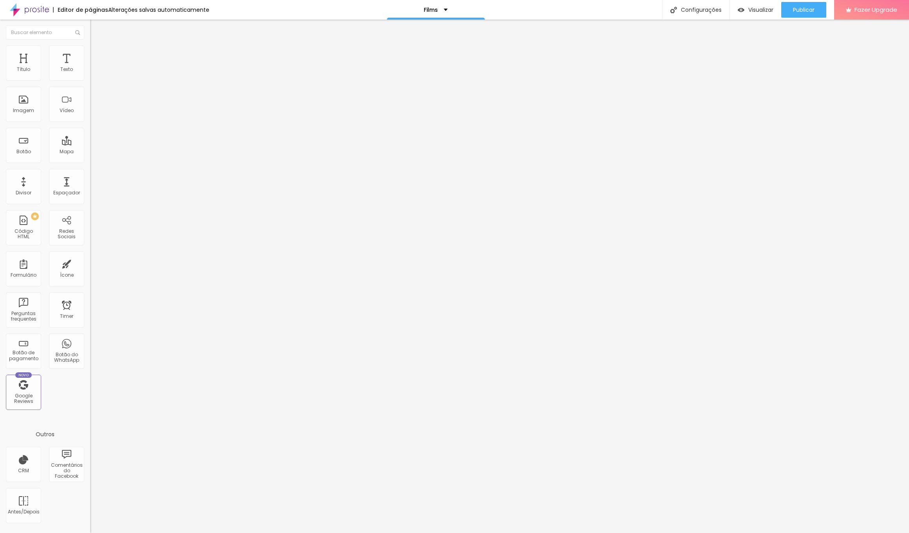
click at [94, 72] on icon "button" at bounding box center [95, 70] width 3 height 3
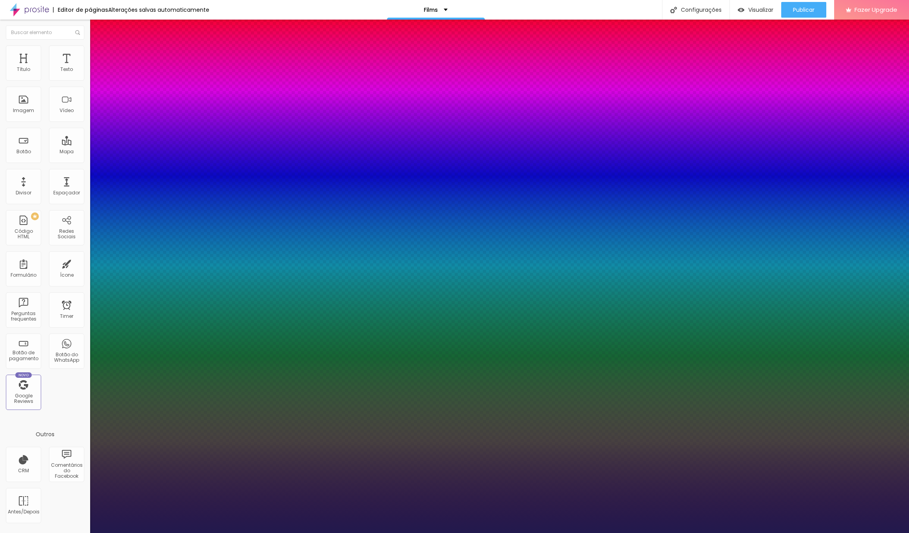
type input "1"
select select "LatoLight"
type input "1"
click at [348, 533] on div at bounding box center [454, 533] width 909 height 0
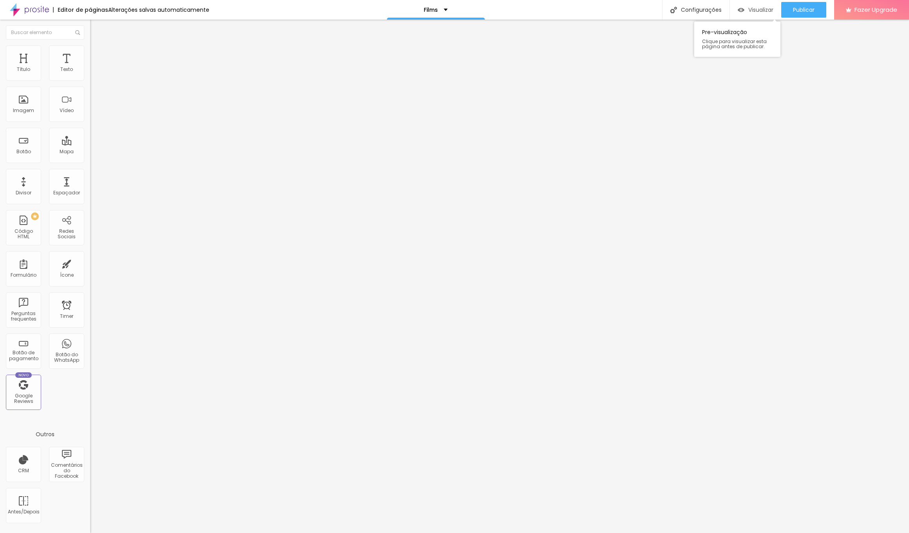
click at [760, 11] on span "Visualizar" at bounding box center [760, 10] width 25 height 6
click at [90, 50] on img at bounding box center [93, 48] width 7 height 7
type input "9"
type input "13"
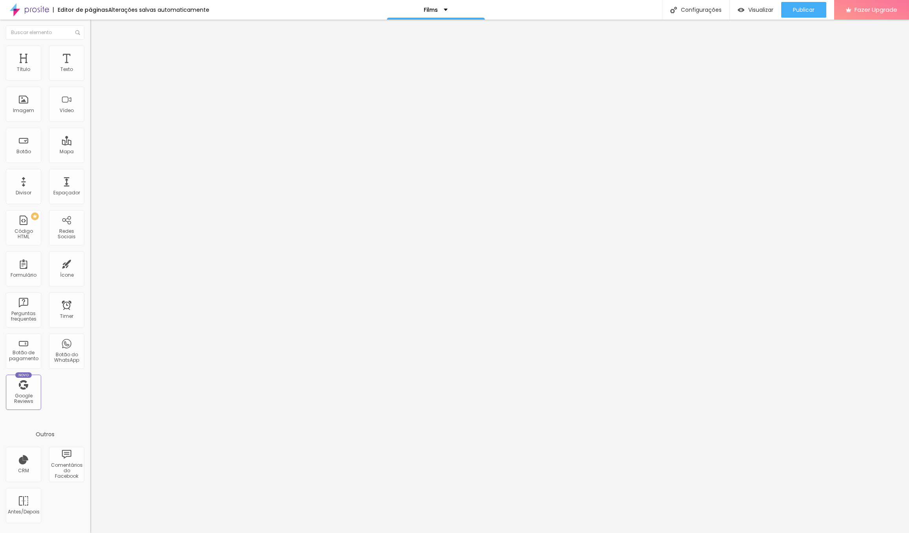
type input "13"
type input "17"
type input "20"
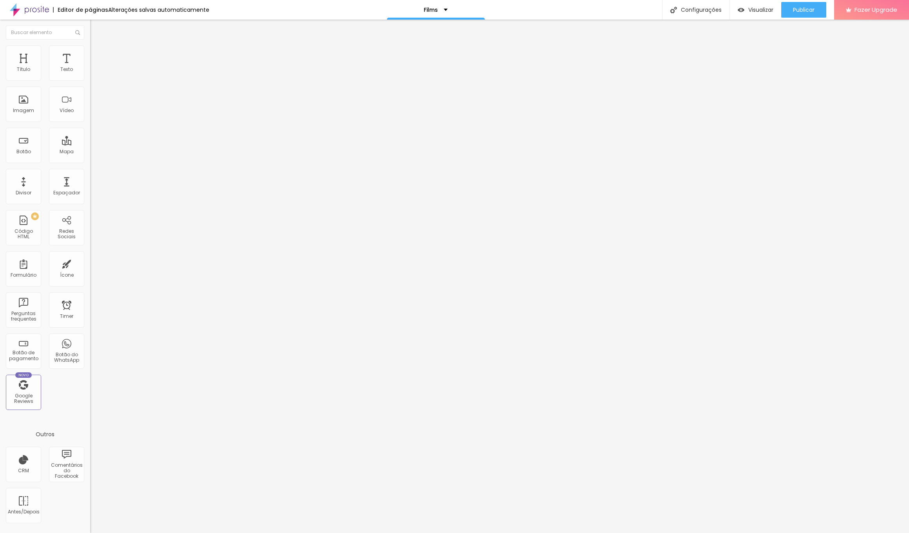
type input "22"
type input "25"
type input "27"
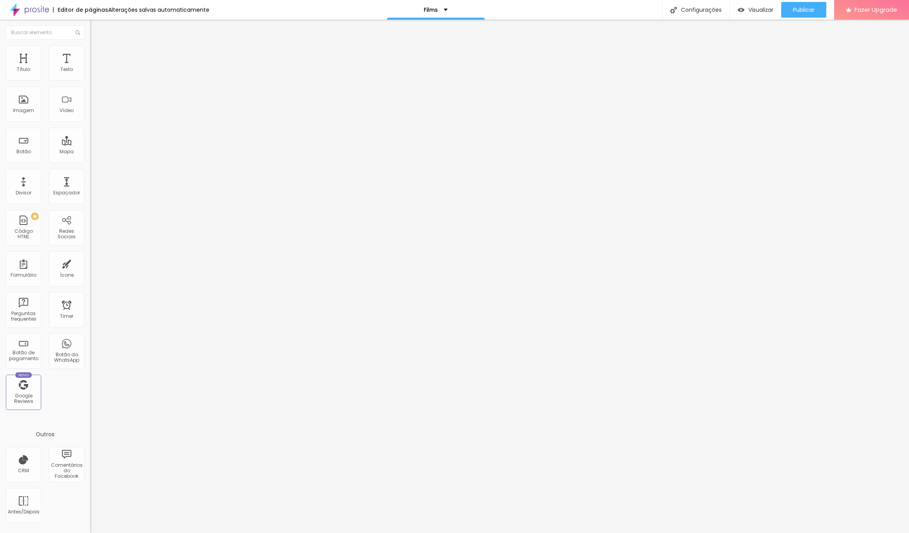
type input "27"
type input "25"
type input "24"
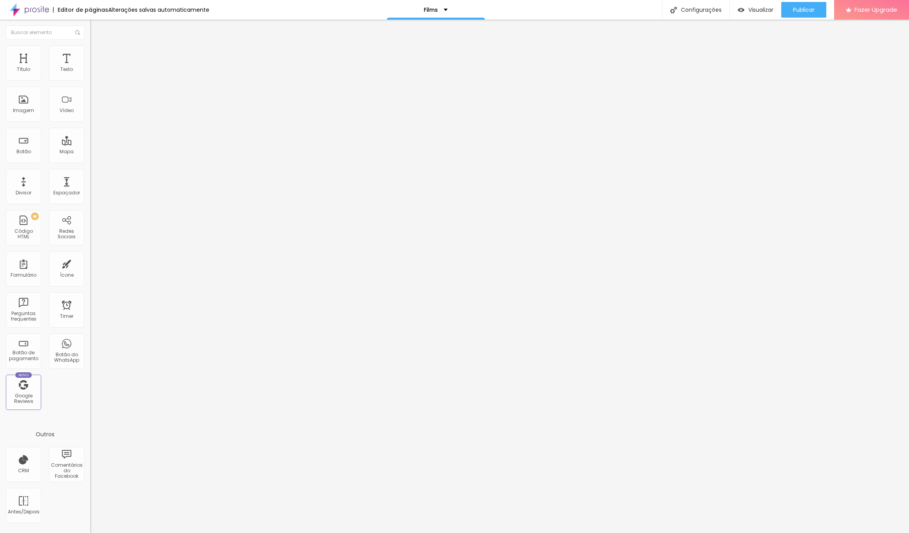
type input "23"
type input "22"
type input "21"
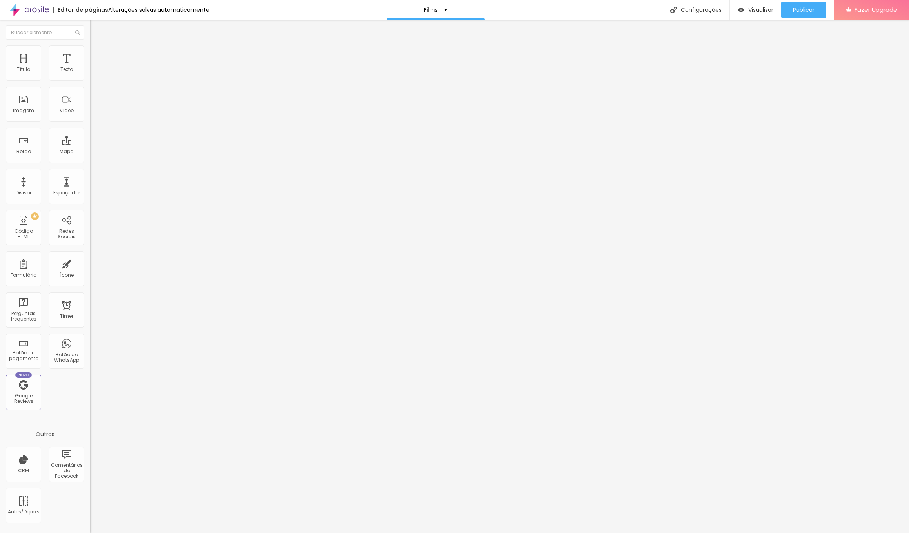
type input "21"
type input "20"
type input "19"
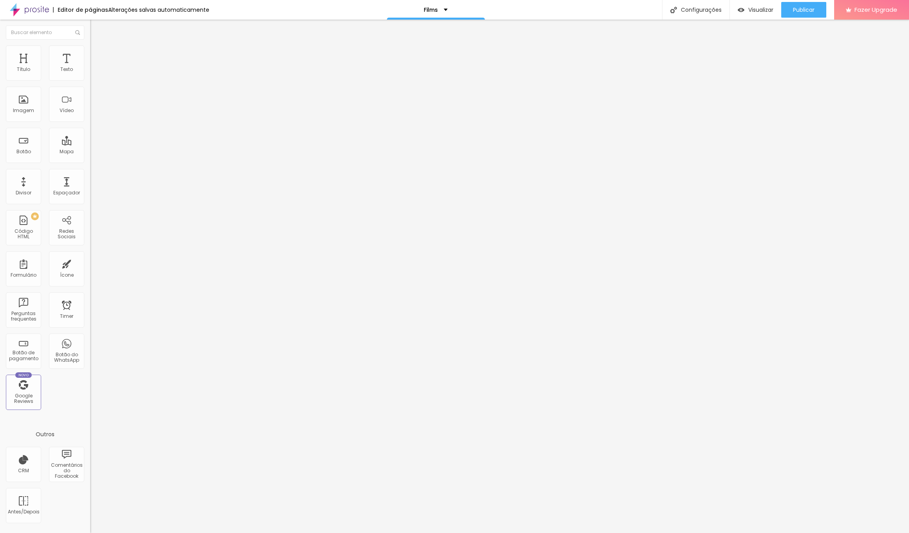
type input "18"
type input "17"
type input "16"
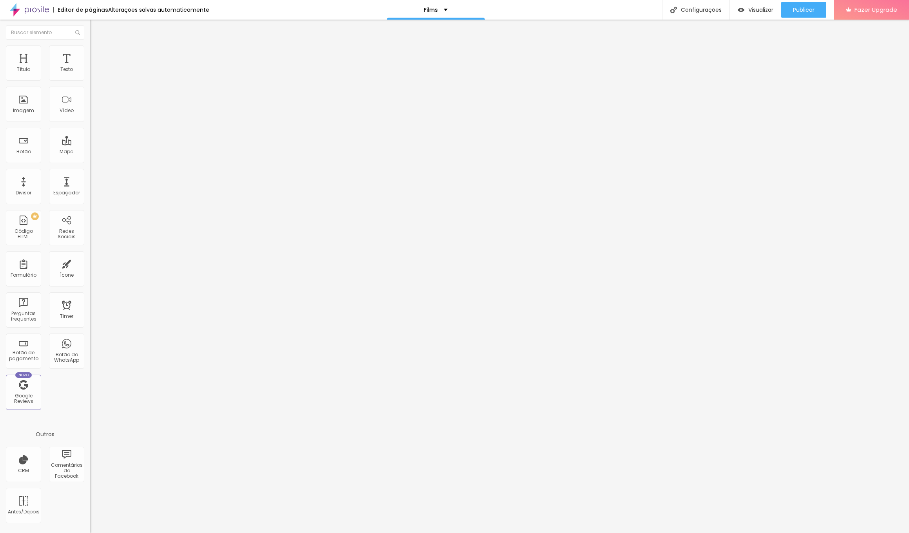
type input "16"
type input "15"
type input "14"
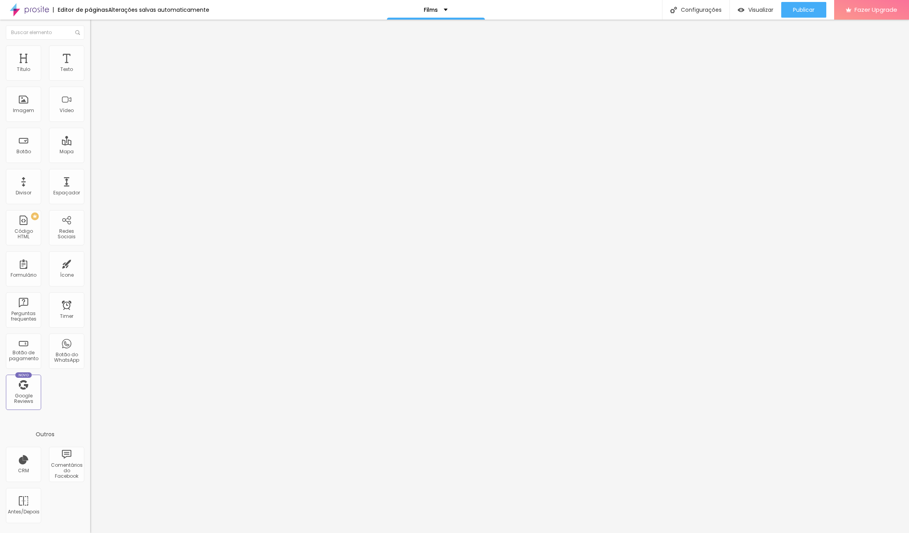
type input "13"
type input "11"
type input "10"
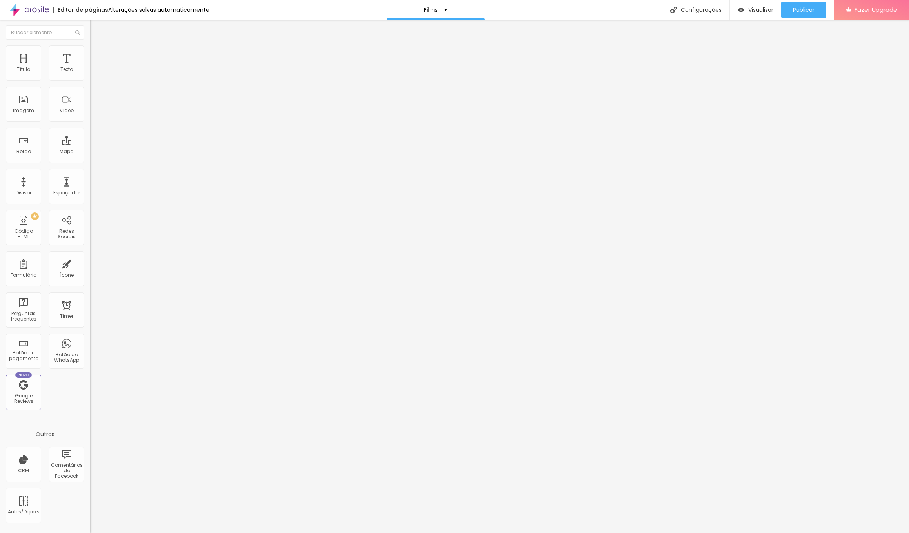
type input "10"
type input "11"
type input "12"
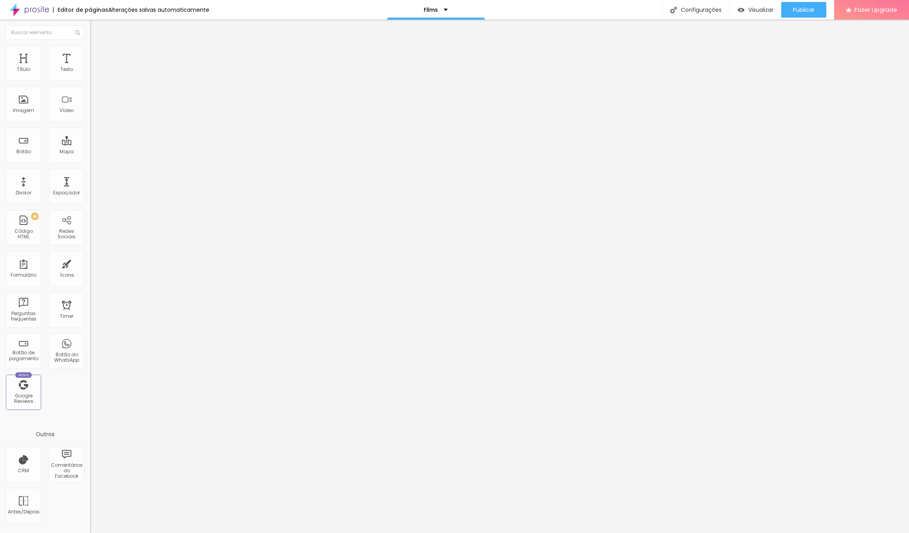
type input "14"
type input "15"
type input "16"
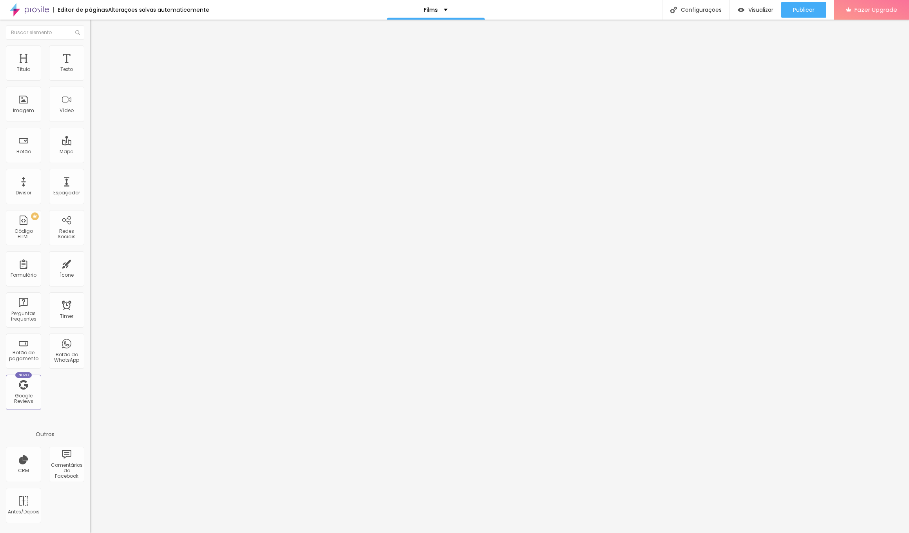
type input "16"
type input "17"
type input "18"
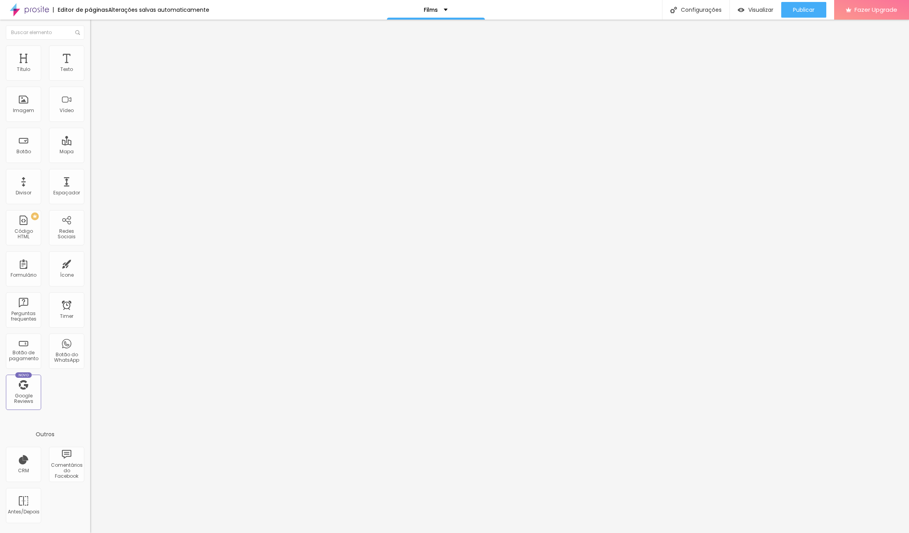
type input "19"
type input "20"
type input "21"
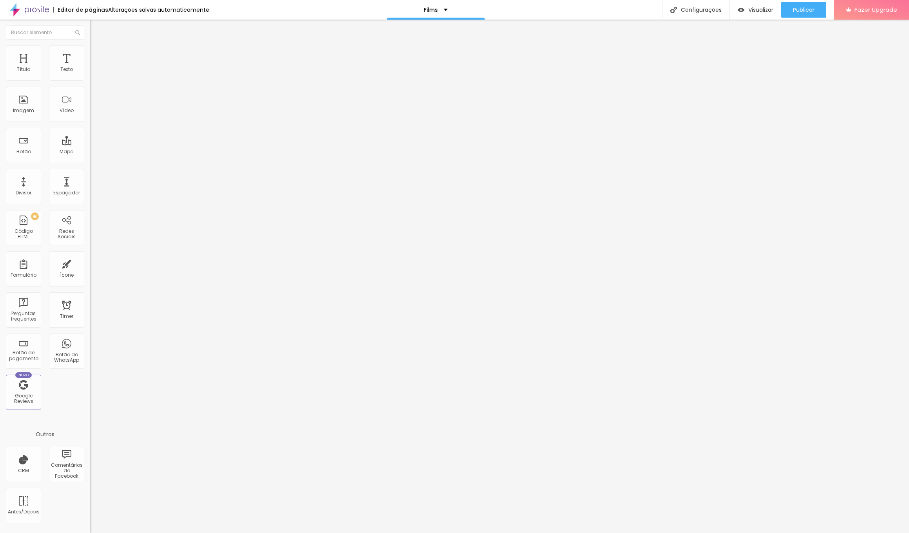
type input "21"
type input "22"
type input "23"
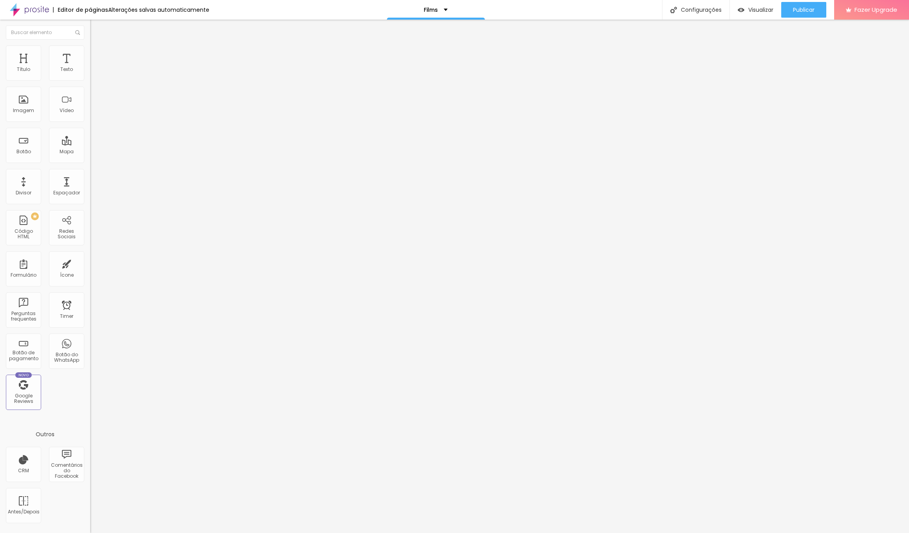
type input "22"
type input "21"
type input "22"
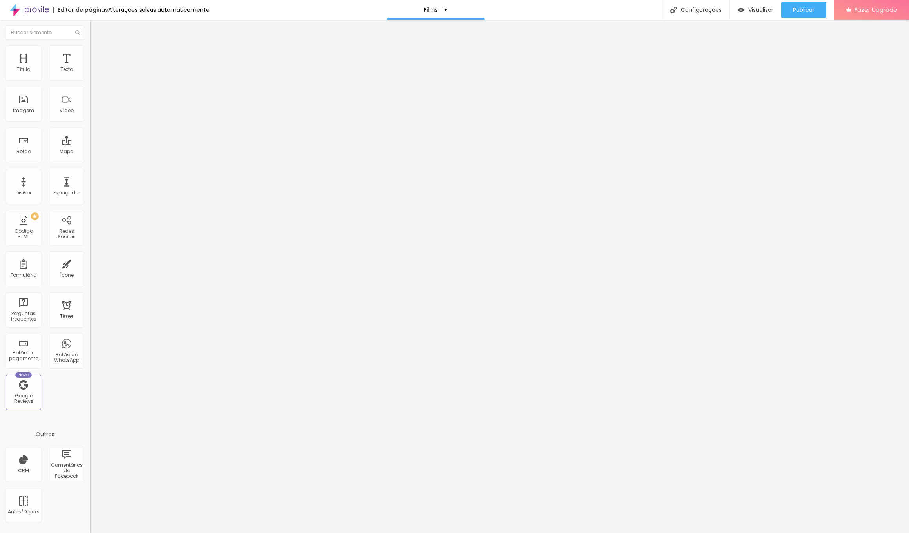
type input "22"
type input "23"
type input "24"
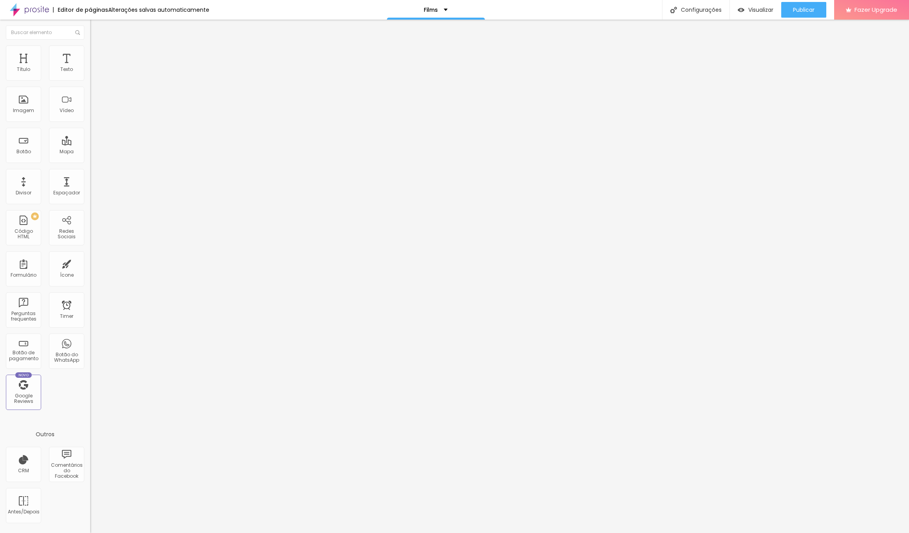
type input "25"
drag, startPoint x: 23, startPoint y: 93, endPoint x: 30, endPoint y: 93, distance: 7.5
type input "25"
click at [90, 255] on input "range" at bounding box center [115, 258] width 51 height 6
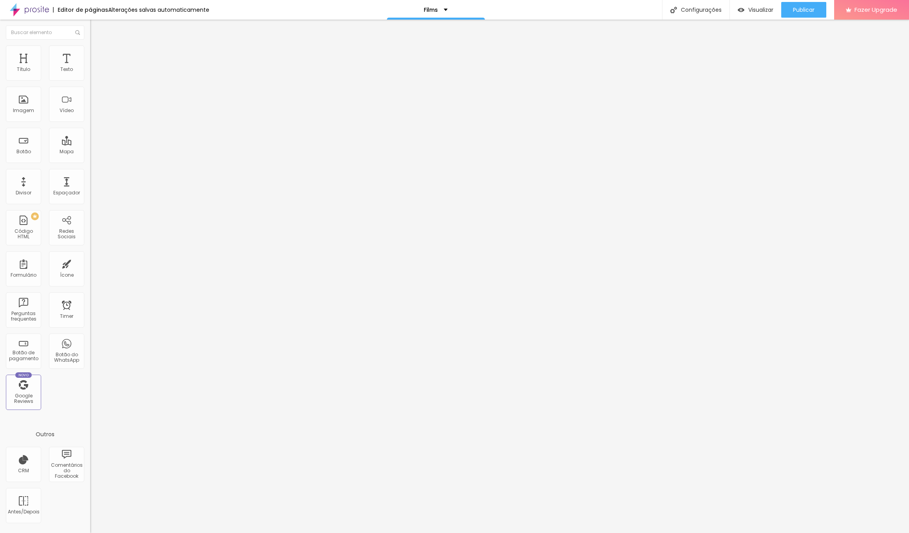
click at [97, 54] on span "Avançado" at bounding box center [110, 50] width 26 height 7
type input "8"
type input "9"
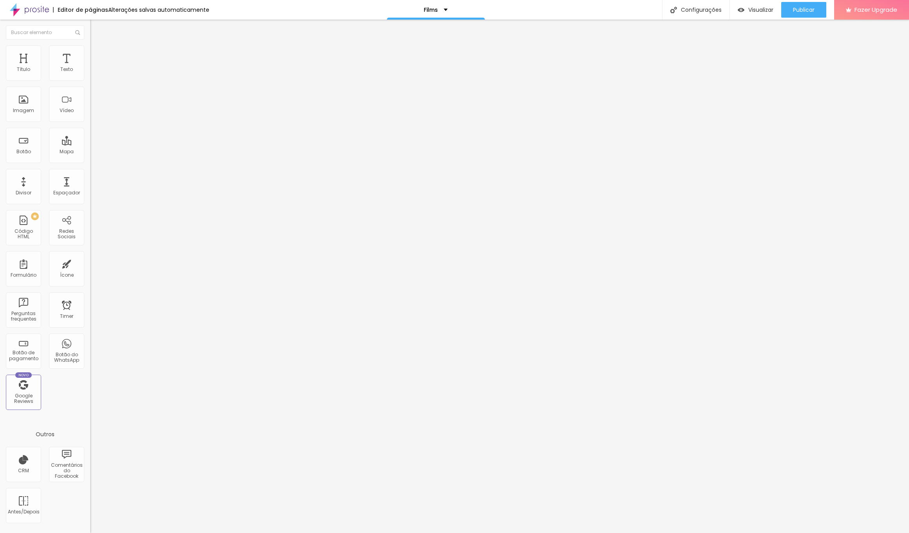
type input "10"
type input "11"
type input "12"
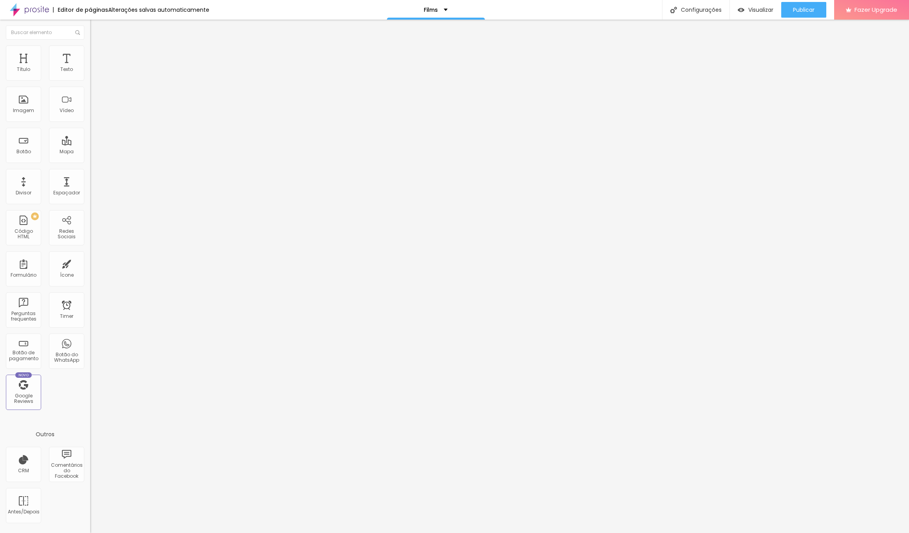
type input "12"
type input "13"
type input "14"
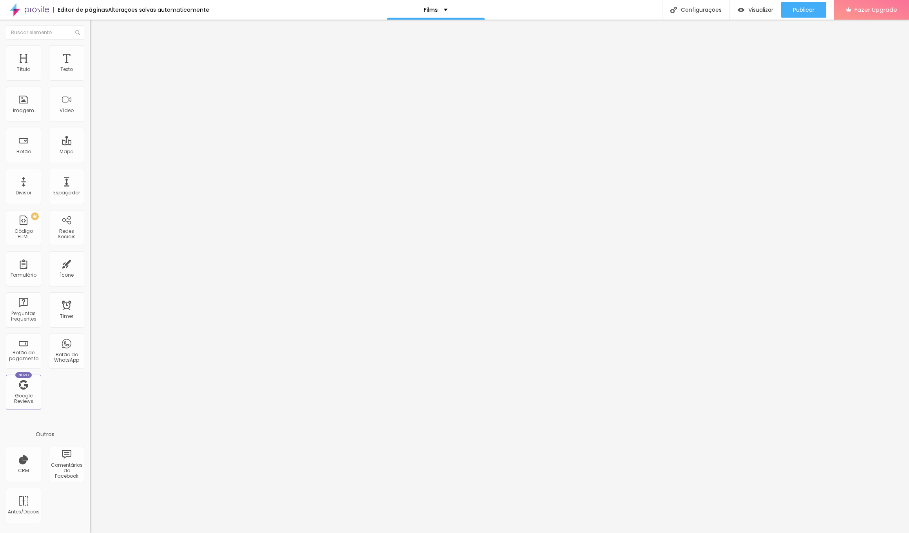
type input "15"
type input "16"
type input "17"
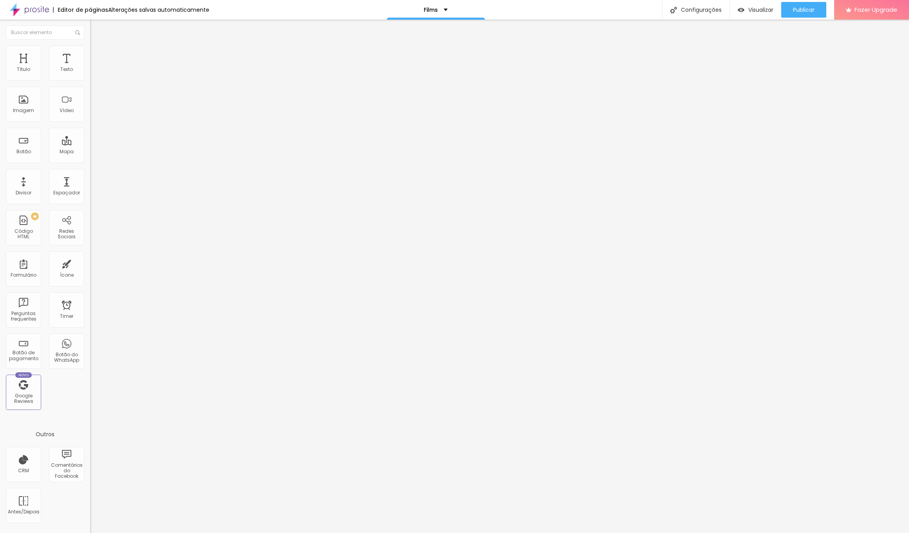
type input "17"
type input "18"
type input "19"
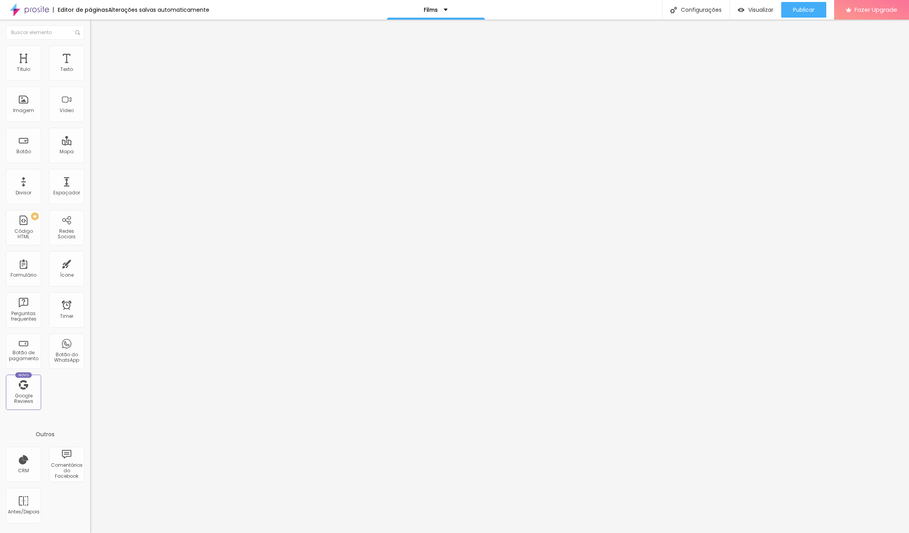
type input "20"
type input "21"
type input "22"
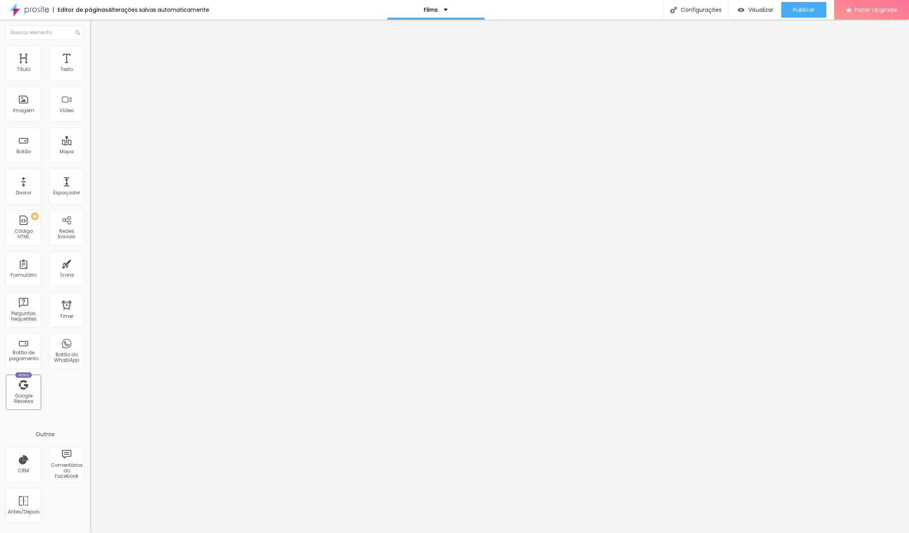
type input "22"
type input "23"
type input "24"
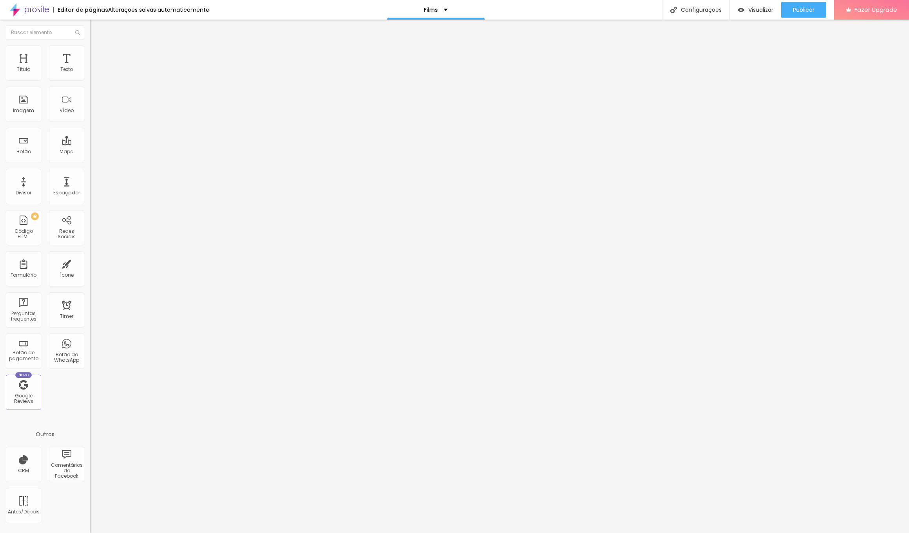
type input "25"
drag, startPoint x: 22, startPoint y: 94, endPoint x: 30, endPoint y: 94, distance: 7.8
type input "25"
click at [90, 255] on input "range" at bounding box center [115, 258] width 51 height 6
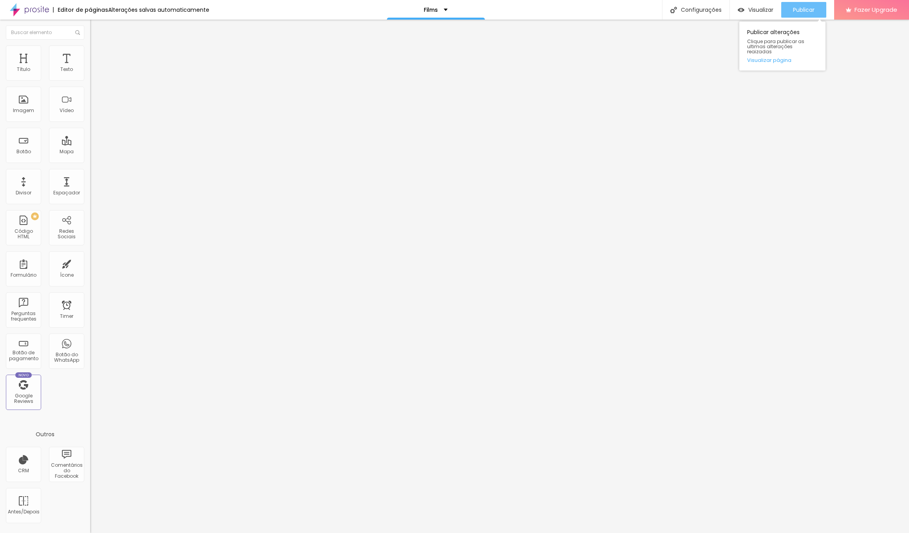
click at [811, 9] on span "Publicar" at bounding box center [804, 10] width 22 height 6
click at [97, 54] on span "Avançado" at bounding box center [110, 50] width 26 height 7
type input "11"
type input "13"
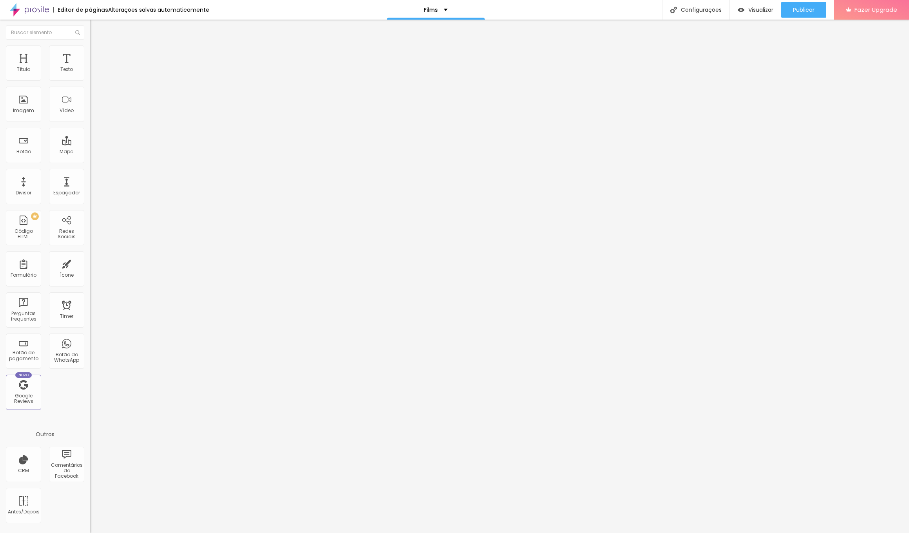
type input "13"
type input "14"
type input "16"
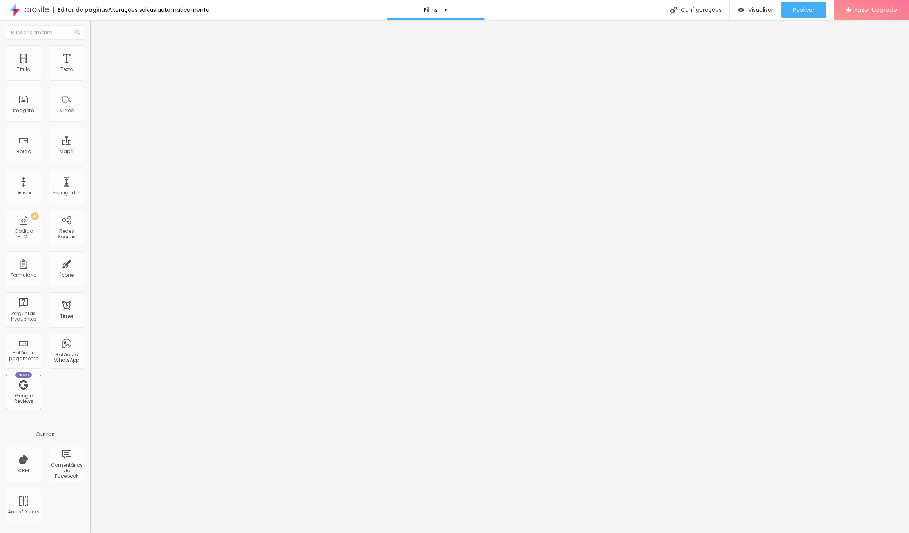
type input "18"
type input "21"
type input "22"
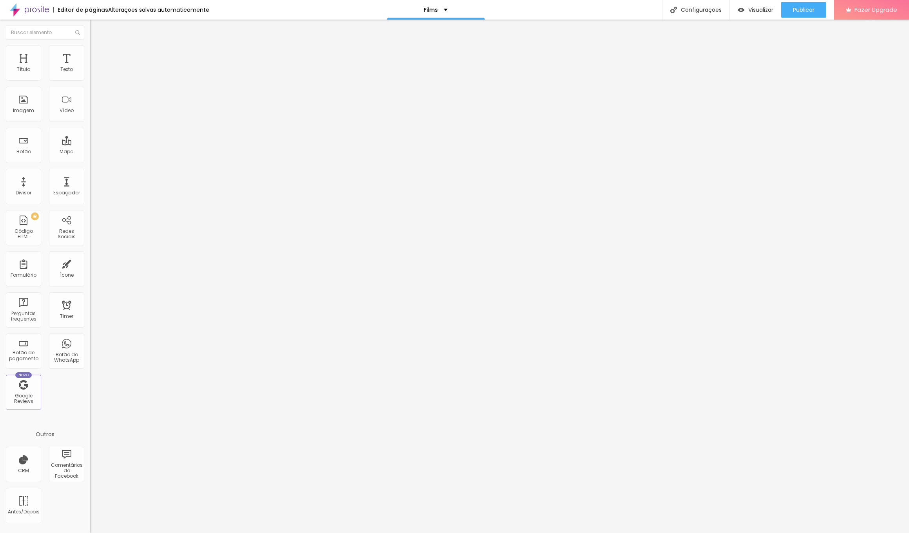
type input "22"
type input "23"
type input "24"
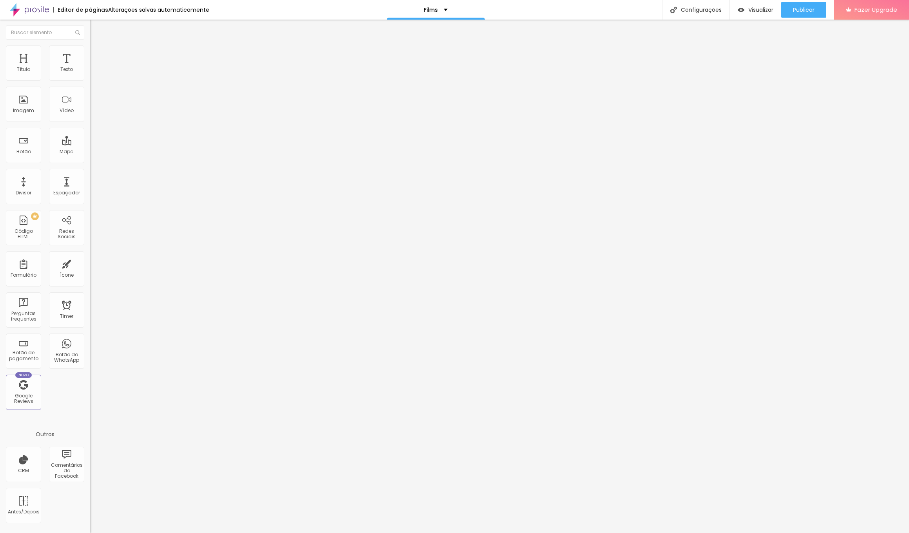
type input "25"
drag, startPoint x: 24, startPoint y: 96, endPoint x: 31, endPoint y: 96, distance: 7.1
type input "25"
click at [90, 255] on input "range" at bounding box center [115, 258] width 51 height 6
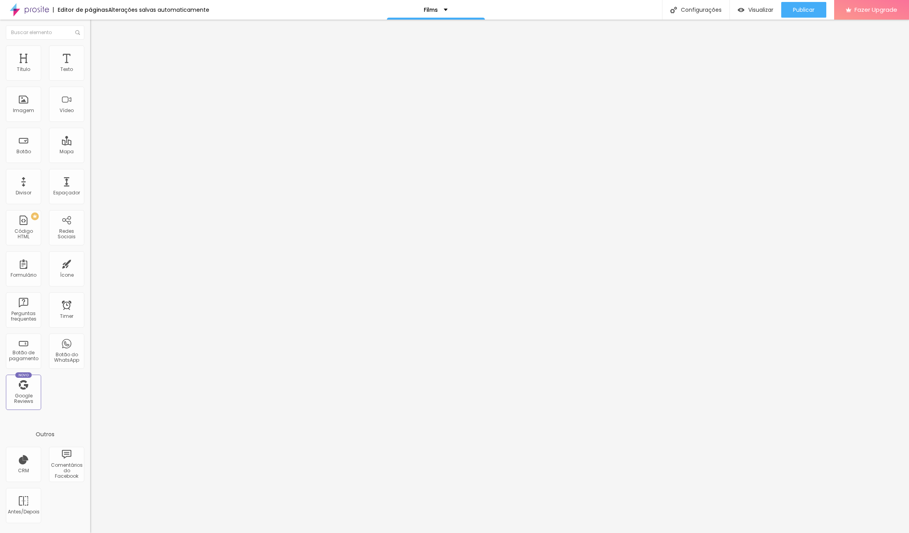
click at [90, 45] on img at bounding box center [93, 41] width 7 height 7
click at [93, 73] on icon "button" at bounding box center [95, 70] width 5 height 5
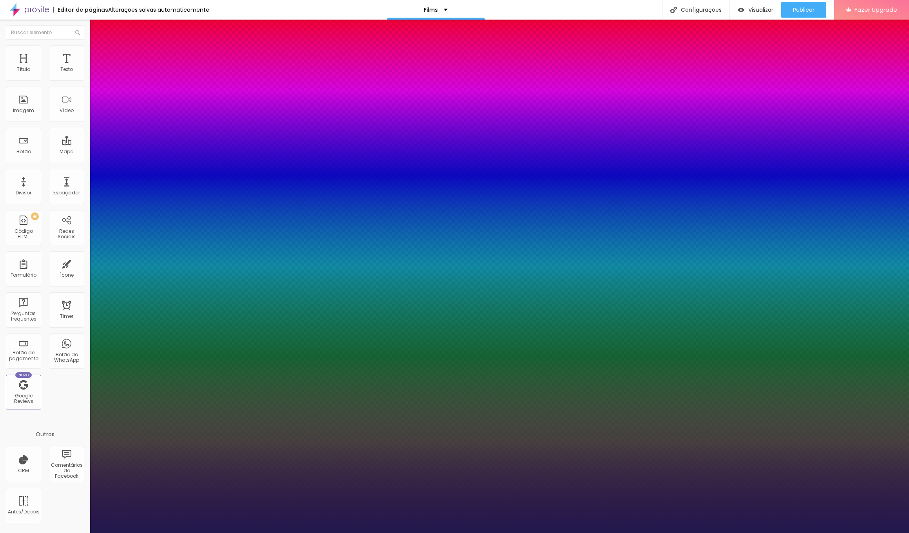
type input "1"
select select "LatoLight"
type input "1"
click at [765, 533] on div at bounding box center [454, 533] width 909 height 0
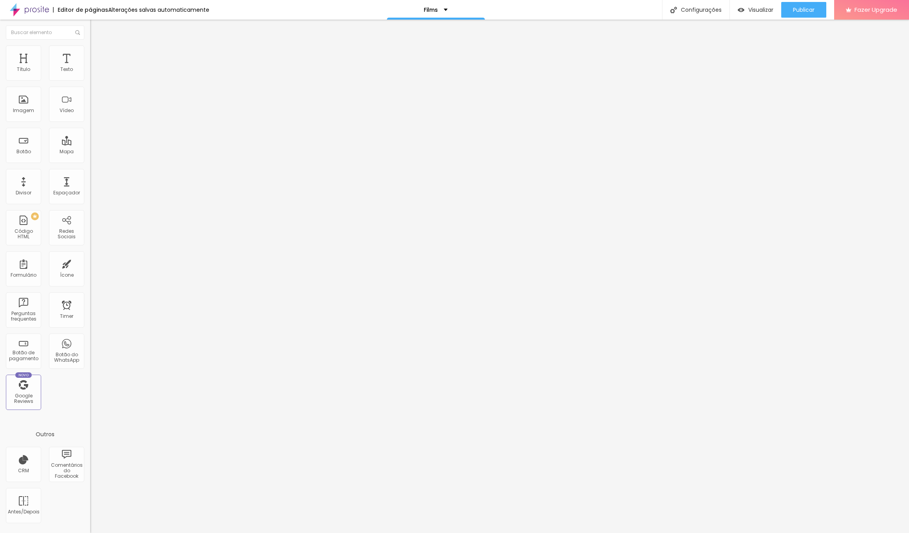
click at [93, 73] on icon "button" at bounding box center [95, 70] width 5 height 5
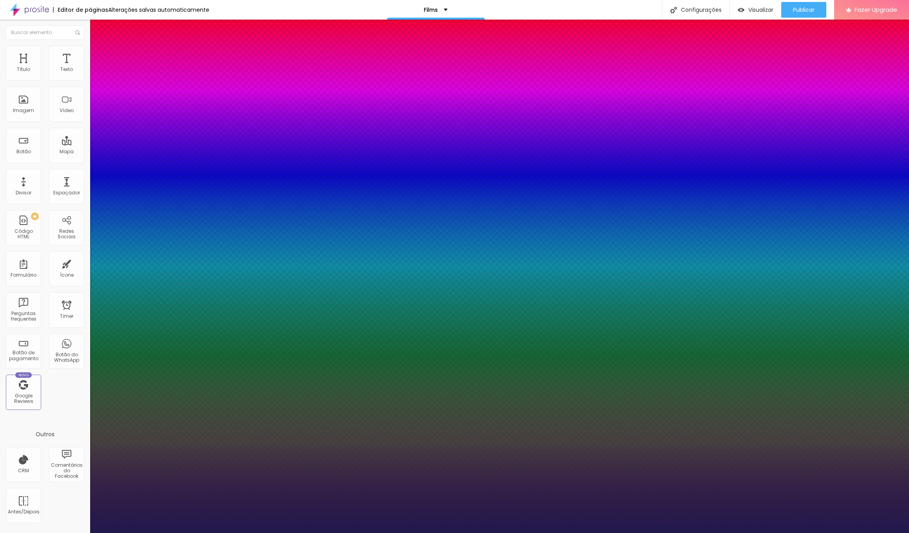
type input "1"
select select "LatoLight"
type input "1"
click at [67, 533] on div at bounding box center [454, 533] width 909 height 0
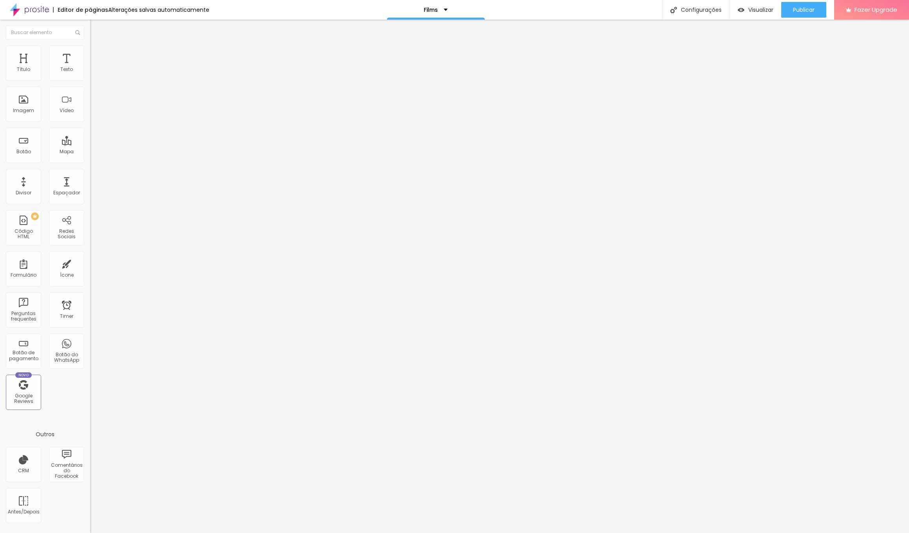
click at [97, 54] on span "Avançado" at bounding box center [110, 50] width 26 height 7
type input "11"
type input "12"
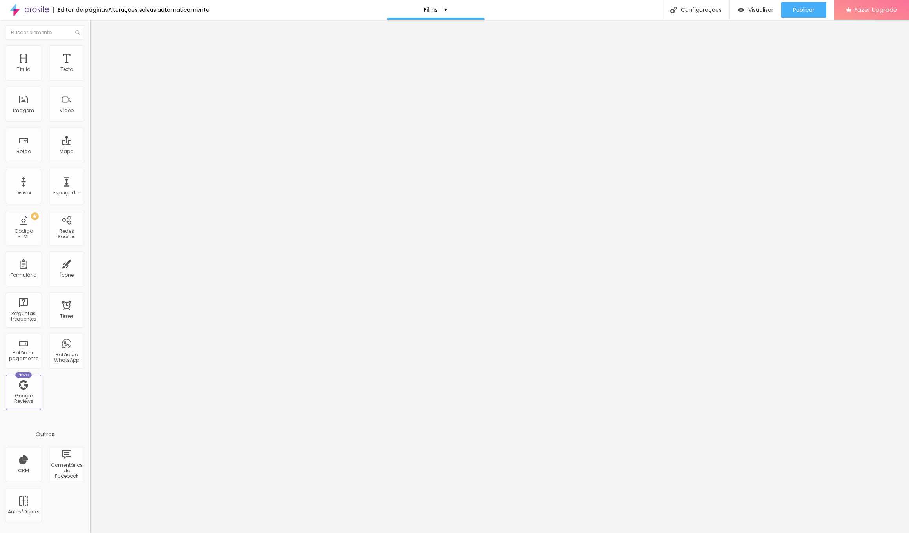
type input "13"
type input "14"
type input "15"
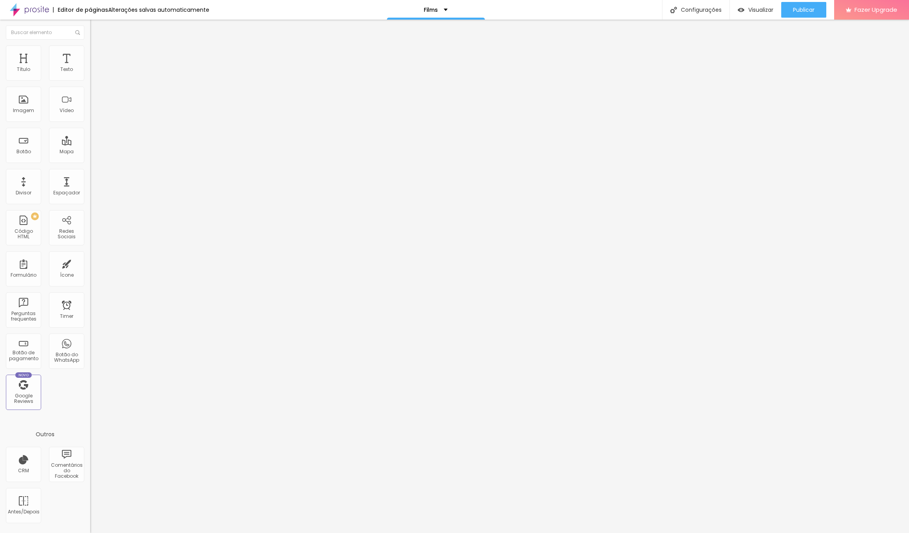
type input "15"
type input "16"
type input "17"
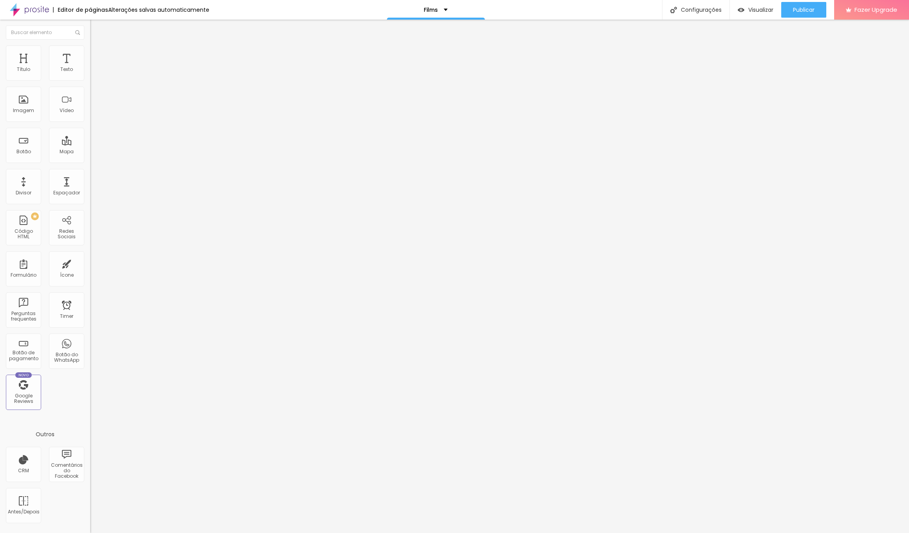
type input "18"
type input "19"
type input "20"
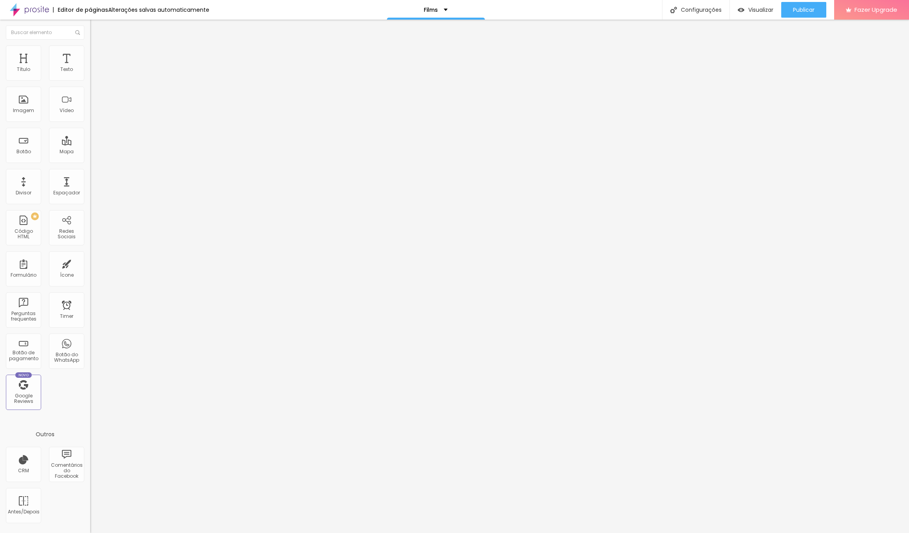
type input "20"
type input "21"
type input "22"
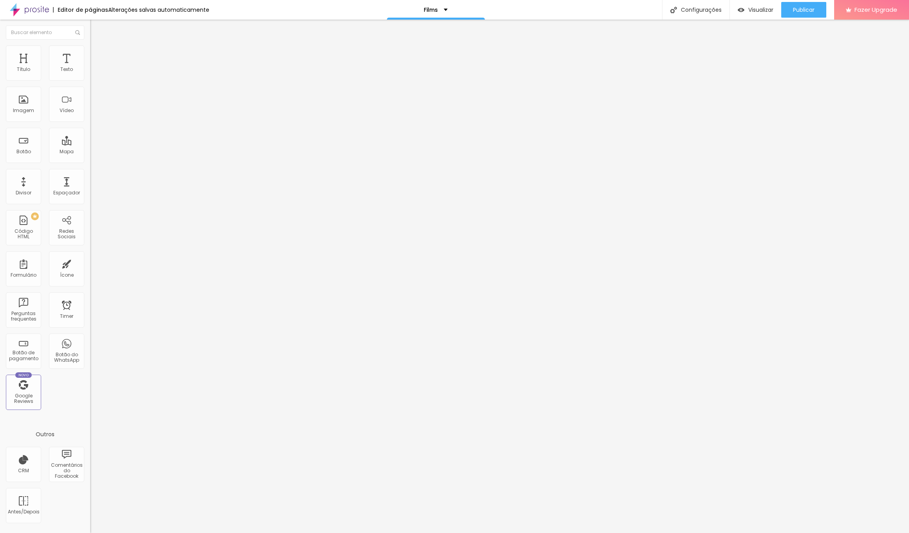
type input "23"
type input "24"
type input "25"
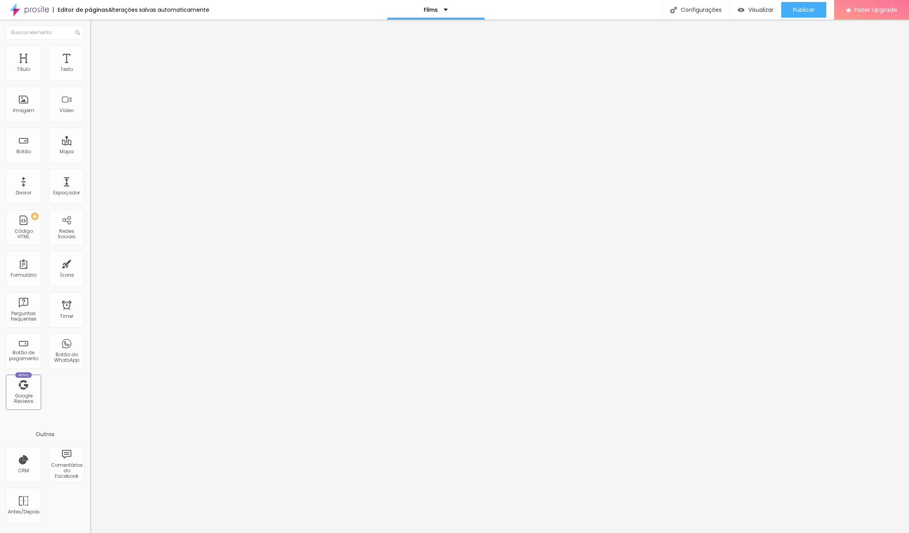
type input "25"
drag, startPoint x: 24, startPoint y: 96, endPoint x: 30, endPoint y: 95, distance: 6.3
type input "25"
click at [90, 255] on input "range" at bounding box center [115, 258] width 51 height 6
click at [90, 51] on li "Avançado" at bounding box center [135, 49] width 90 height 8
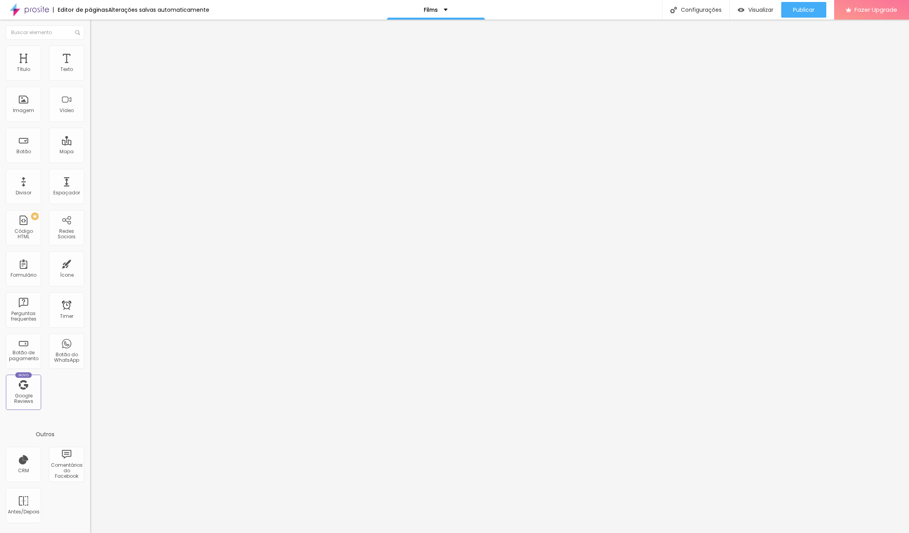
type input "9"
type input "10"
type input "11"
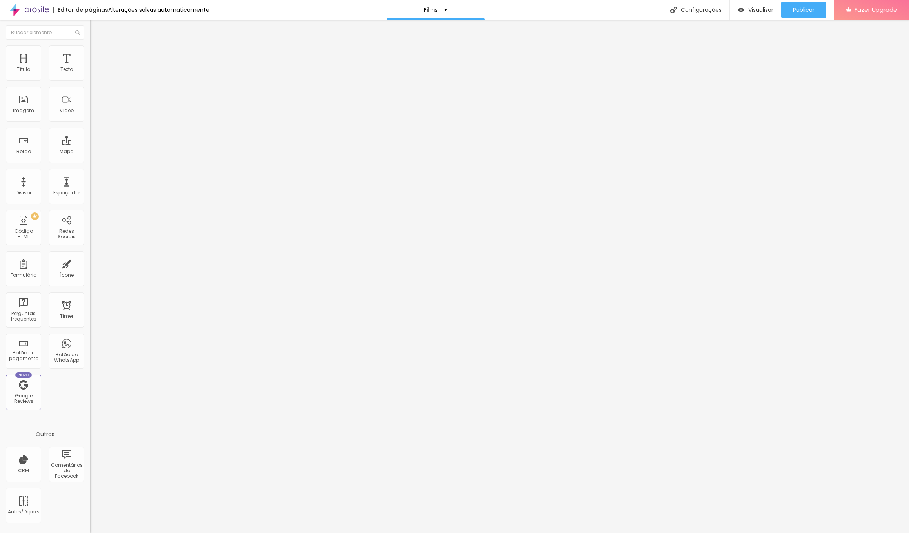
type input "11"
type input "12"
type input "13"
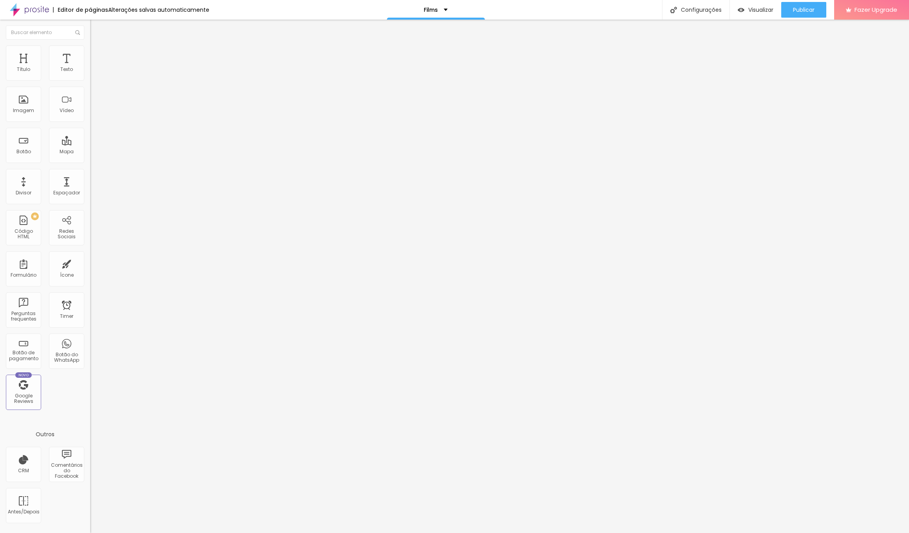
type input "14"
type input "15"
type input "16"
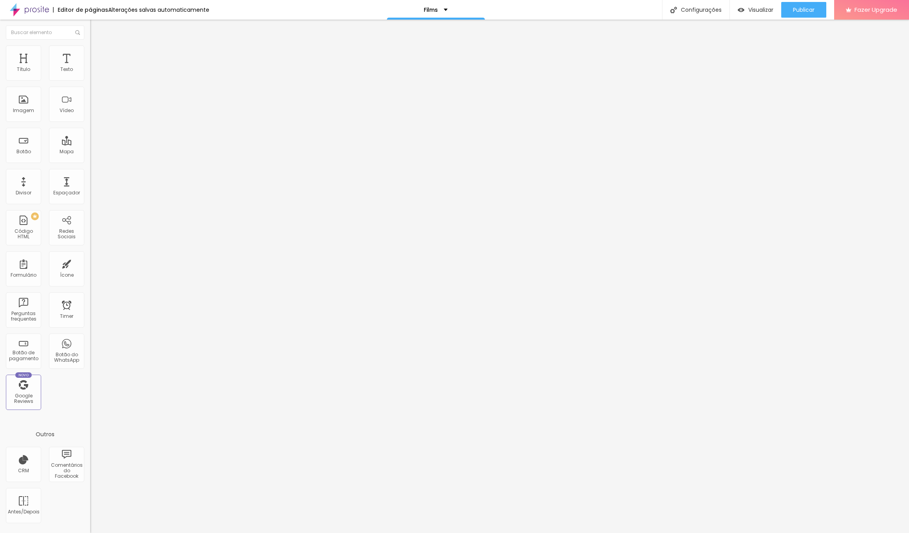
type input "16"
drag, startPoint x: 22, startPoint y: 94, endPoint x: 30, endPoint y: 93, distance: 7.8
click at [90, 255] on input "range" at bounding box center [115, 258] width 51 height 6
click at [90, 45] on img at bounding box center [93, 41] width 7 height 7
click at [93, 73] on icon "button" at bounding box center [95, 70] width 5 height 5
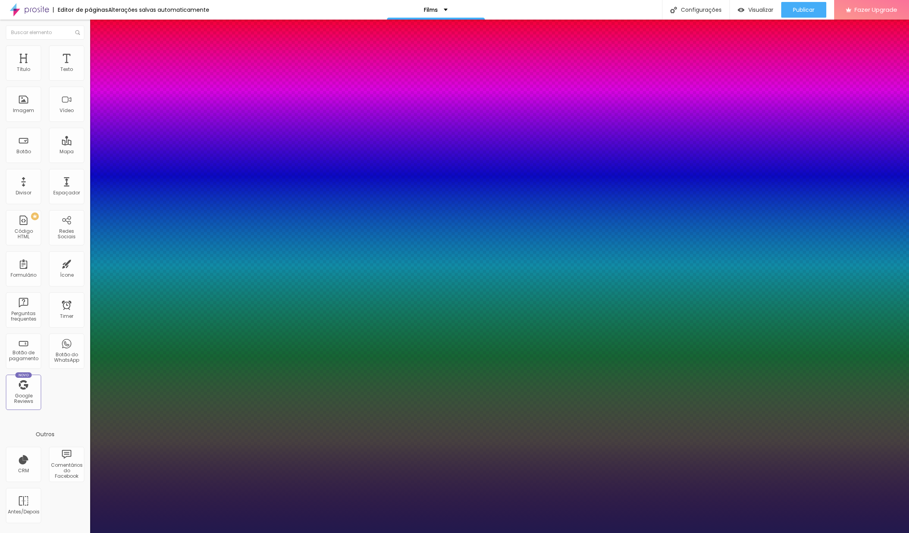
click at [235, 533] on div at bounding box center [454, 533] width 909 height 0
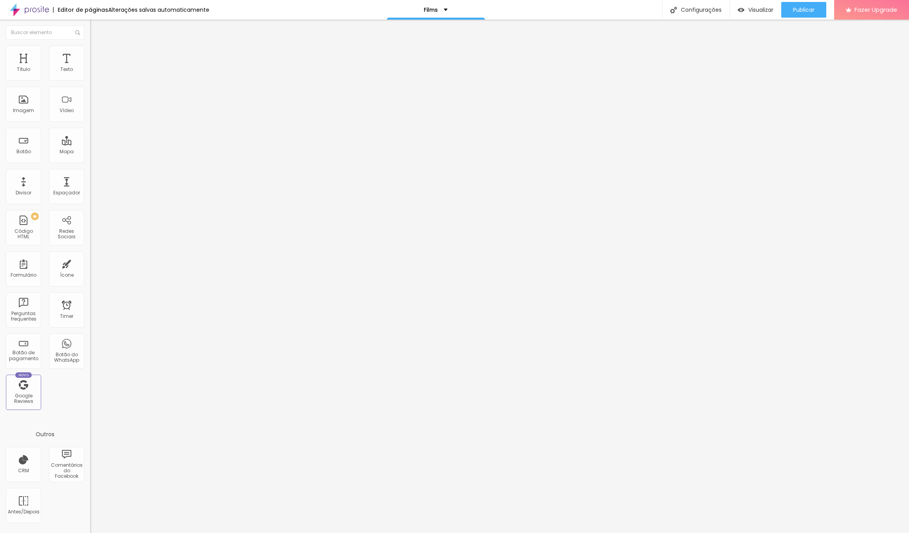
click at [93, 73] on icon "button" at bounding box center [95, 70] width 5 height 5
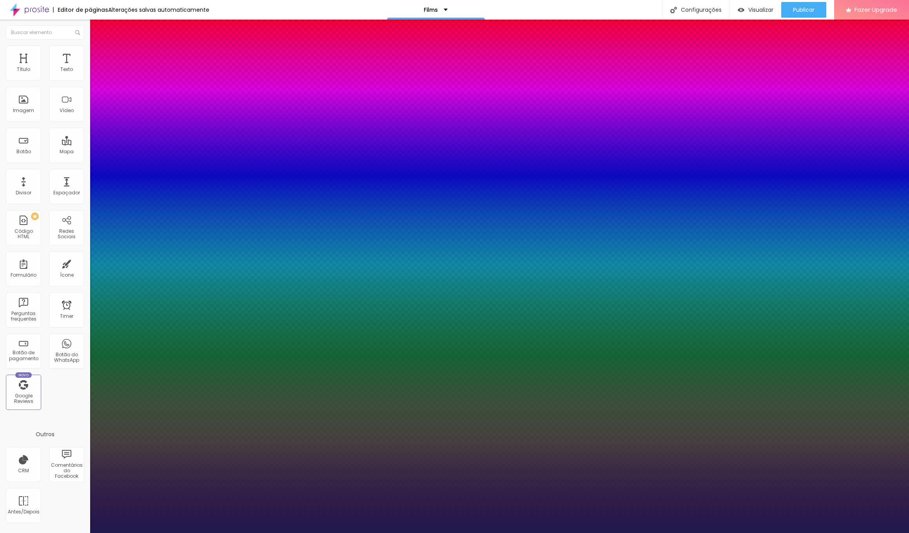
click at [507, 533] on div at bounding box center [454, 533] width 909 height 0
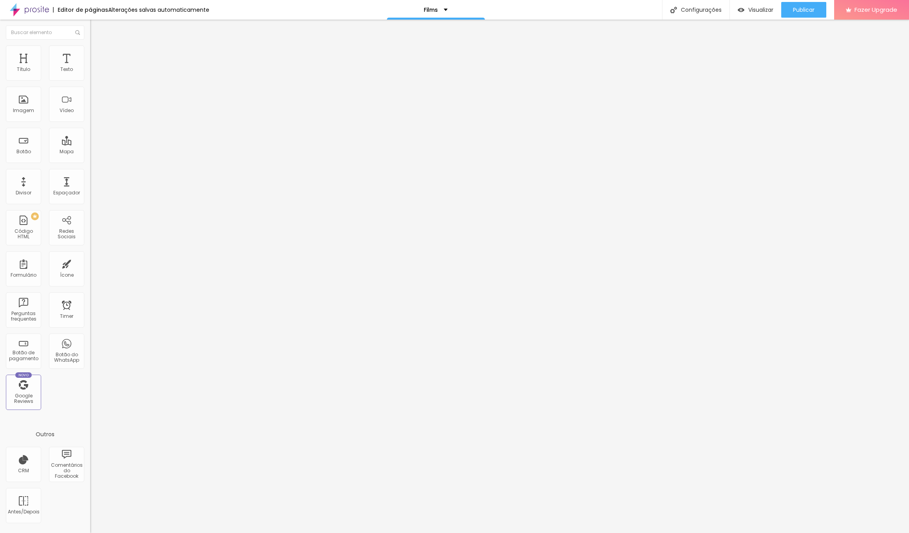
click at [93, 73] on icon "button" at bounding box center [94, 72] width 2 height 2
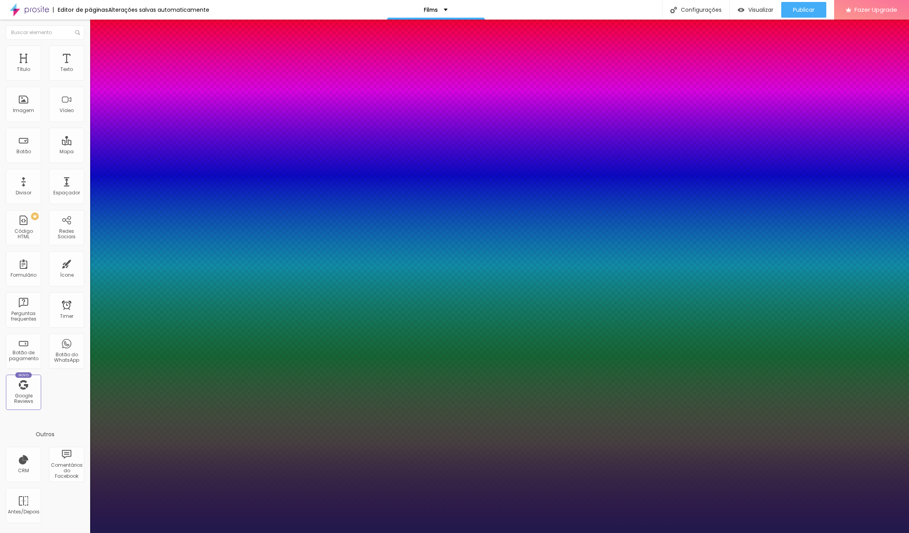
click at [514, 533] on div at bounding box center [454, 533] width 909 height 0
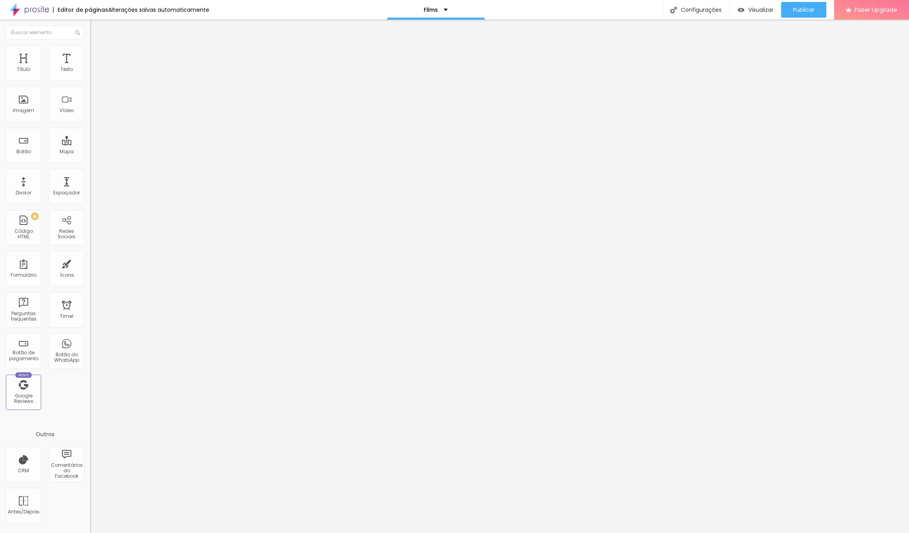
click at [93, 73] on icon "button" at bounding box center [95, 70] width 5 height 5
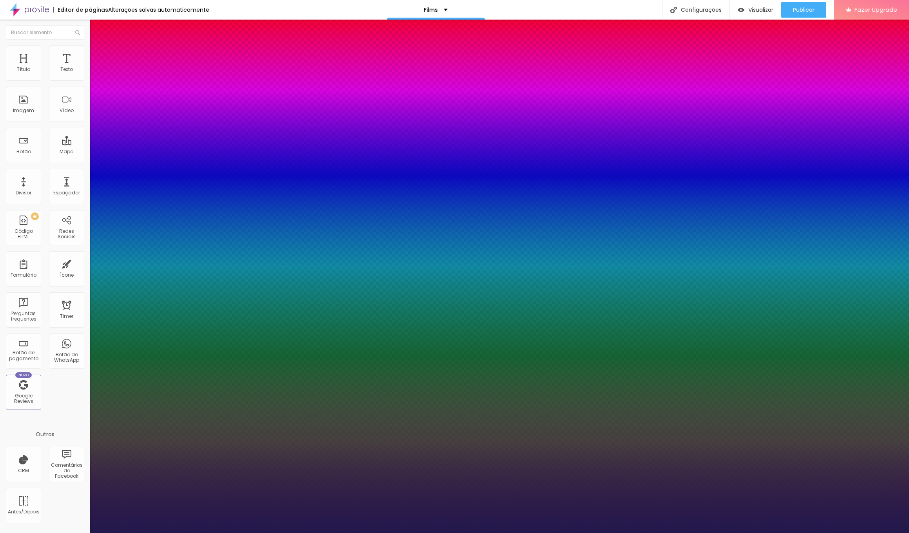
click at [802, 533] on div at bounding box center [454, 533] width 909 height 0
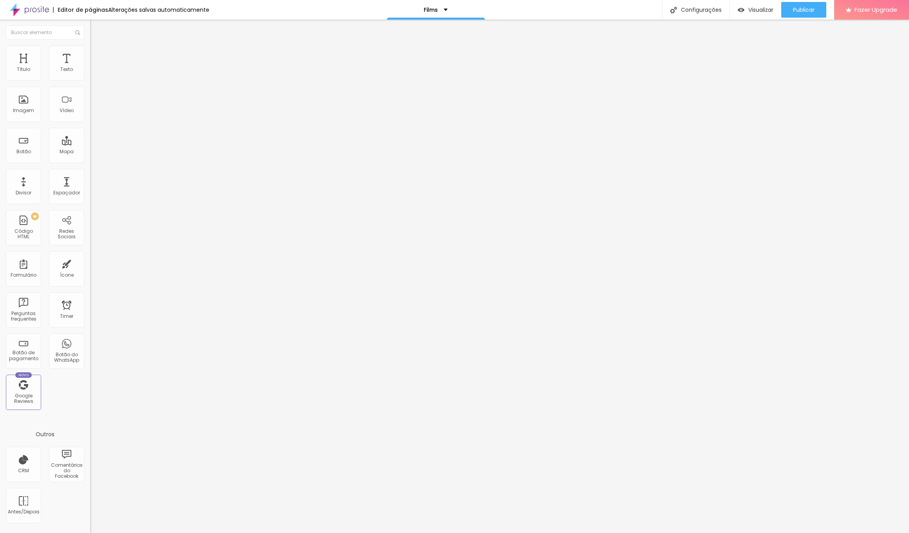
click at [802, 9] on span "Publicar" at bounding box center [804, 10] width 22 height 6
click at [756, 10] on span "Visualizar" at bounding box center [753, 10] width 25 height 6
click at [96, 30] on div "Editar Texto" at bounding box center [118, 28] width 45 height 6
click at [28, 11] on img at bounding box center [29, 10] width 39 height 20
click at [97, 53] on span "Estilo" at bounding box center [103, 50] width 12 height 7
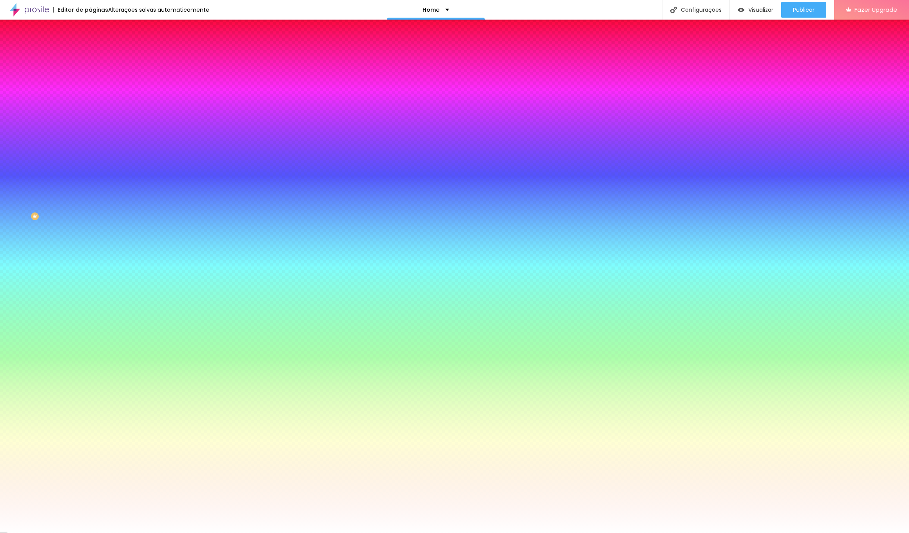
click at [94, 138] on icon "button" at bounding box center [95, 135] width 3 height 3
click at [170, 533] on div at bounding box center [454, 538] width 909 height 0
click at [24, 533] on div at bounding box center [454, 533] width 909 height 0
click at [93, 138] on icon "button" at bounding box center [95, 136] width 5 height 5
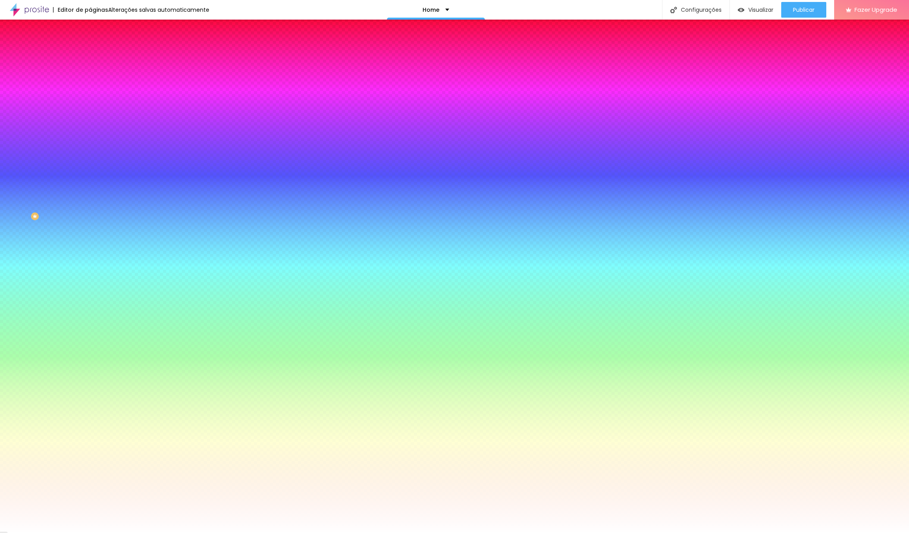
radio input "false"
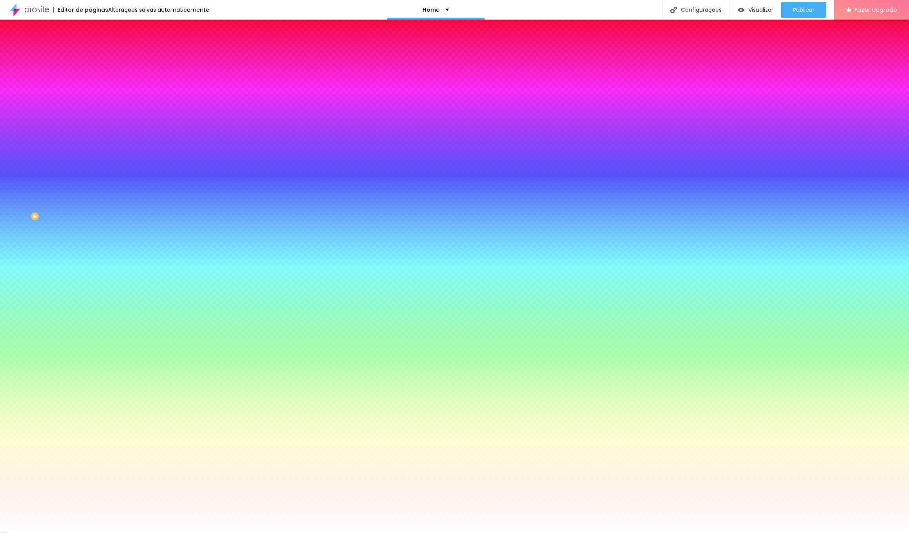
radio input "true"
radio input "false"
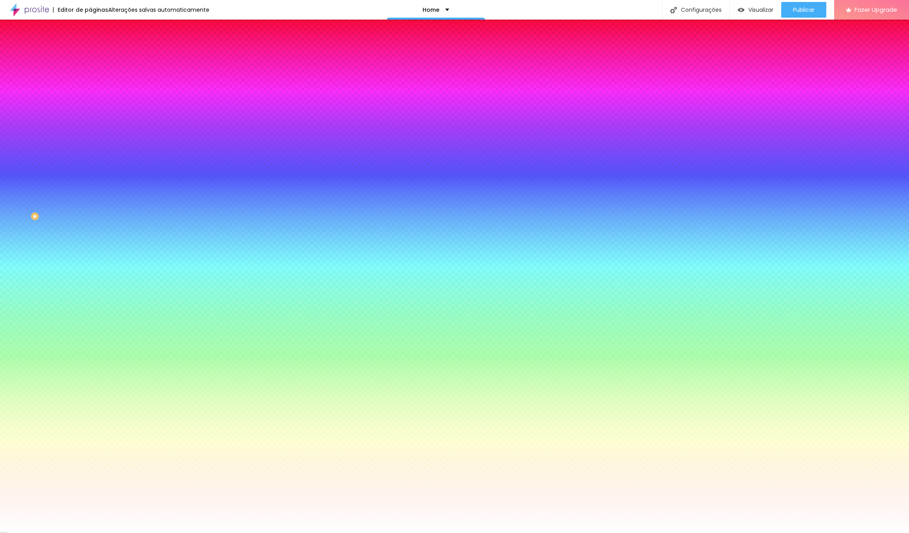
radio input "false"
radio input "true"
click at [164, 533] on div at bounding box center [454, 538] width 909 height 0
click at [168, 533] on div at bounding box center [454, 538] width 909 height 0
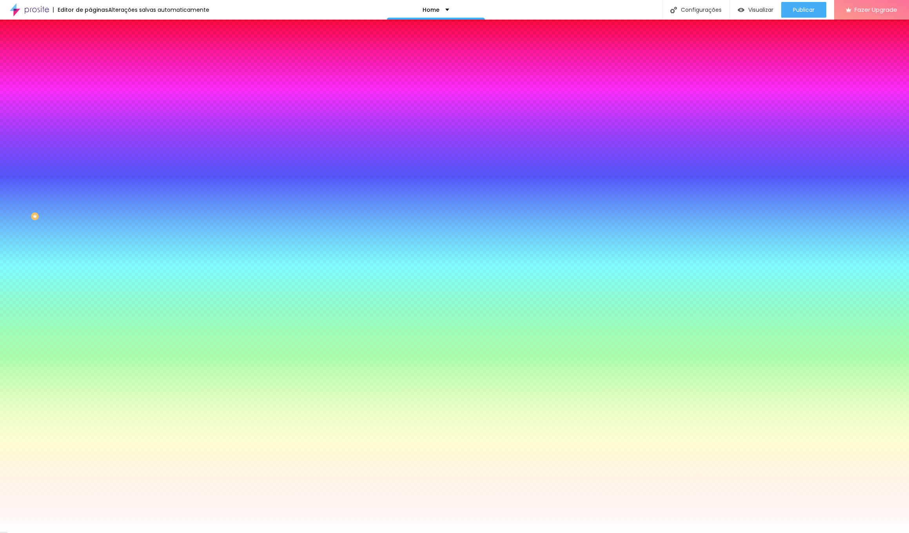
click at [168, 533] on div at bounding box center [454, 538] width 909 height 0
click at [42, 533] on div at bounding box center [454, 533] width 909 height 0
click at [90, 82] on span "Nenhum" at bounding box center [100, 78] width 20 height 7
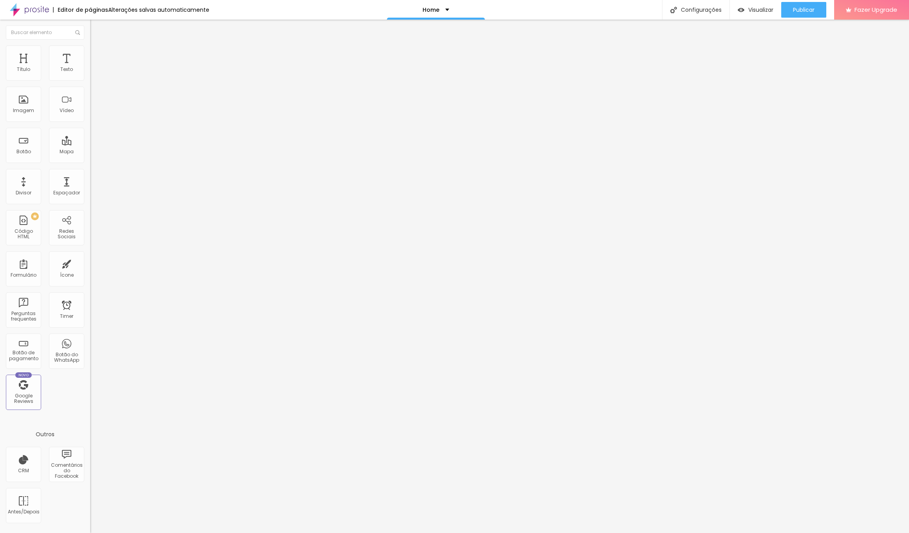
click at [90, 49] on img at bounding box center [93, 48] width 7 height 7
click at [90, 383] on div at bounding box center [135, 413] width 90 height 60
click at [90, 50] on img at bounding box center [93, 48] width 7 height 7
click at [90, 53] on li "Avançado" at bounding box center [135, 57] width 90 height 8
click at [96, 29] on img "button" at bounding box center [99, 28] width 6 height 6
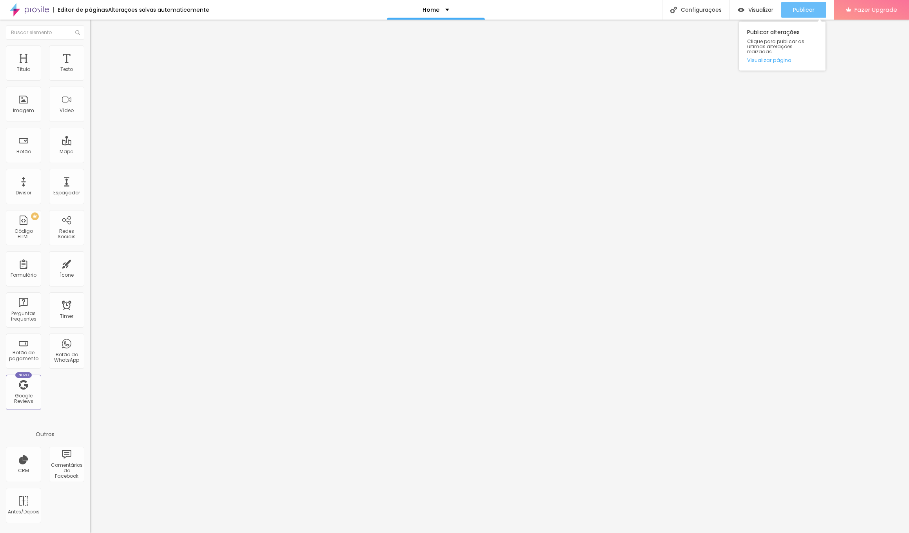
click at [801, 13] on span "Publicar" at bounding box center [804, 10] width 22 height 6
